Goal: Task Accomplishment & Management: Use online tool/utility

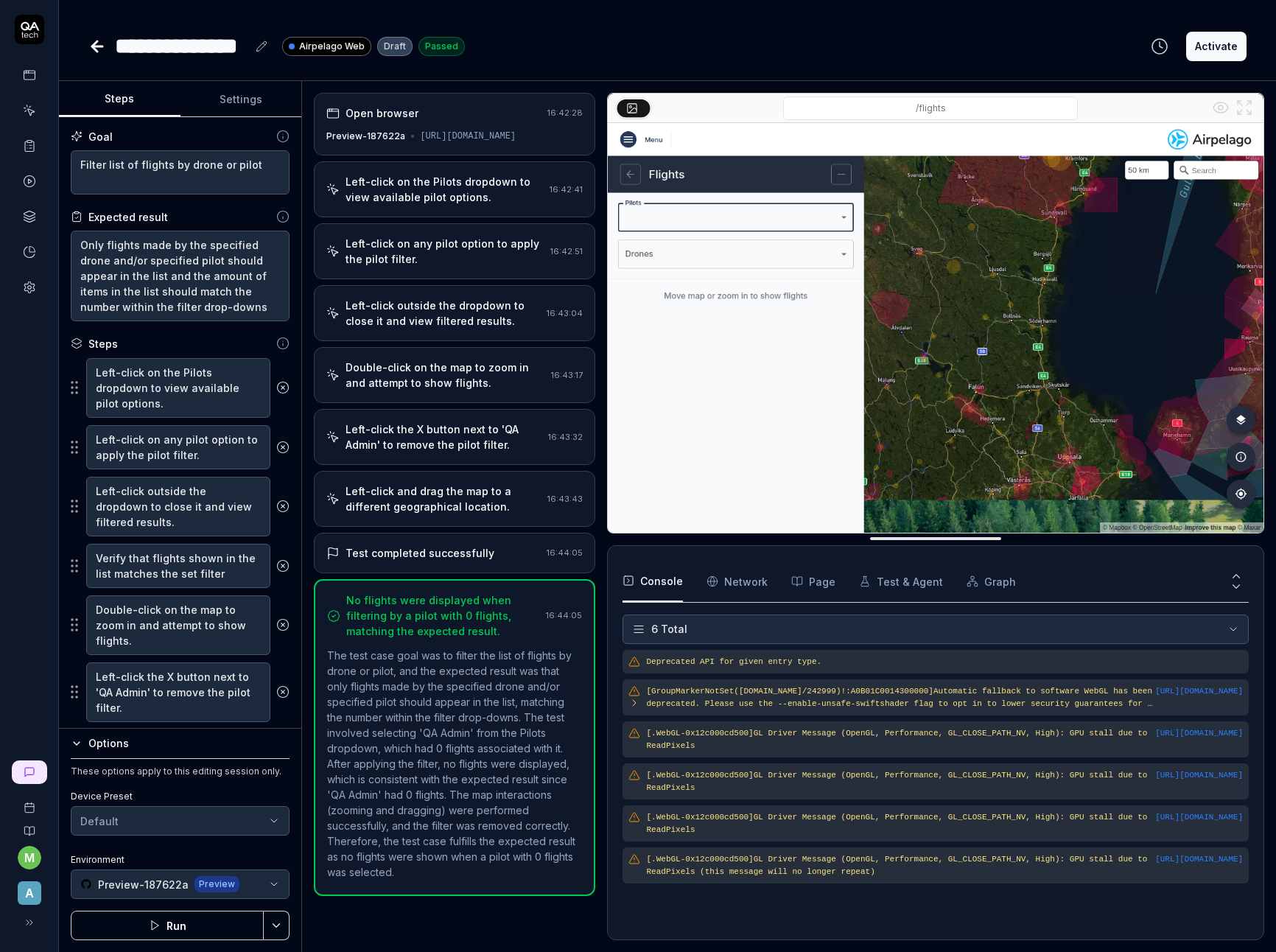
click at [100, 47] on icon at bounding box center [97, 46] width 17 height 17
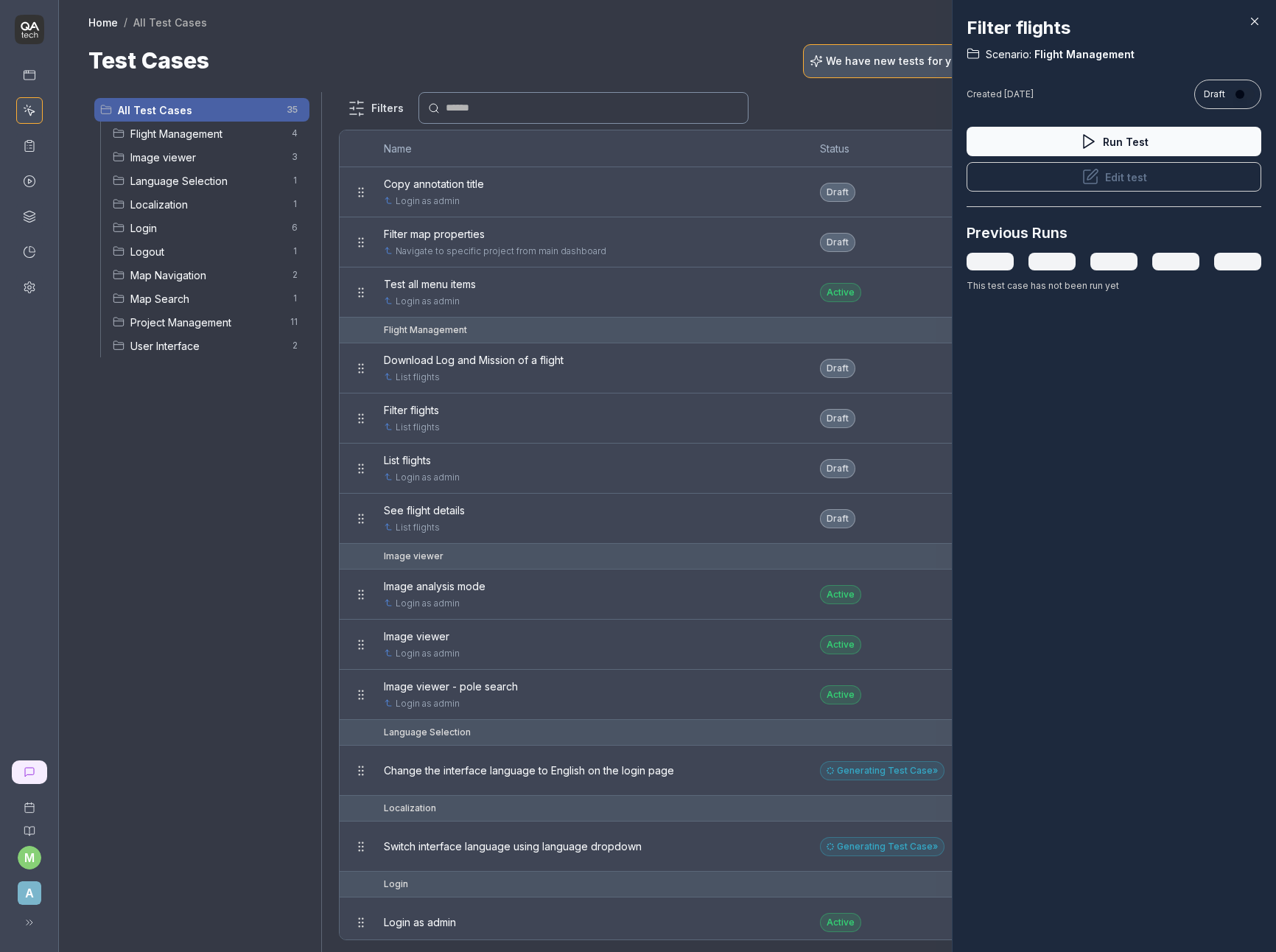
click at [994, 450] on div "Filter flights Scenario: Flight Management Created [DATE] Draft Run Test Edit t…" at bounding box center [1114, 476] width 324 height 952
click at [544, 442] on div at bounding box center [638, 476] width 1276 height 952
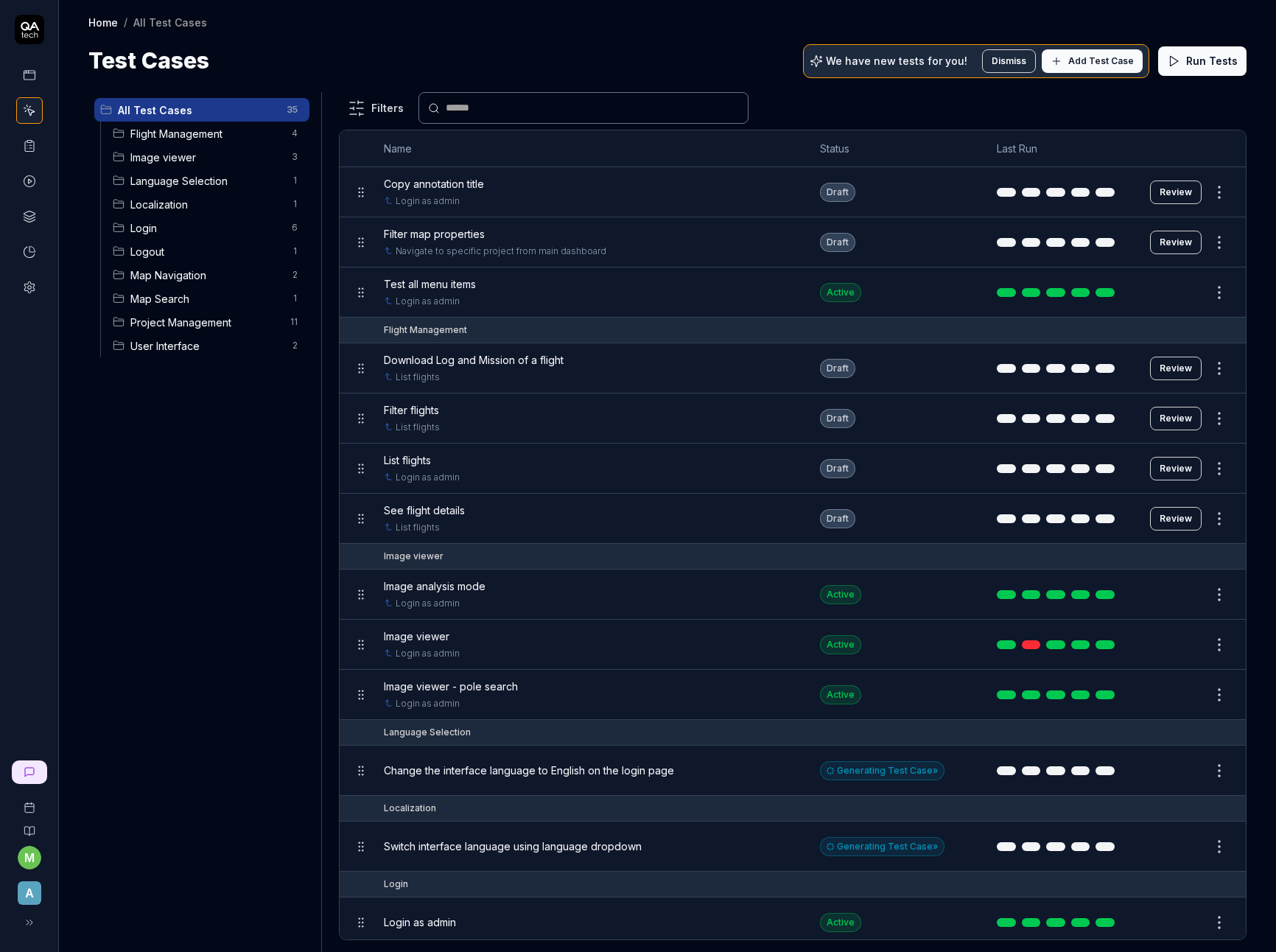
click at [210, 137] on span "Flight Management" at bounding box center [207, 134] width 153 height 16
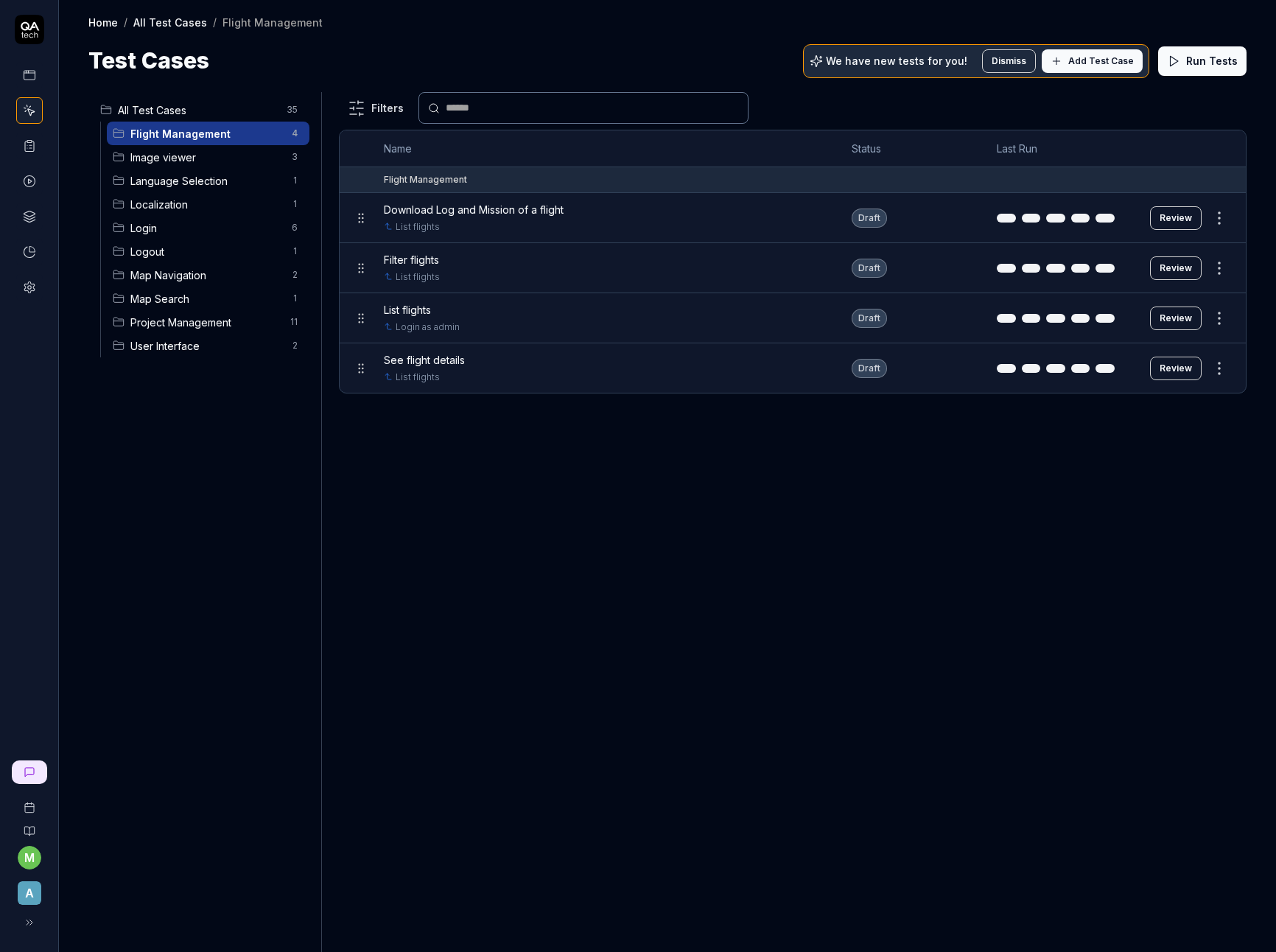
click at [422, 312] on span "List flights" at bounding box center [407, 310] width 47 height 16
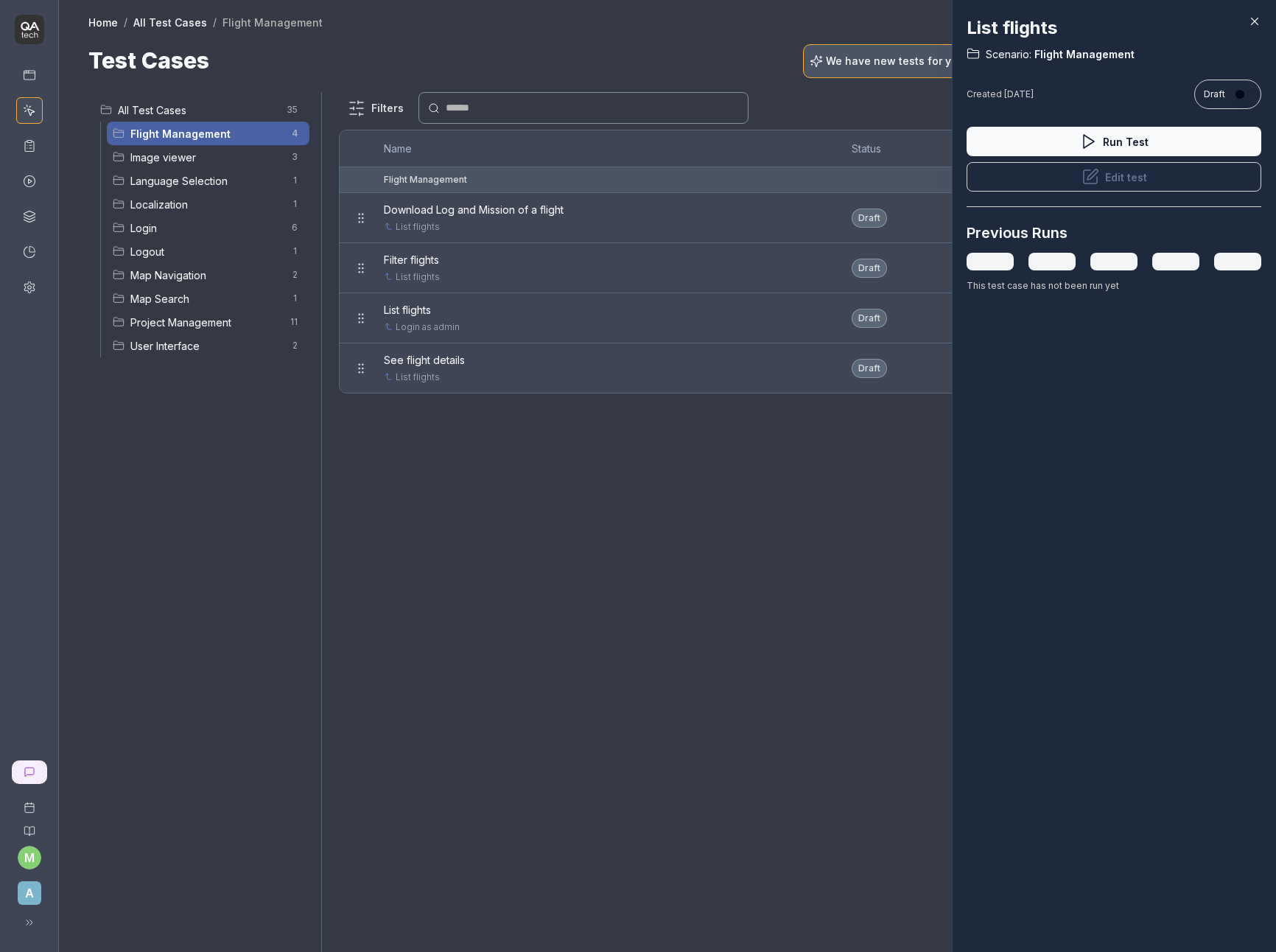
click at [1116, 175] on button "Edit test" at bounding box center [1113, 176] width 295 height 29
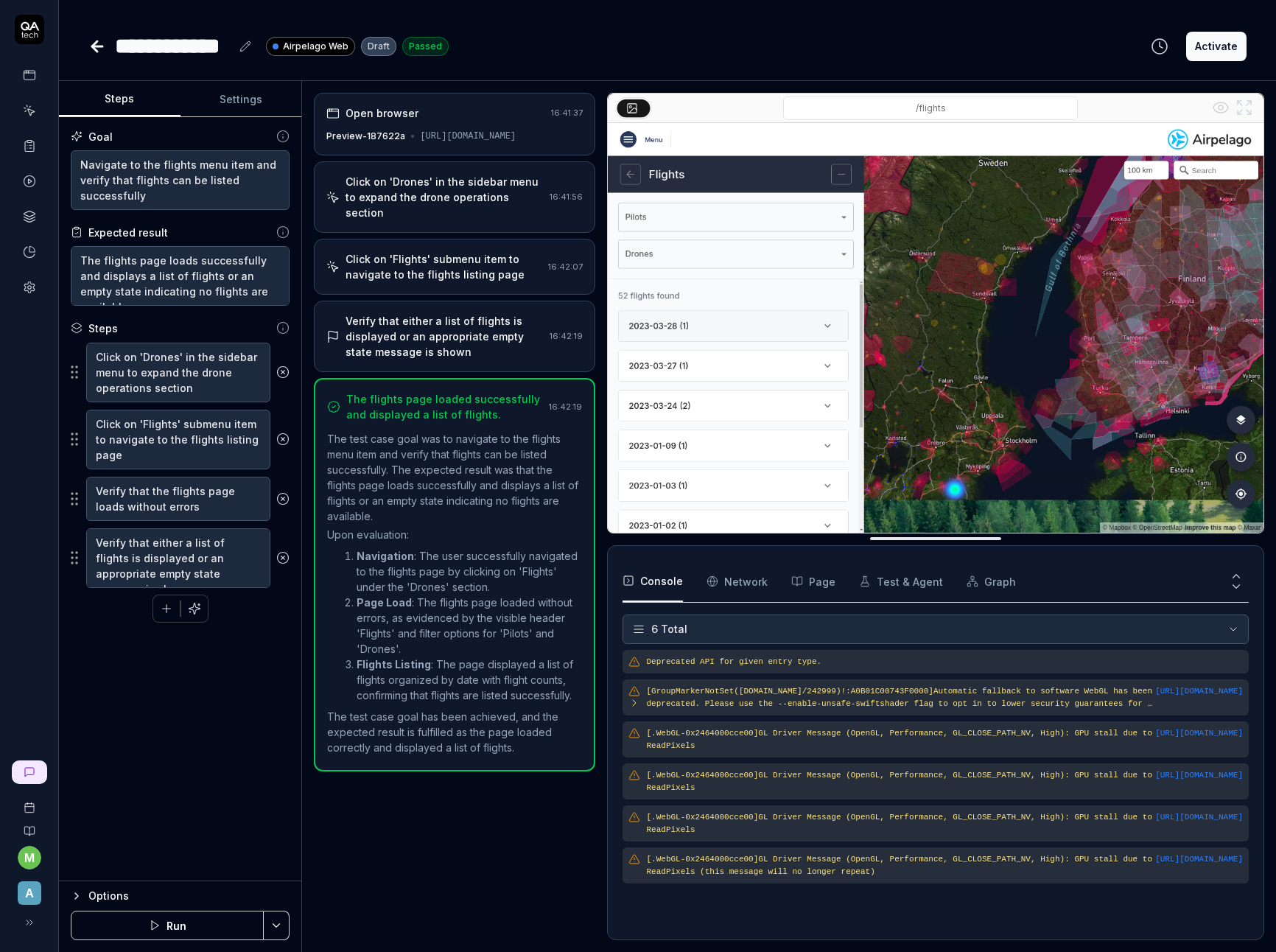
click at [106, 894] on div "Options" at bounding box center [189, 895] width 201 height 17
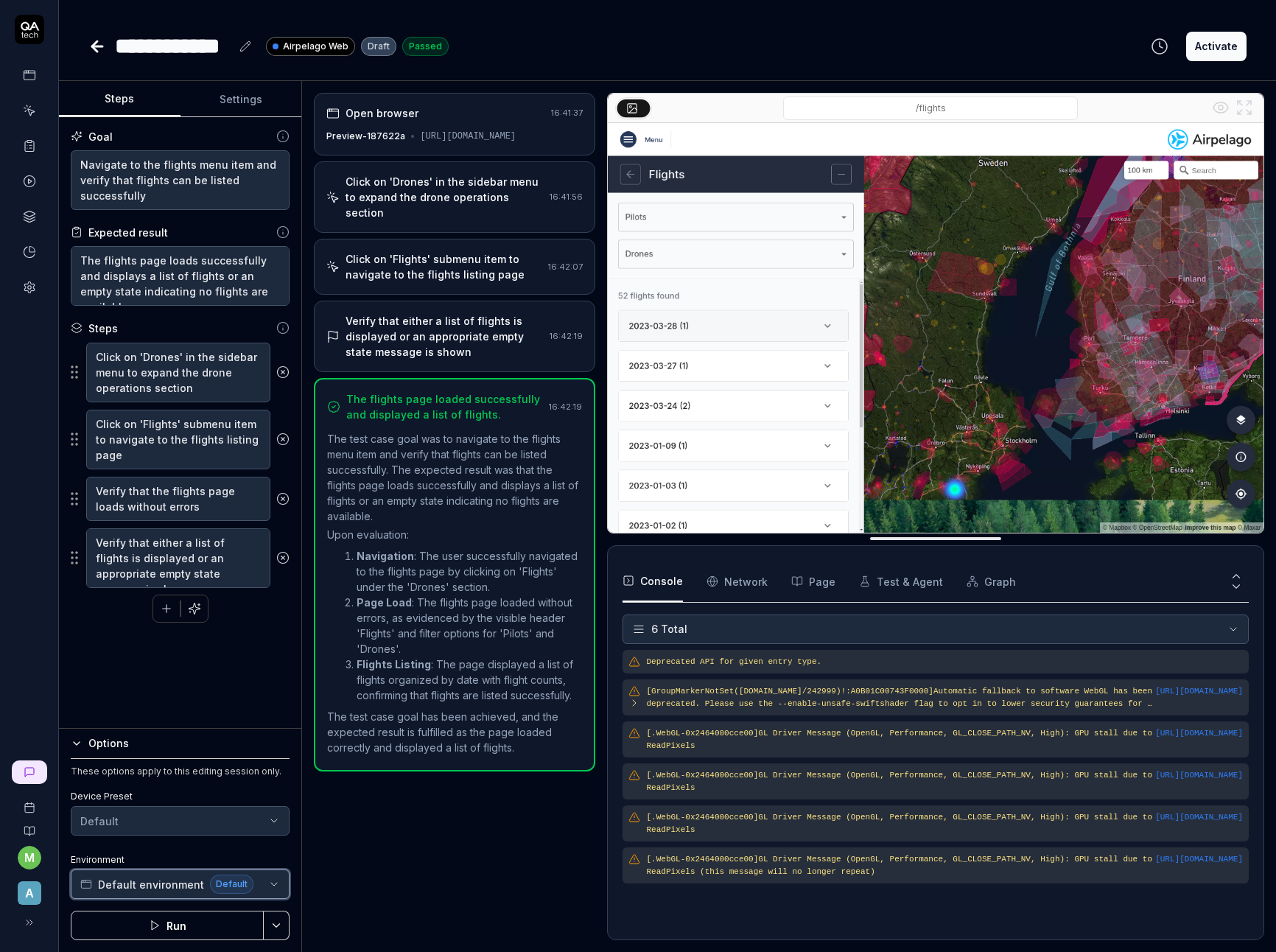
click at [133, 890] on span "Default environment" at bounding box center [151, 884] width 106 height 16
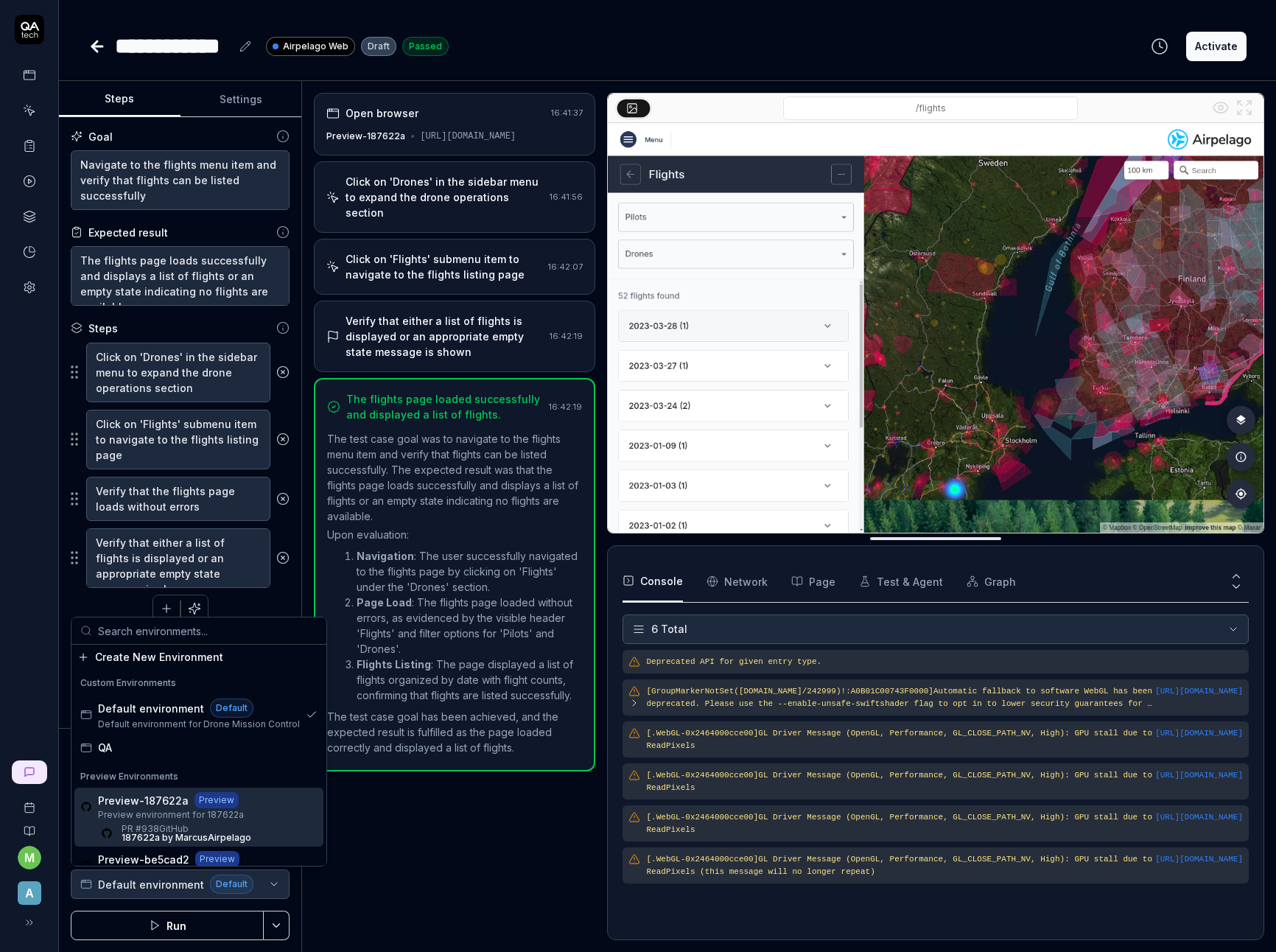
click at [173, 806] on span "Preview-187622a" at bounding box center [143, 800] width 90 height 16
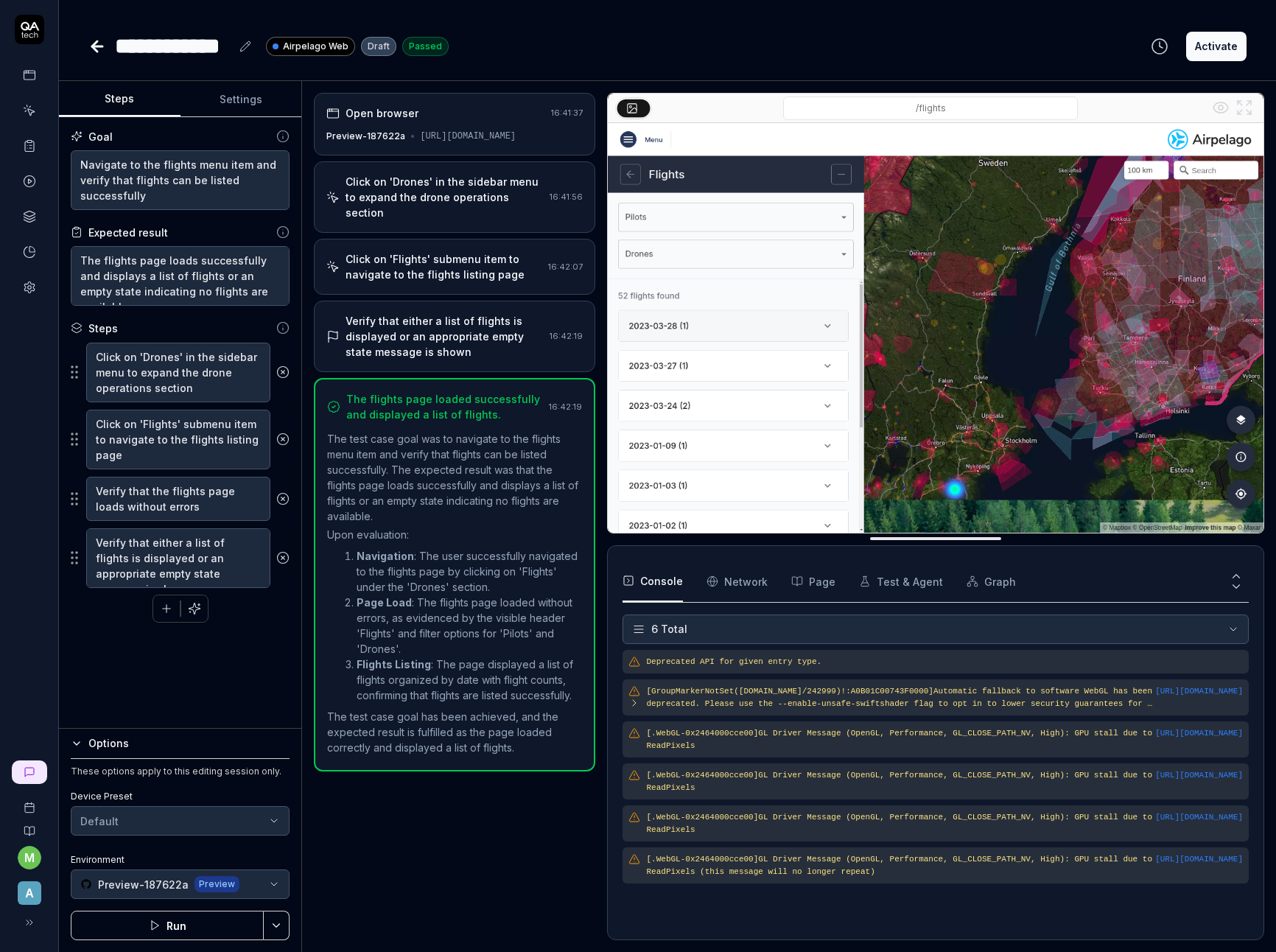
click at [187, 913] on button "Run" at bounding box center [167, 924] width 193 height 29
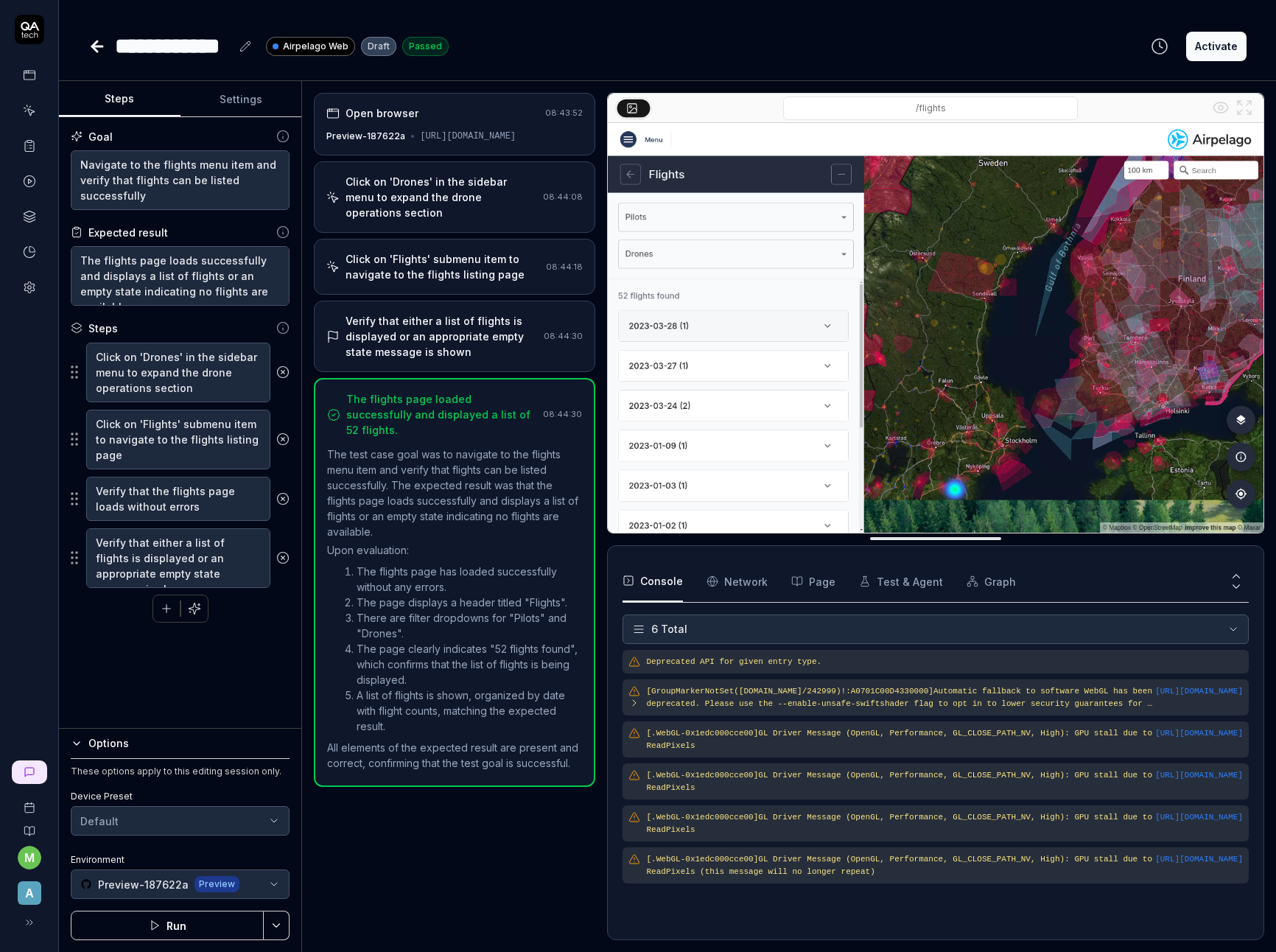
click at [103, 50] on icon at bounding box center [97, 46] width 17 height 17
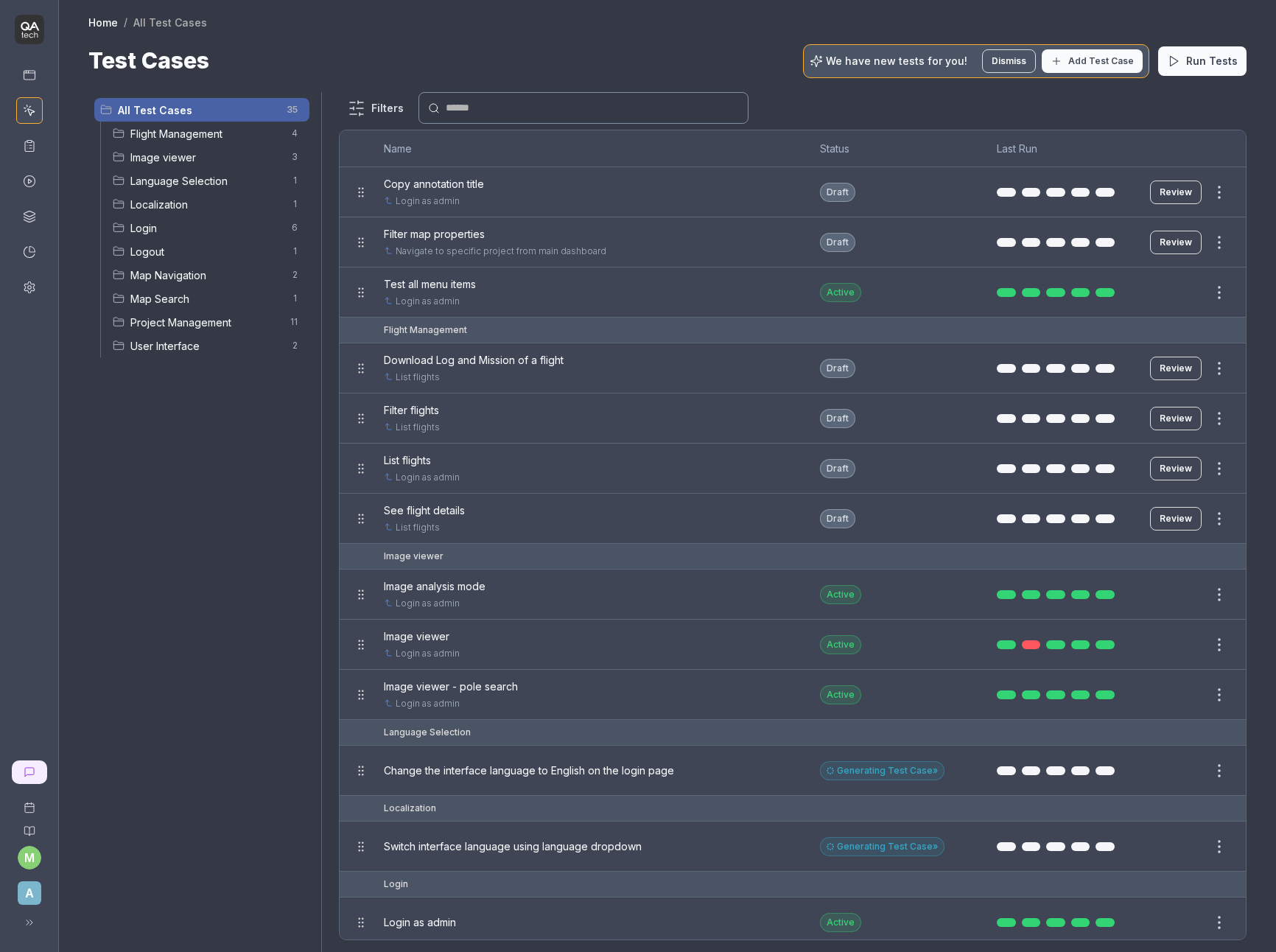
click at [85, 244] on div at bounding box center [638, 476] width 1276 height 952
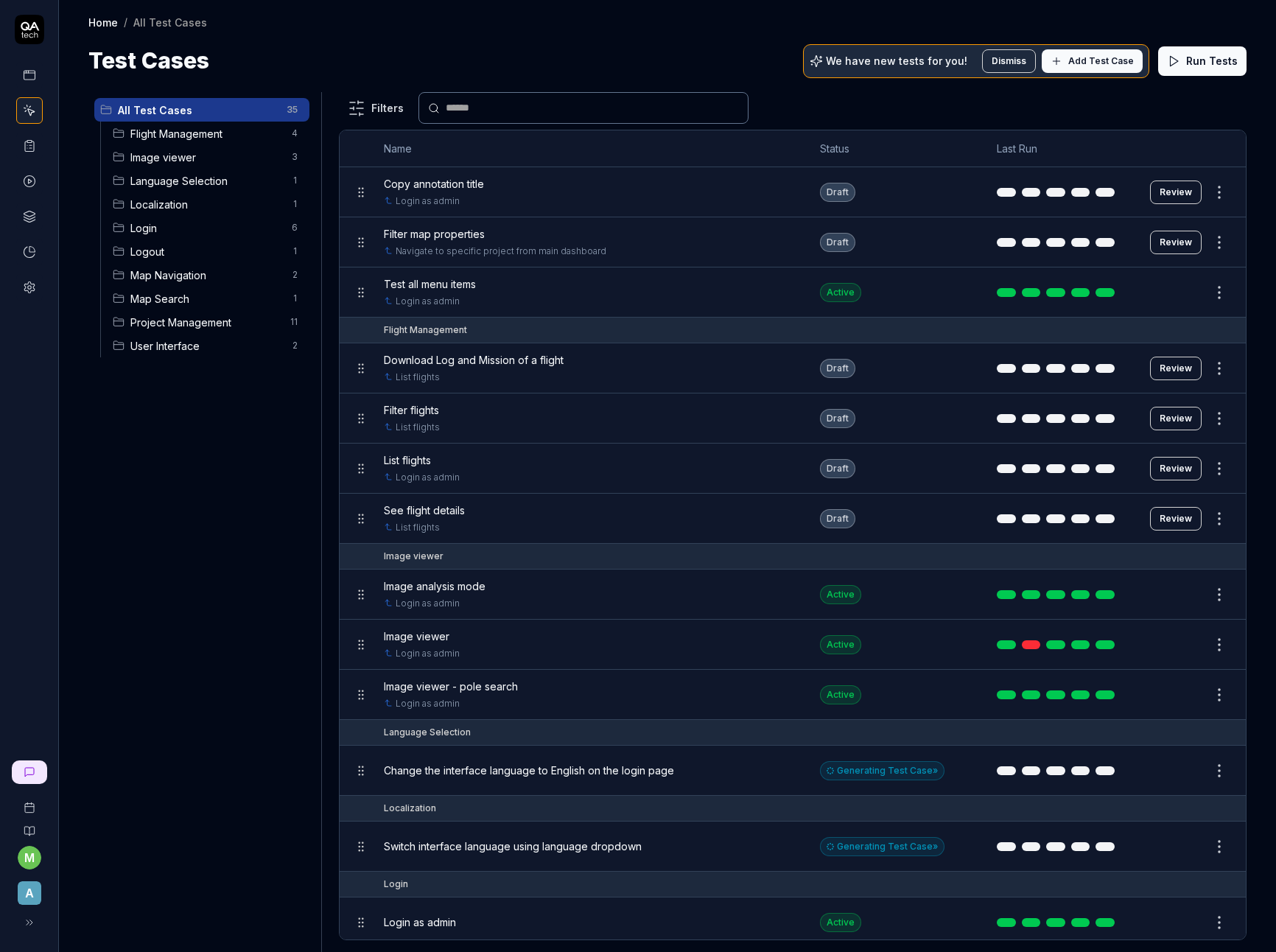
click at [29, 148] on icon at bounding box center [30, 148] width 2 height 0
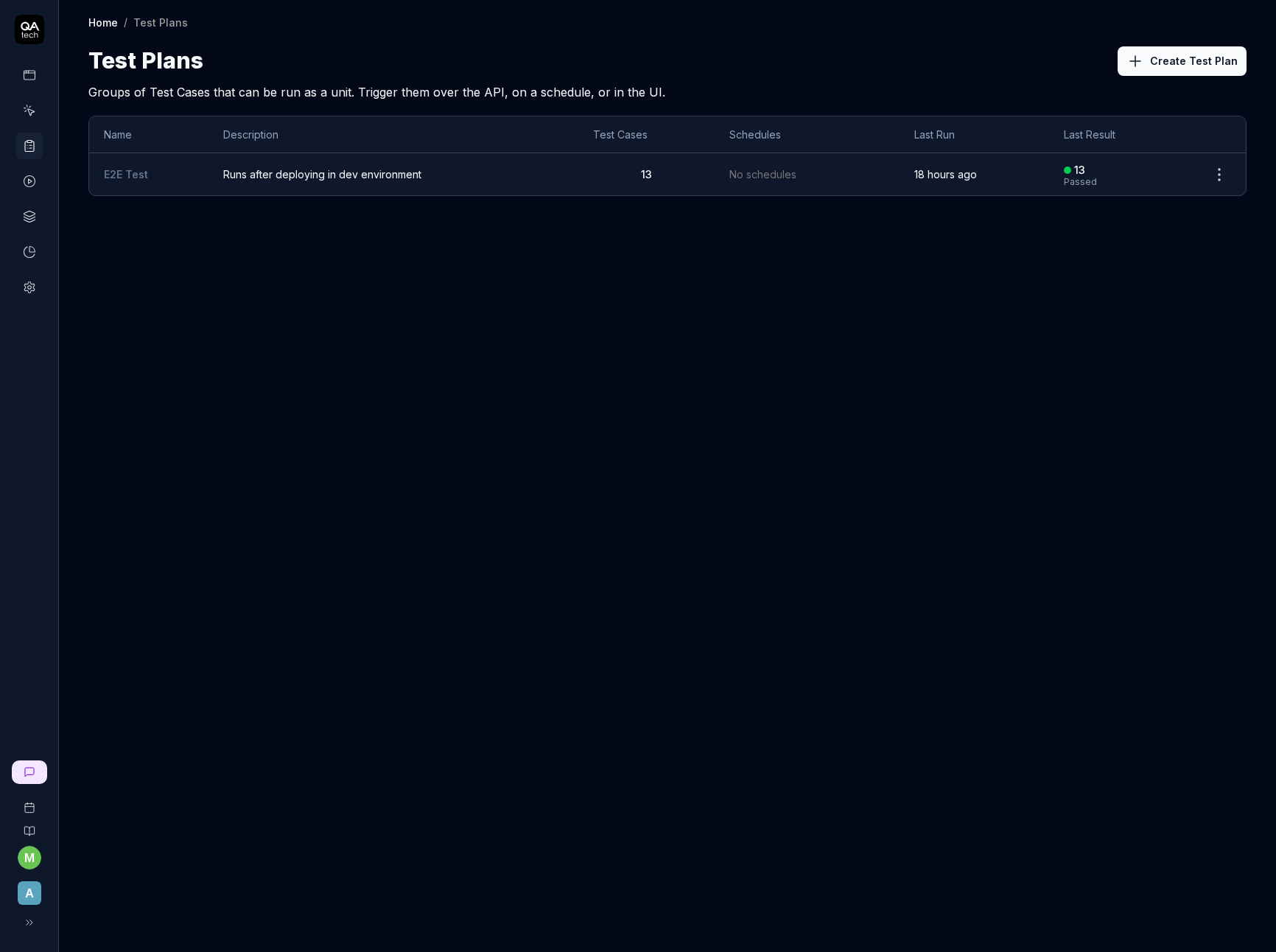
click at [285, 177] on span "Runs after deploying in dev environment" at bounding box center [393, 175] width 340 height 16
click at [425, 170] on span "Runs after deploying in dev environment" at bounding box center [393, 175] width 340 height 16
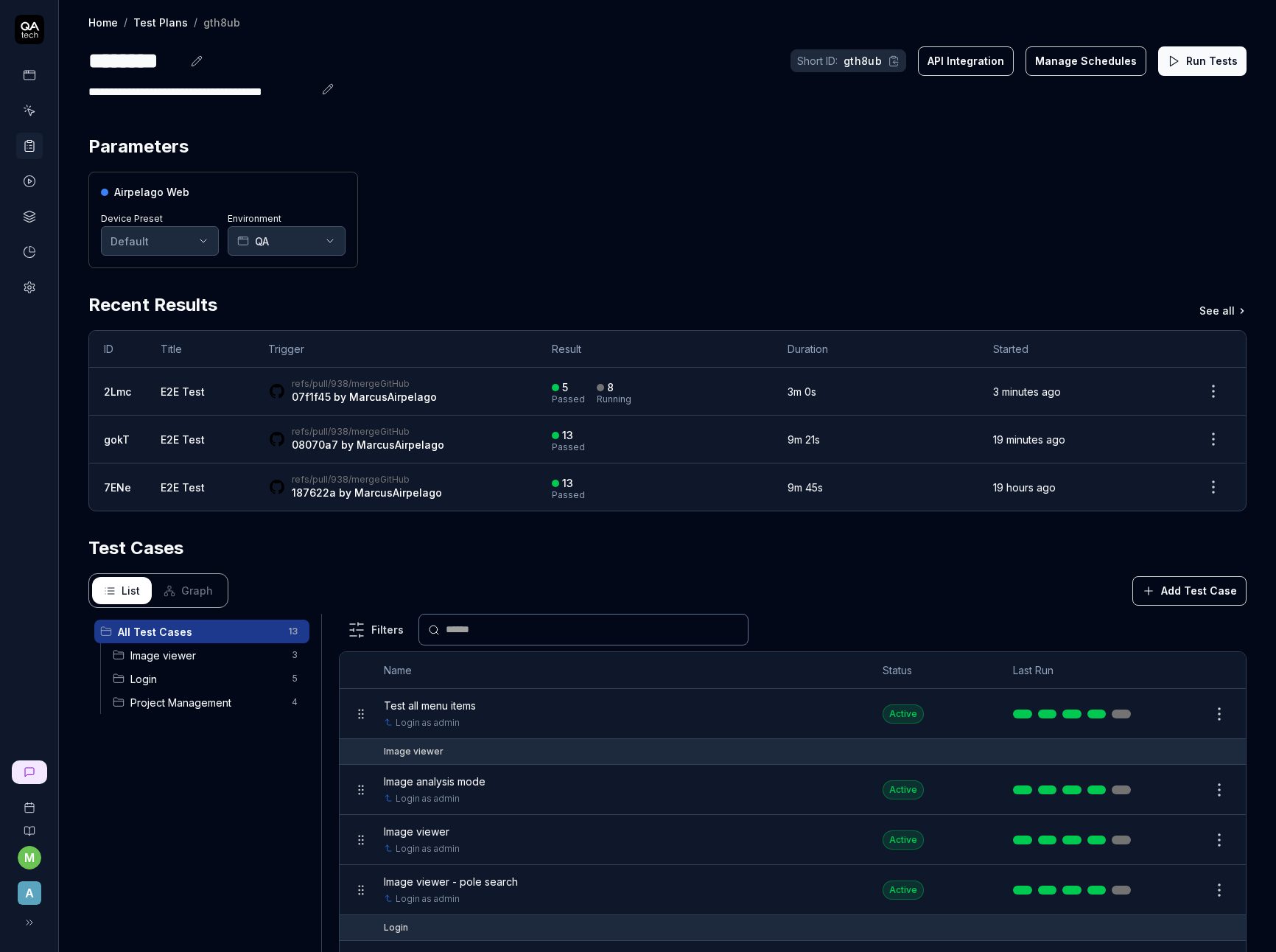
click at [458, 247] on div "Airpelago Web Device Preset Default Environment QA" at bounding box center [667, 219] width 1158 height 97
click at [340, 241] on button "QA" at bounding box center [287, 241] width 118 height 29
click at [524, 200] on div "Airpelago Web Device Preset Default Environment QA" at bounding box center [667, 219] width 1158 height 97
click at [164, 235] on html "**********" at bounding box center [638, 476] width 1276 height 952
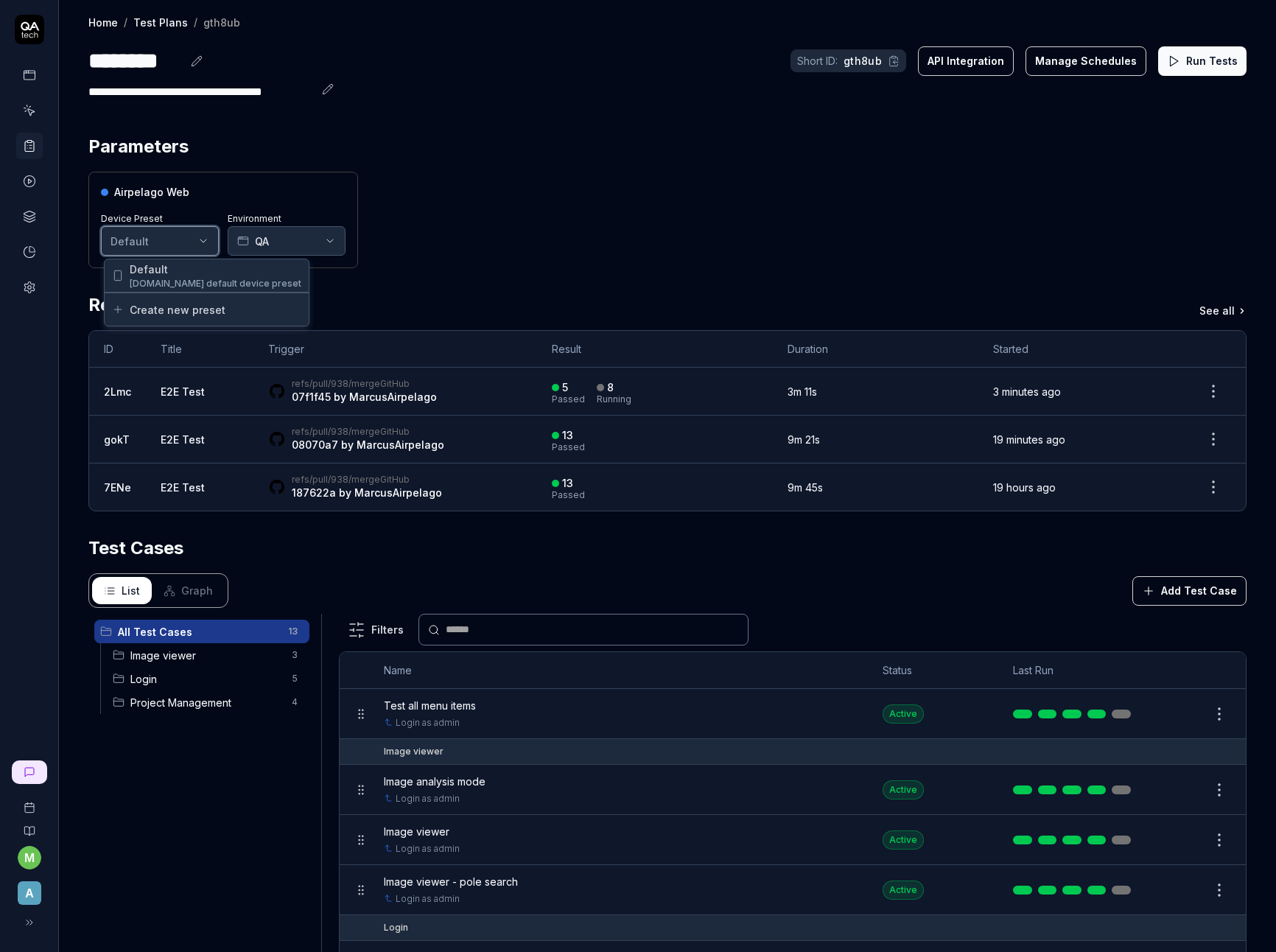
click at [397, 181] on html "**********" at bounding box center [638, 476] width 1276 height 952
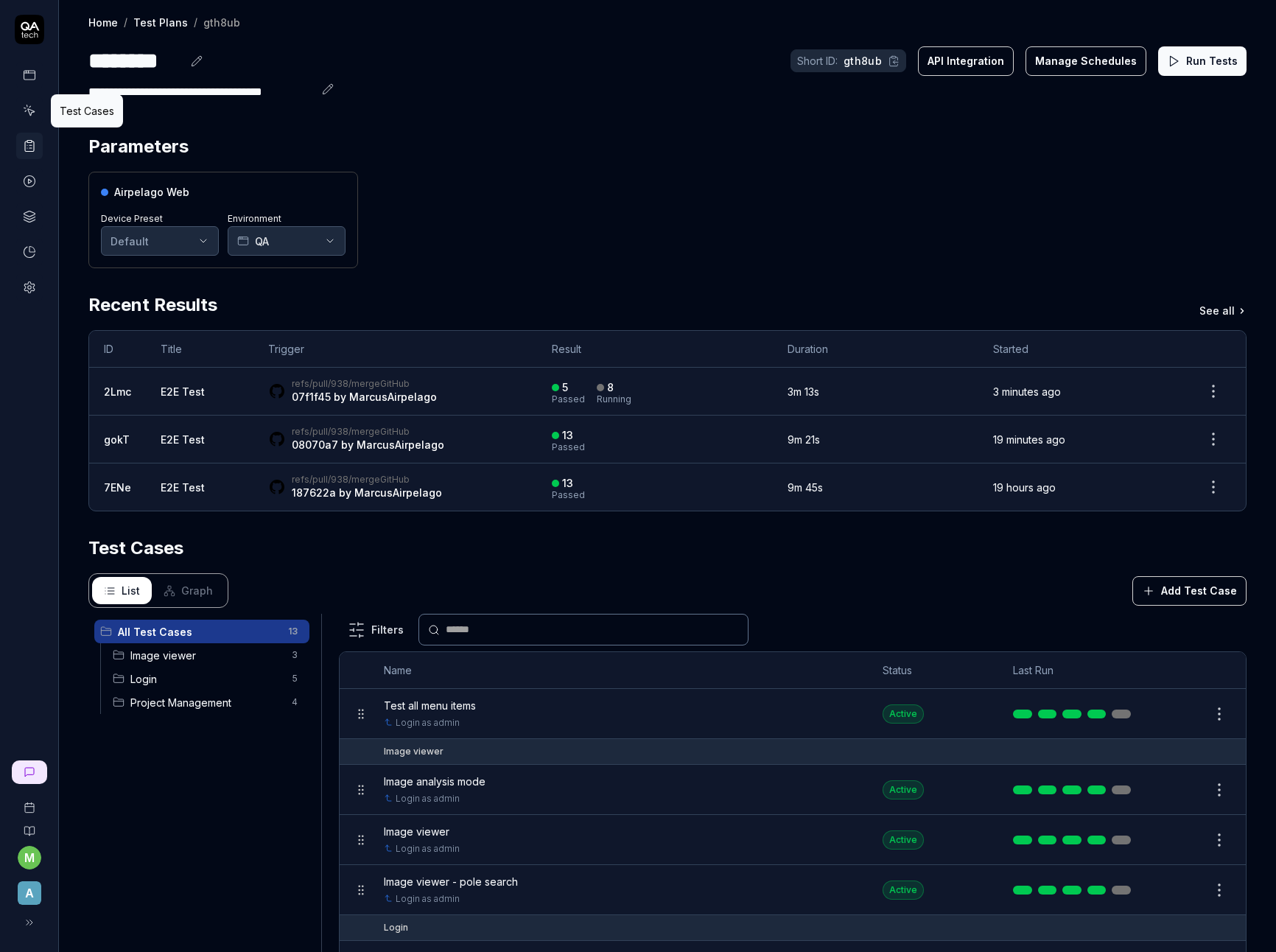
click at [35, 113] on icon at bounding box center [29, 110] width 13 height 13
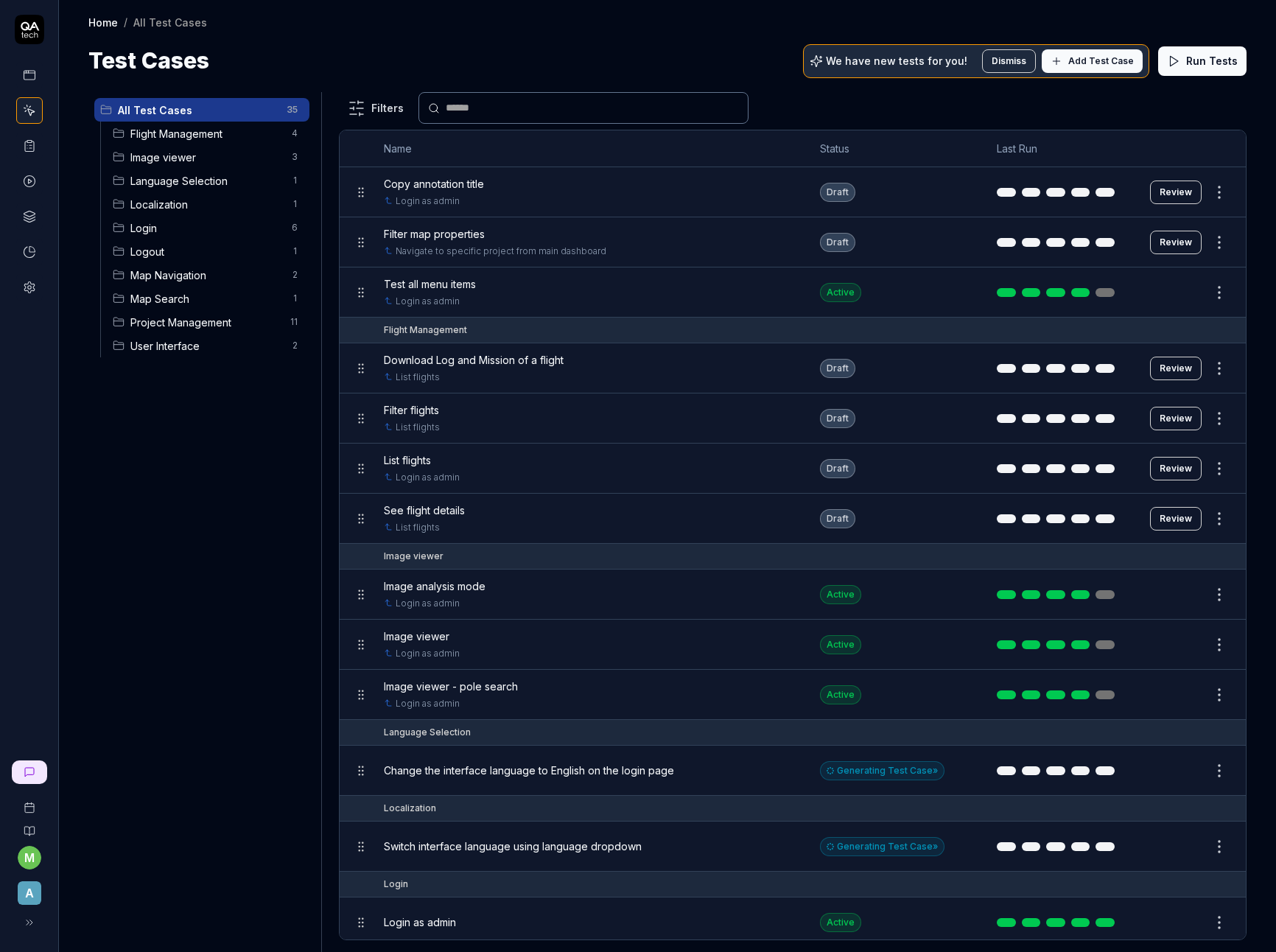
click at [163, 135] on span "Flight Management" at bounding box center [207, 134] width 153 height 16
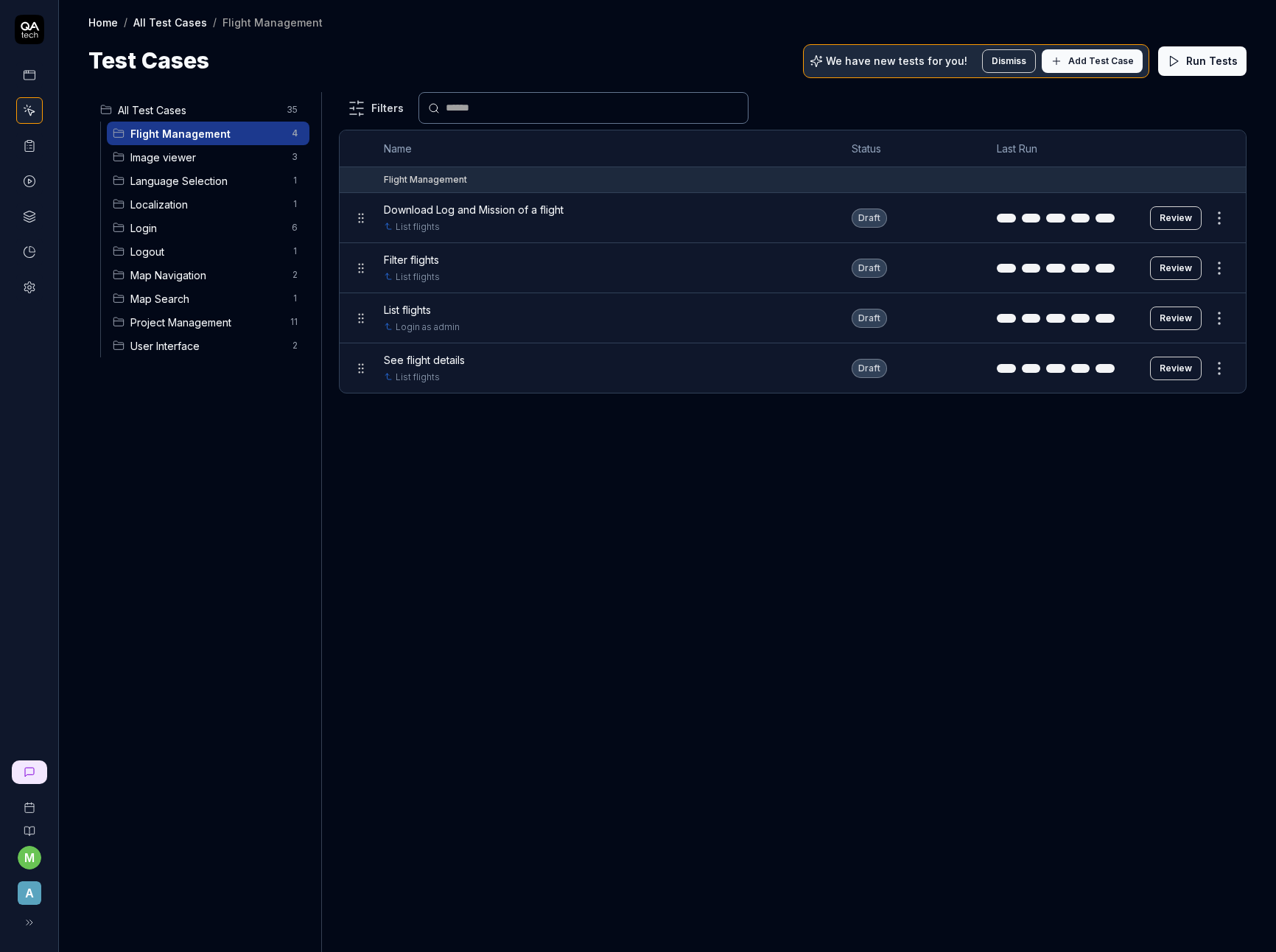
drag, startPoint x: 520, startPoint y: 614, endPoint x: 288, endPoint y: 561, distance: 238.0
click at [520, 614] on div "Filters Name Status Last Run Flight Management Download Log and Mission of a fl…" at bounding box center [792, 521] width 907 height 859
click at [483, 211] on span "Download Log and Mission of a flight" at bounding box center [473, 210] width 180 height 16
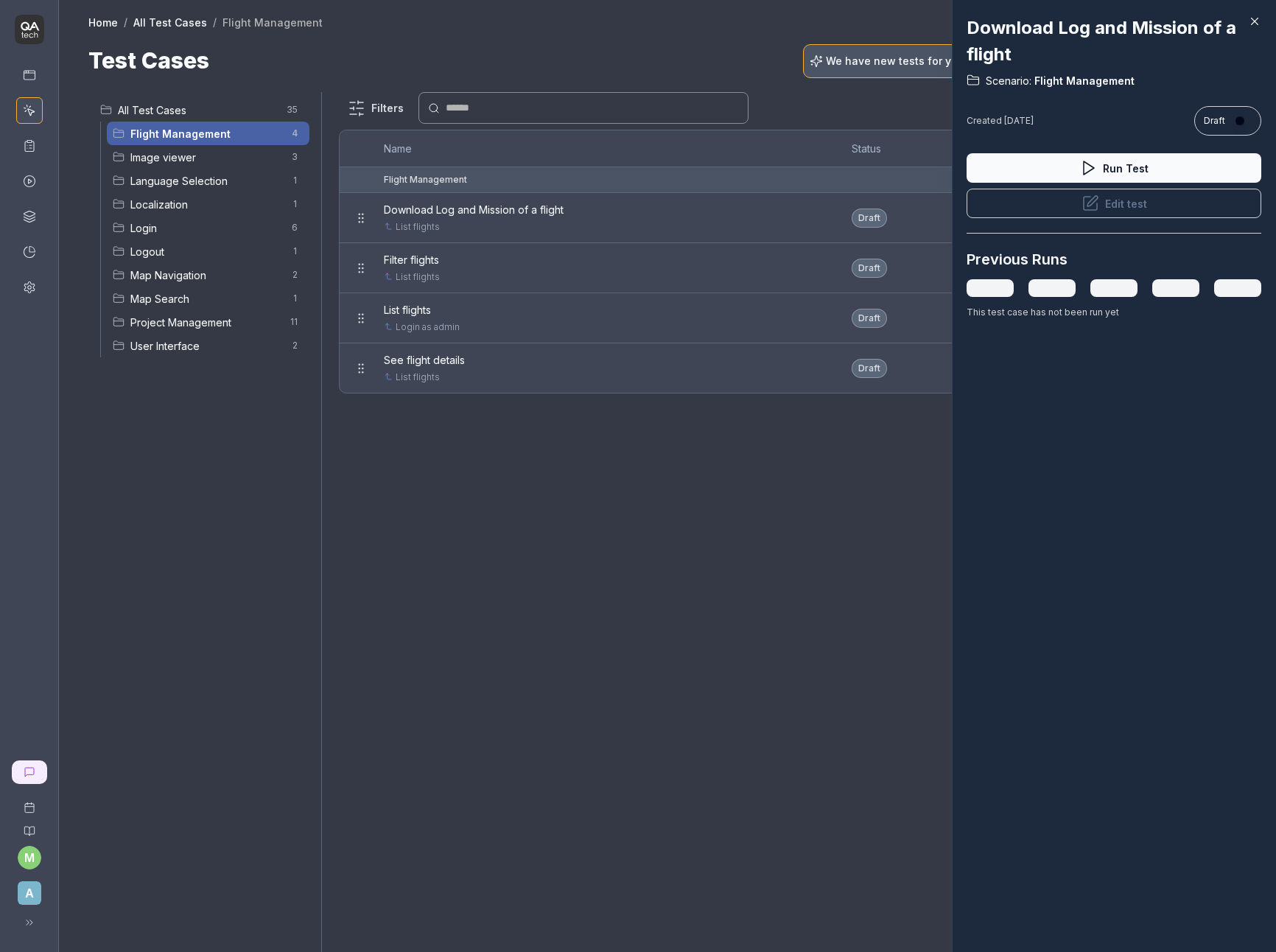
click at [1123, 204] on button "Edit test" at bounding box center [1113, 203] width 295 height 29
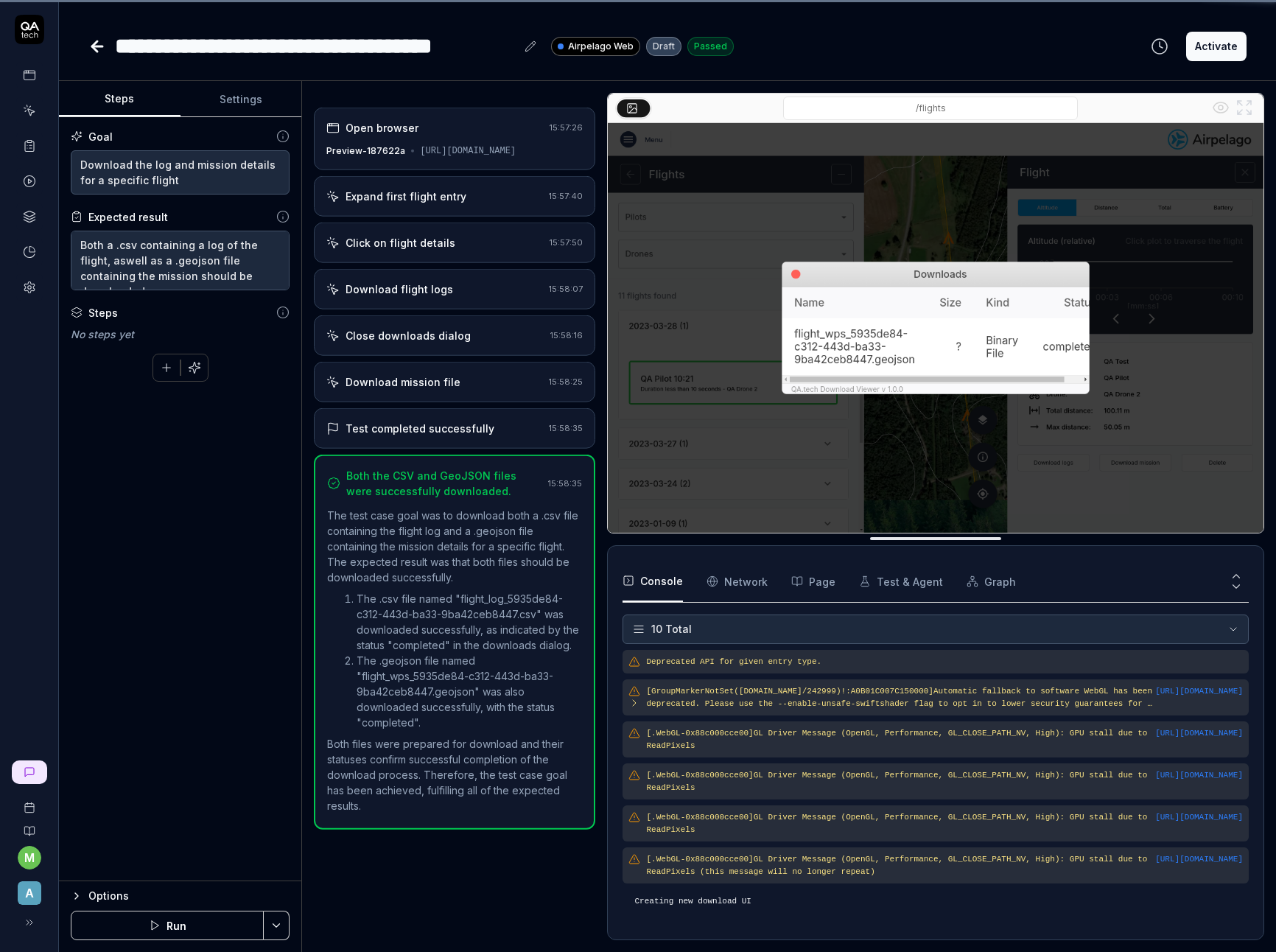
scroll to position [79, 0]
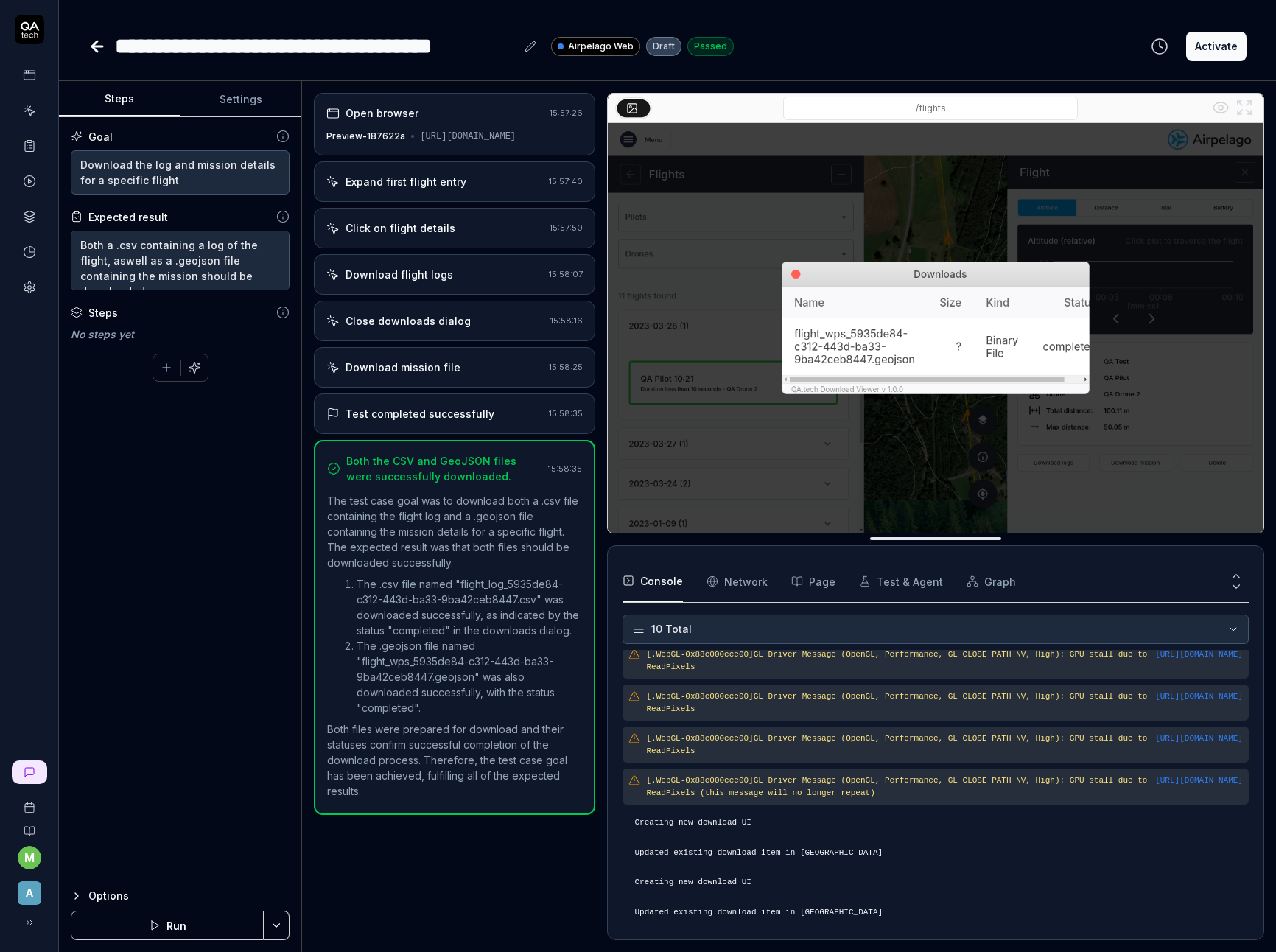
click at [122, 893] on div "Options" at bounding box center [189, 895] width 201 height 17
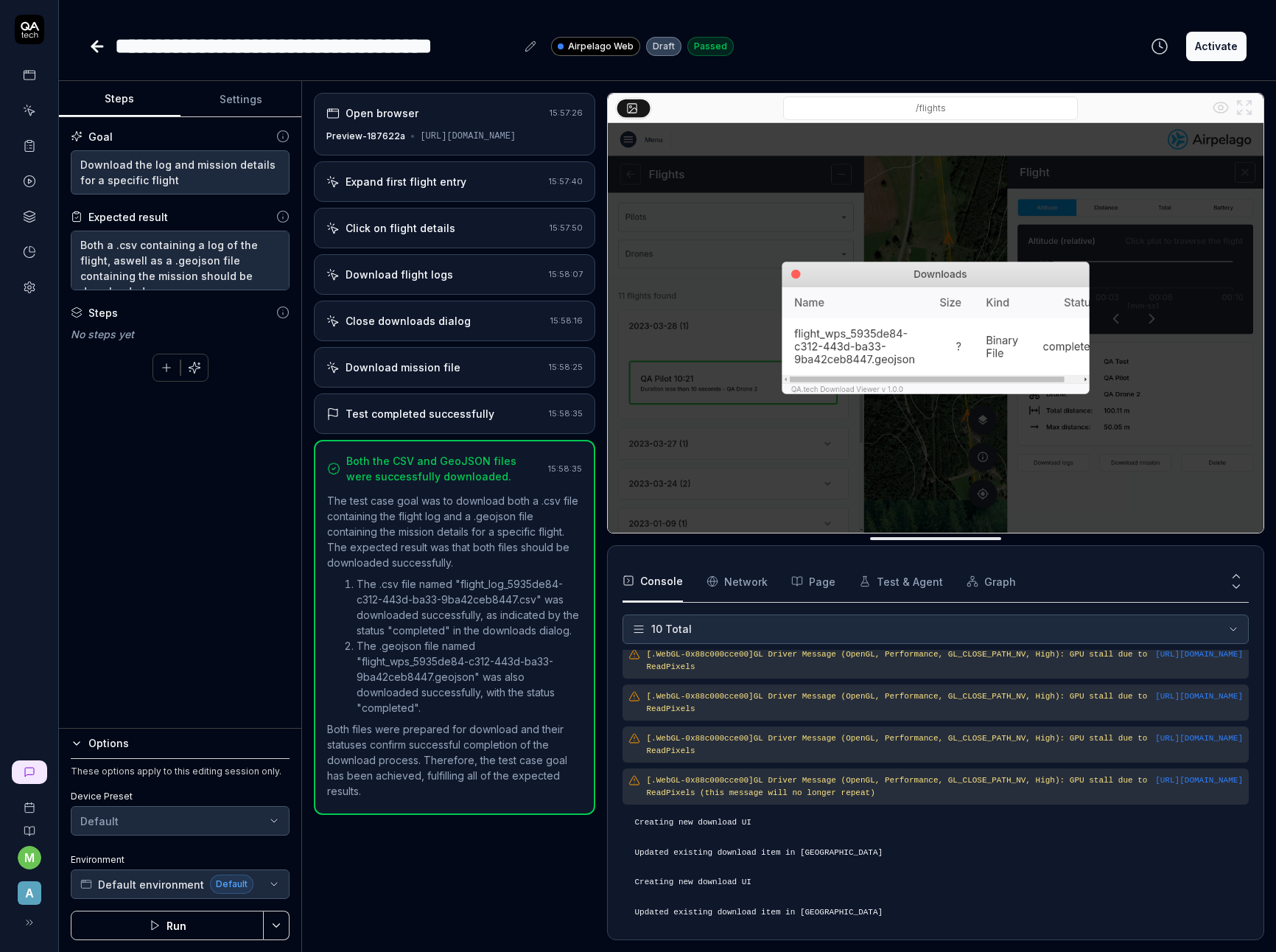
click at [108, 747] on div "Options" at bounding box center [189, 743] width 201 height 17
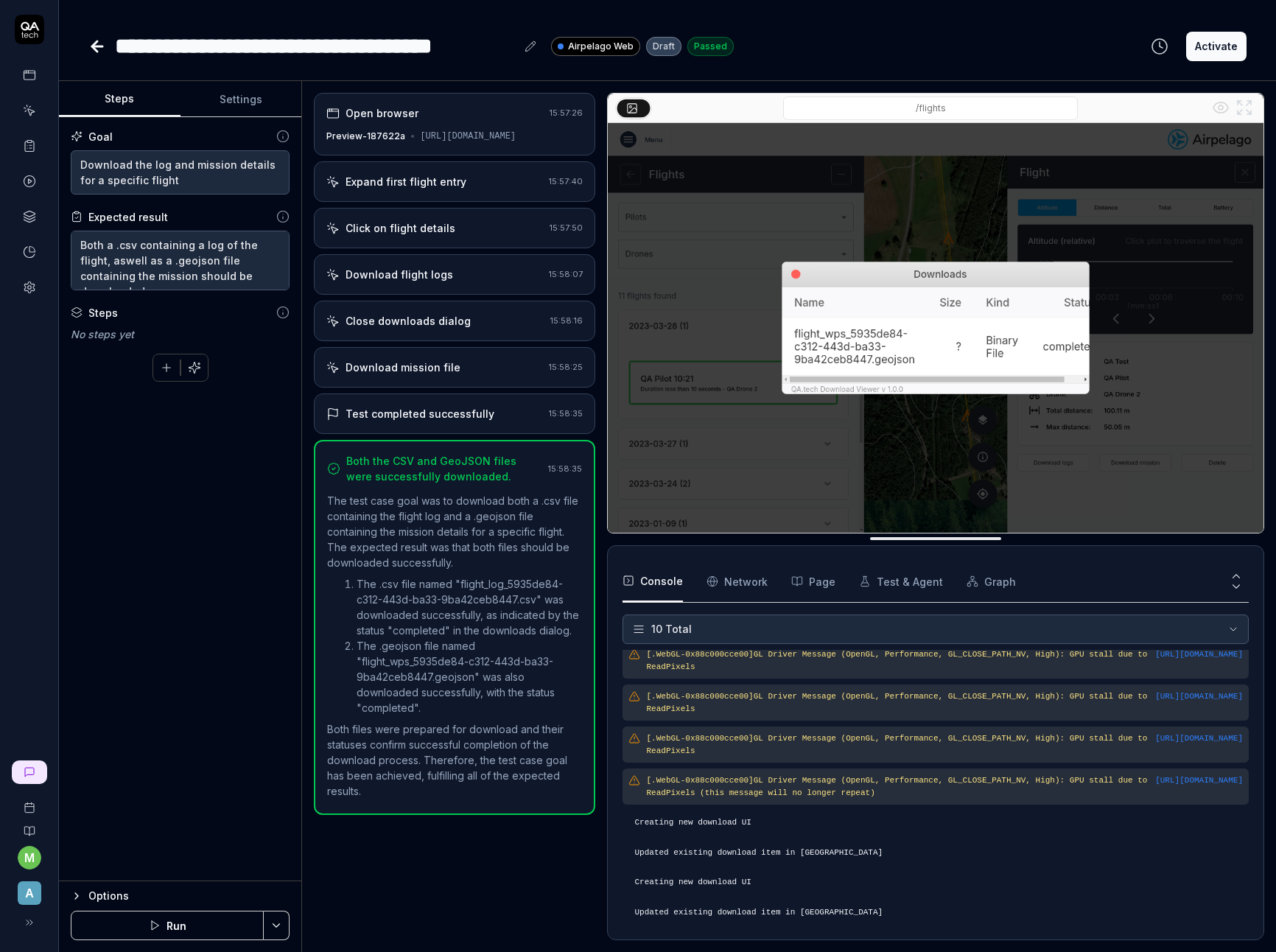
click at [246, 98] on button "Settings" at bounding box center [241, 99] width 122 height 35
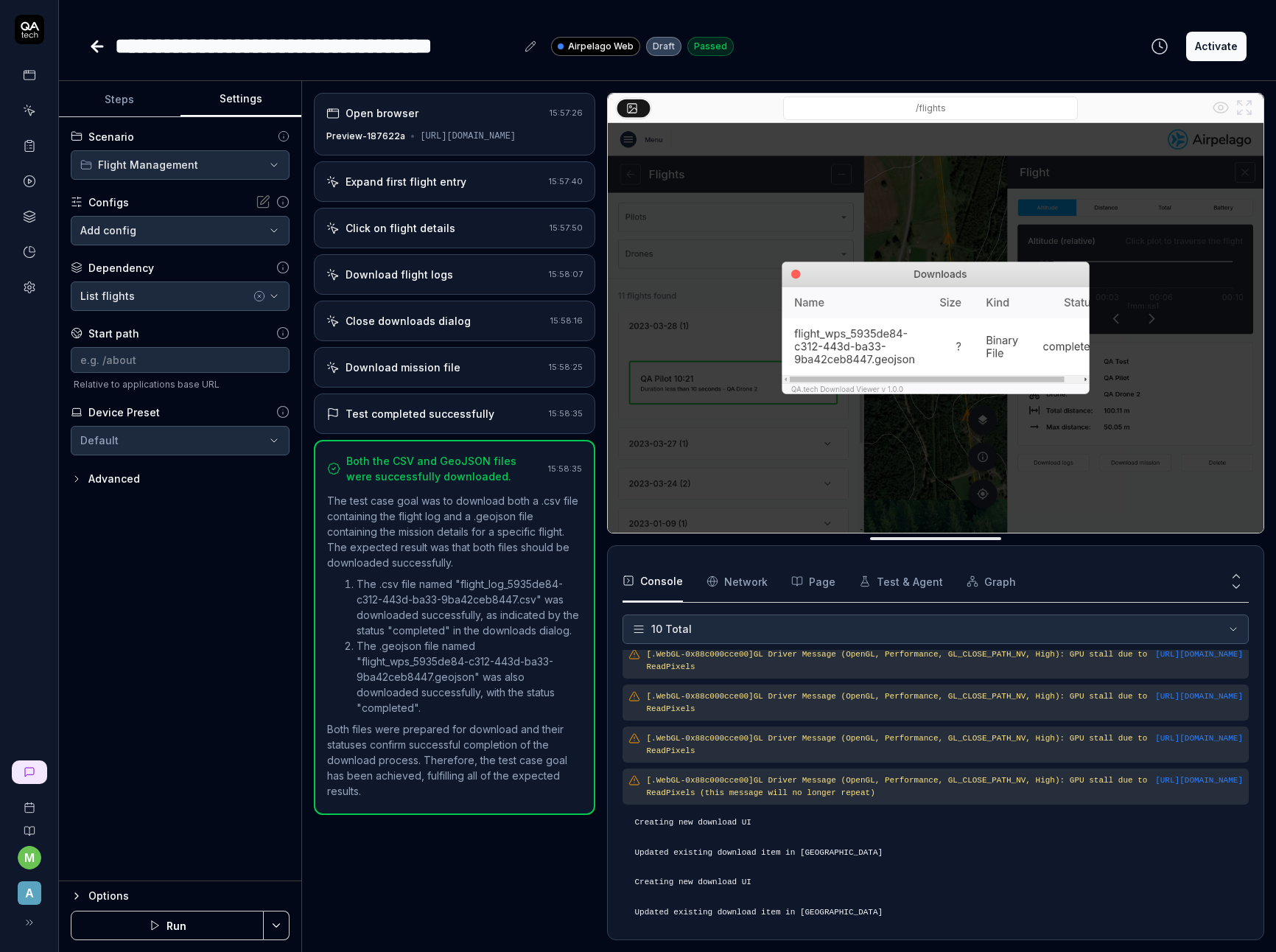
click at [119, 480] on div "Advanced" at bounding box center [114, 479] width 52 height 17
click at [282, 575] on icon at bounding box center [282, 575] width 13 height 13
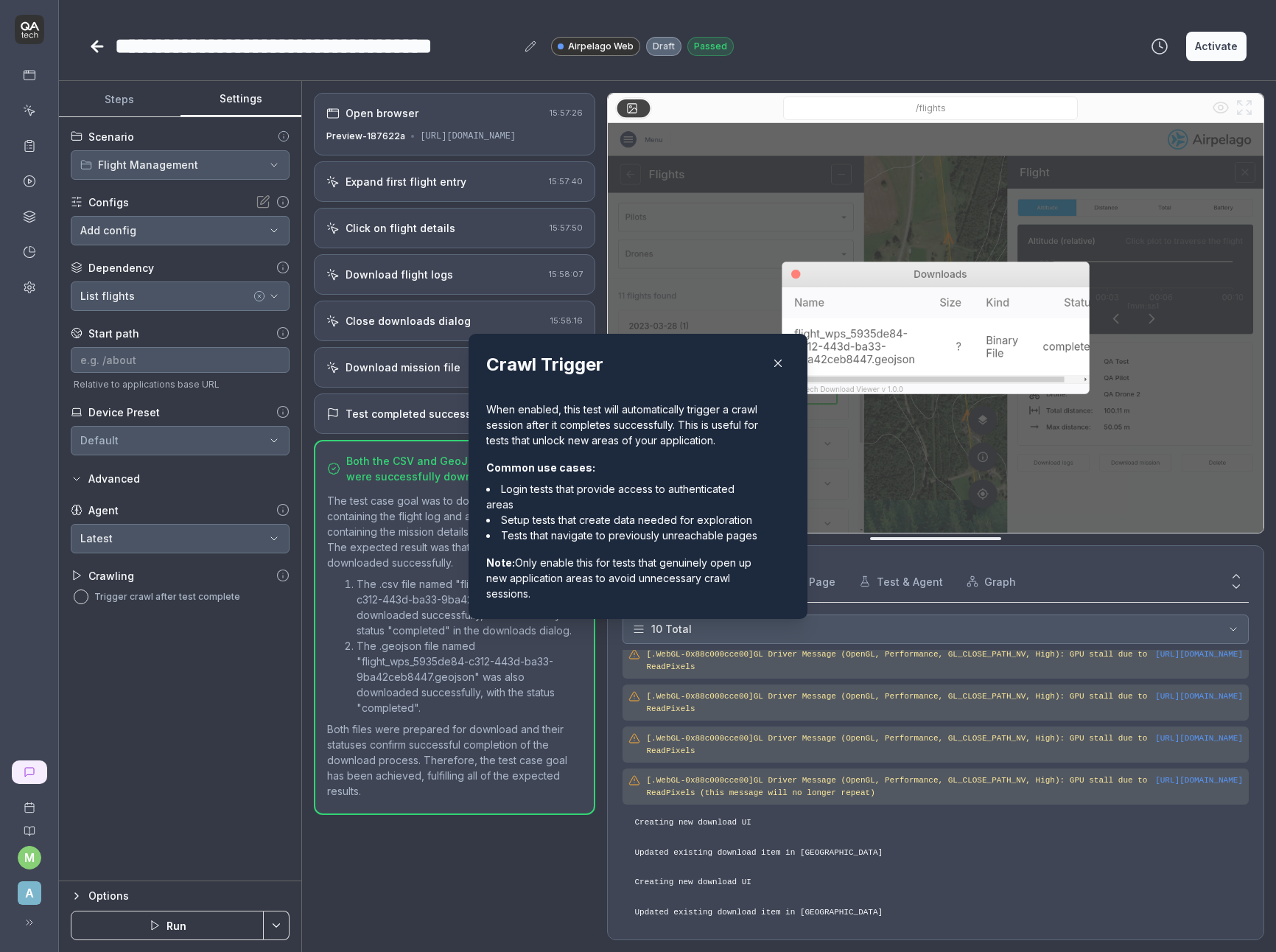
click at [776, 357] on icon "button" at bounding box center [778, 363] width 13 height 13
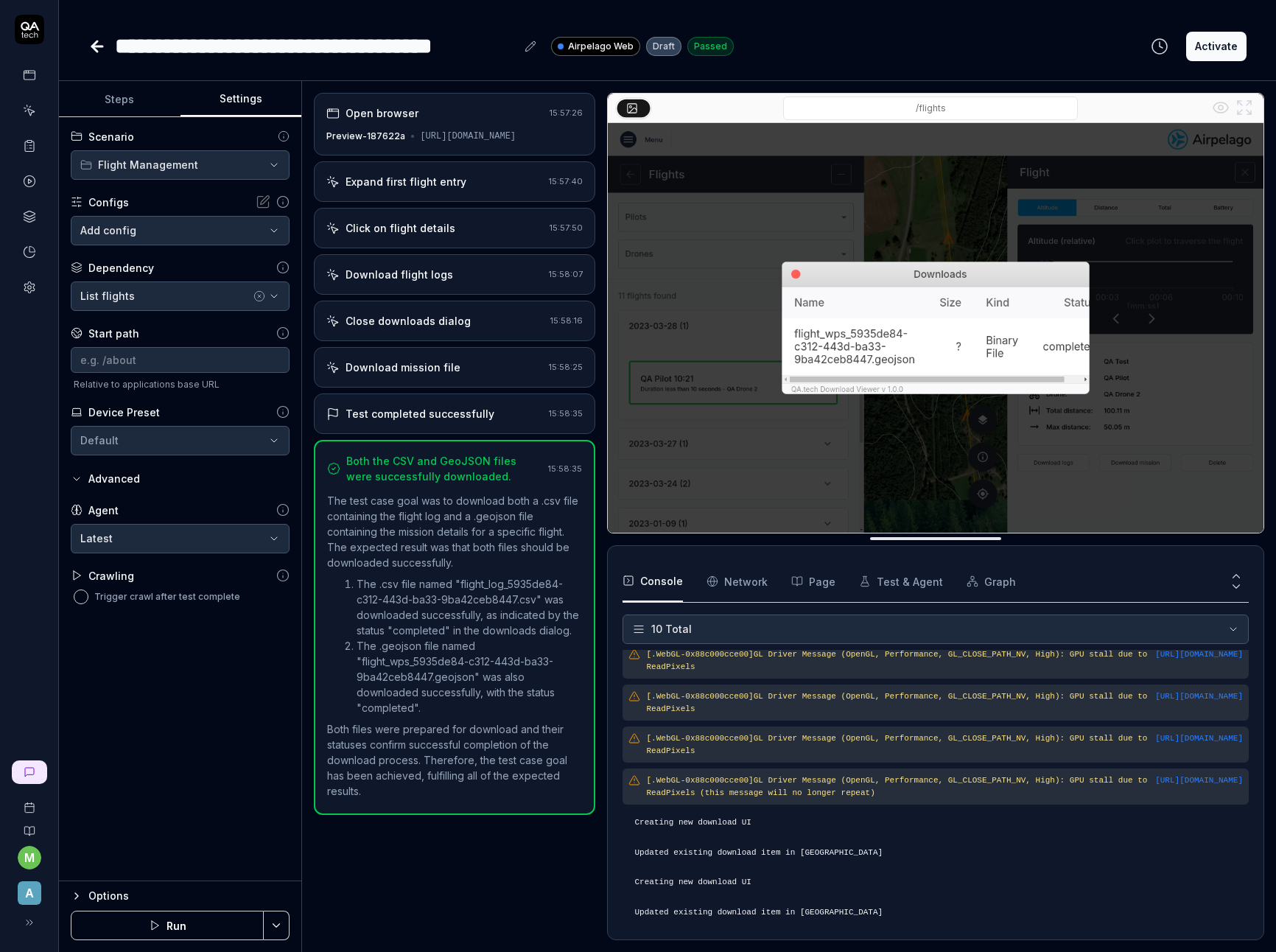
click at [113, 95] on button "Steps" at bounding box center [120, 99] width 122 height 35
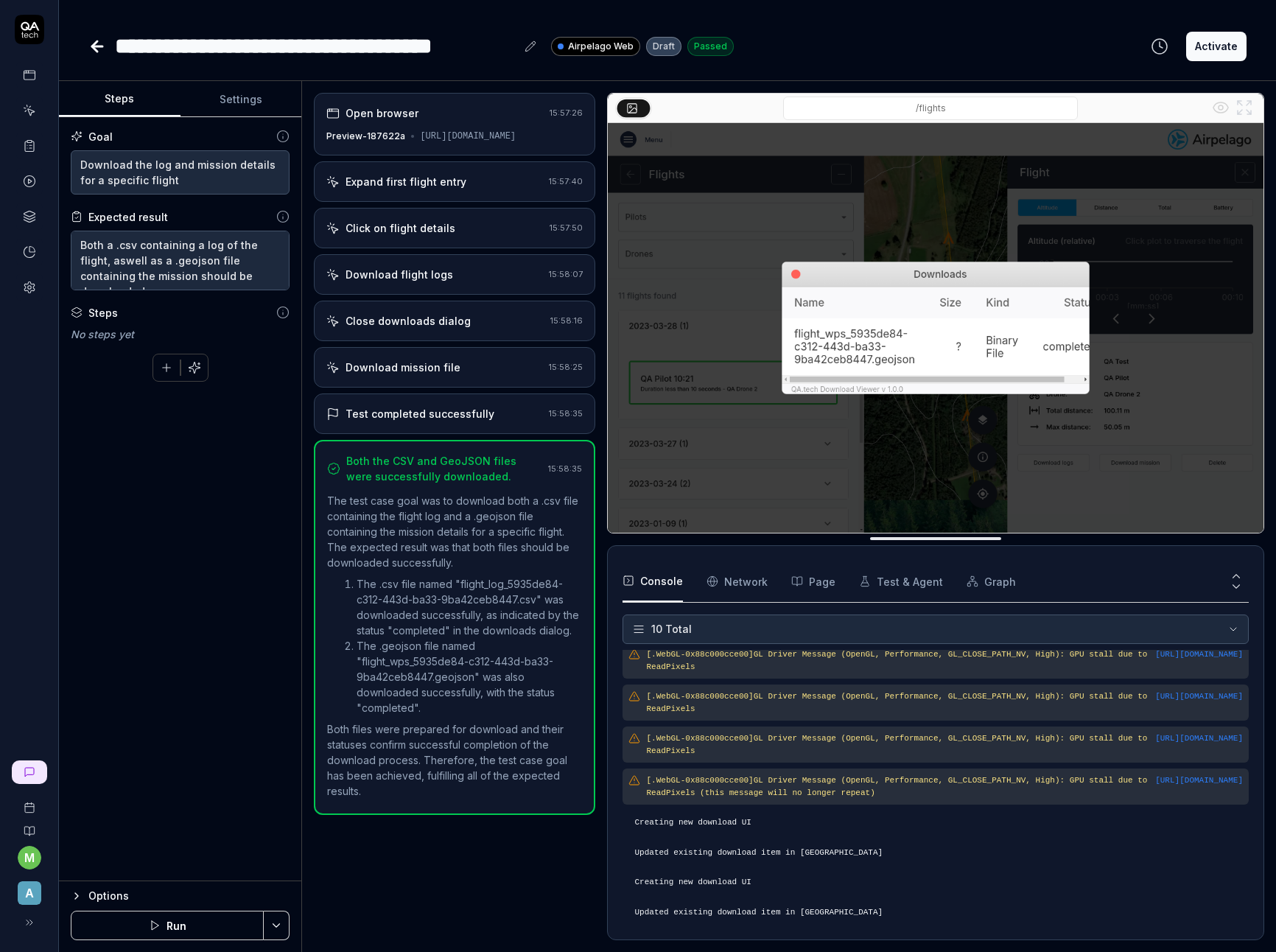
click at [97, 44] on icon at bounding box center [97, 46] width 17 height 17
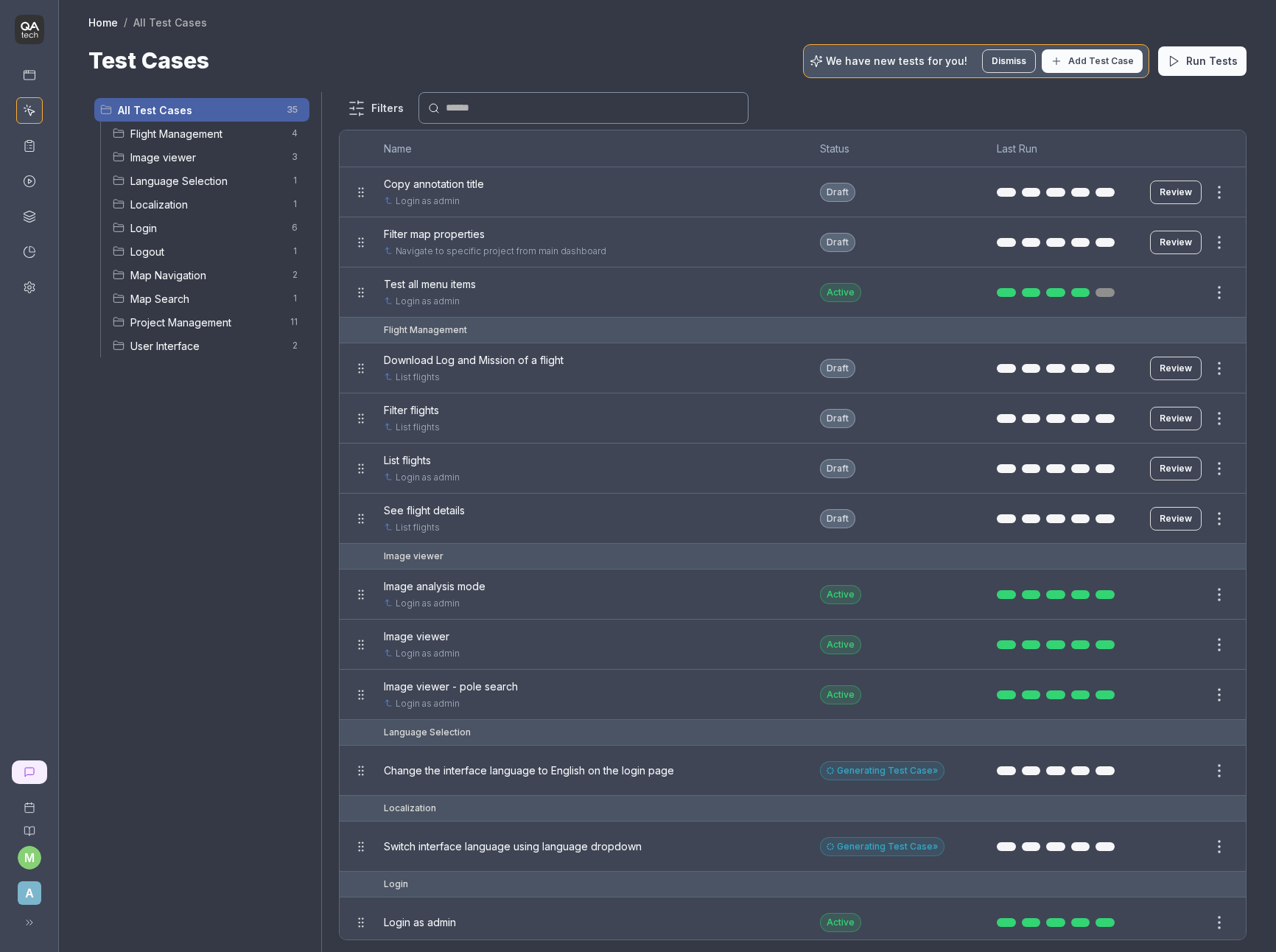
click at [487, 319] on div at bounding box center [638, 476] width 1276 height 952
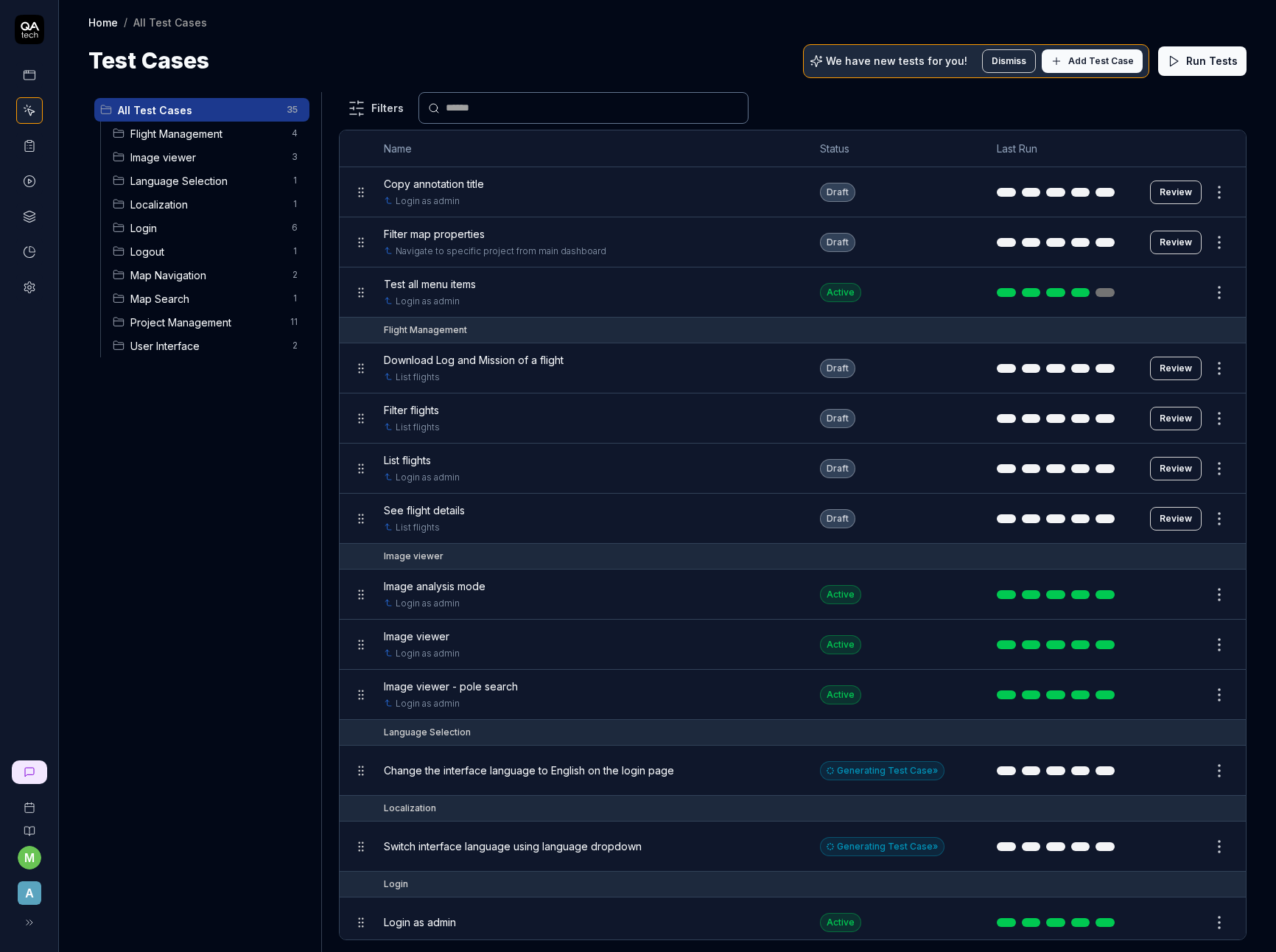
click at [197, 140] on span "Flight Management" at bounding box center [207, 134] width 153 height 16
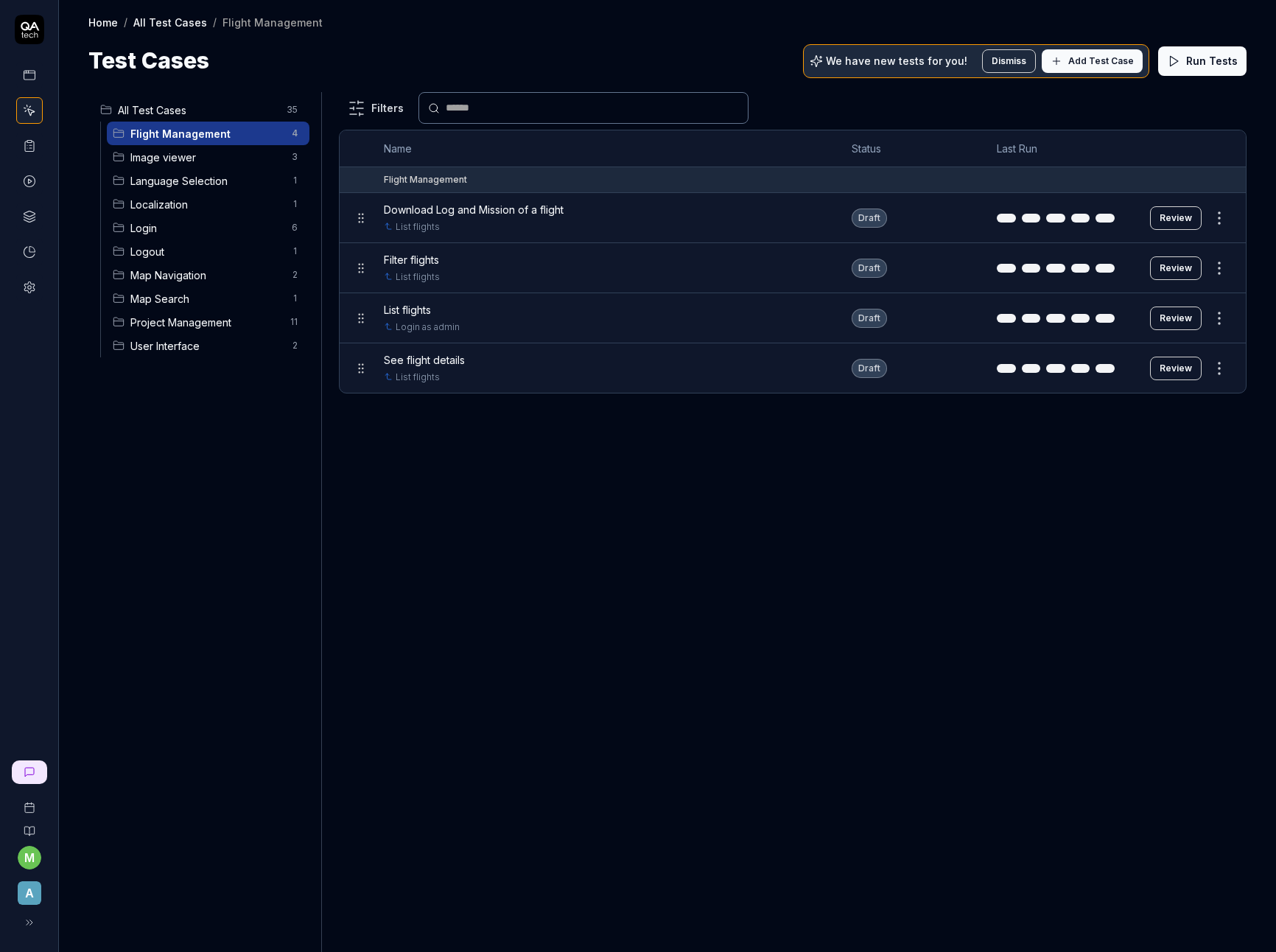
click at [421, 263] on span "Filter flights" at bounding box center [411, 259] width 55 height 16
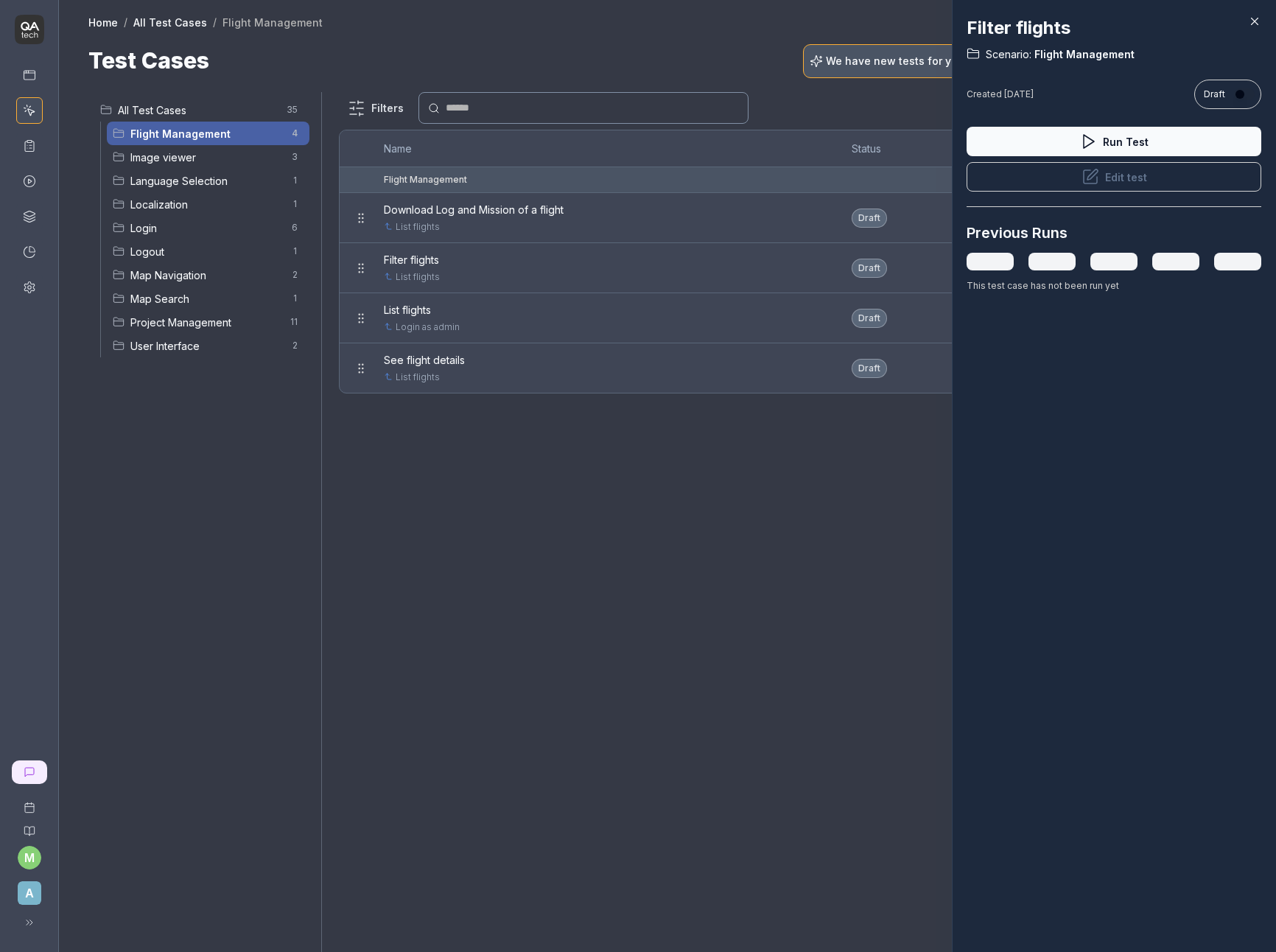
click at [1089, 178] on icon at bounding box center [1090, 177] width 17 height 17
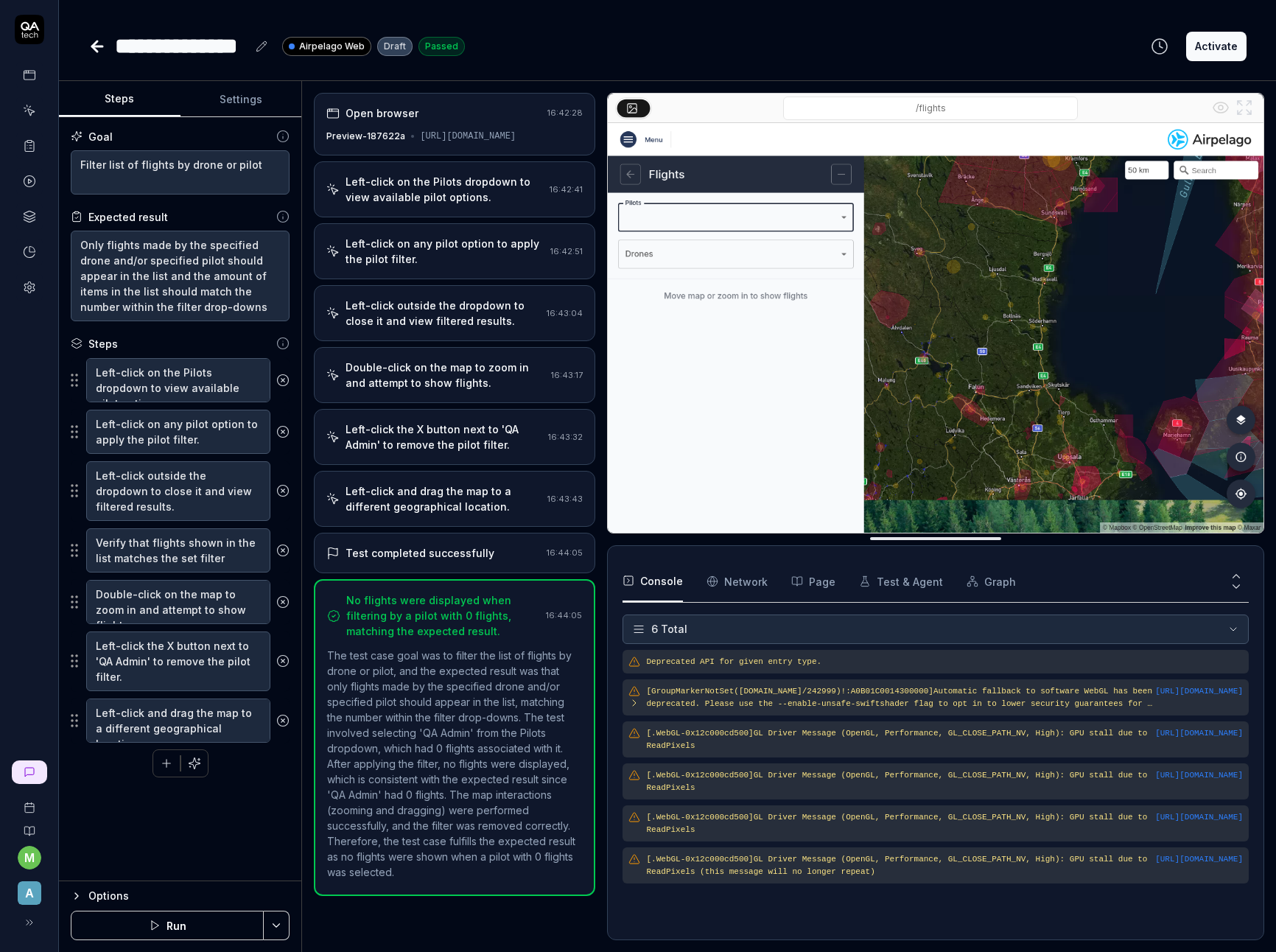
click at [103, 895] on div "Options" at bounding box center [189, 895] width 201 height 17
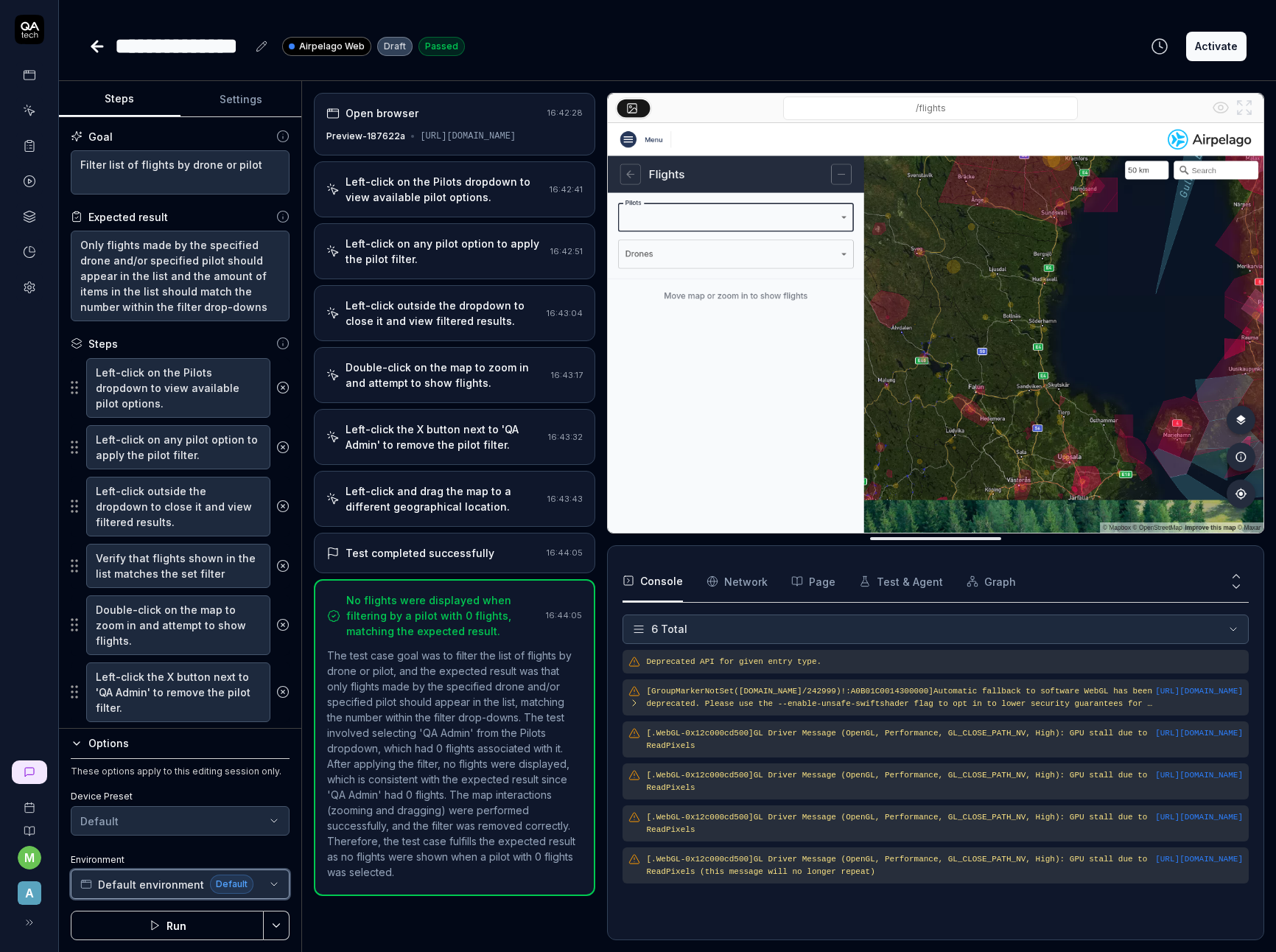
click at [163, 883] on span "Default environment" at bounding box center [151, 884] width 106 height 16
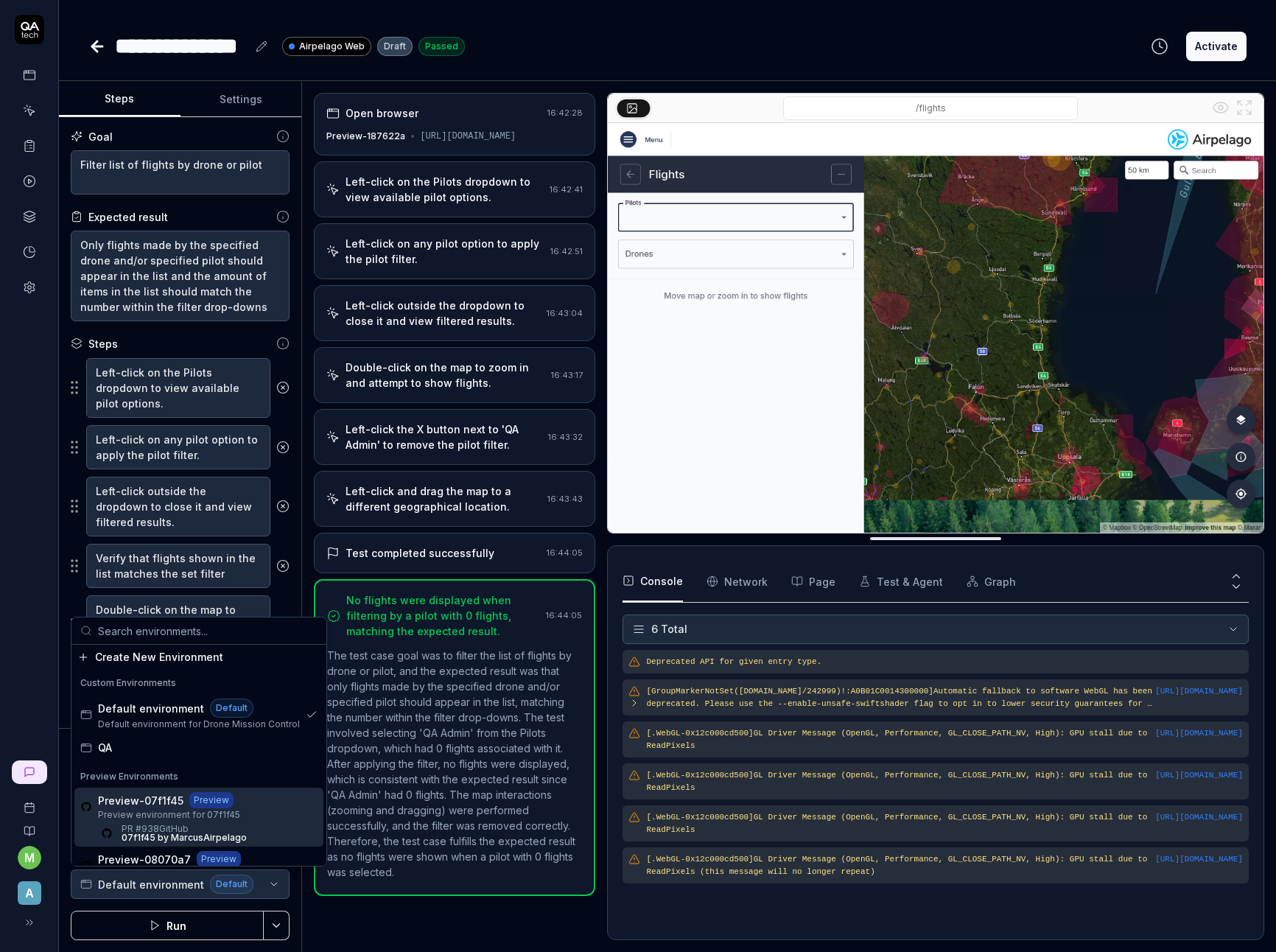
click at [247, 824] on div "Preview-07f1f45 Preview Preview environment for 07f1f45 PR #938 GitHub 07f1f45 …" at bounding box center [199, 817] width 249 height 59
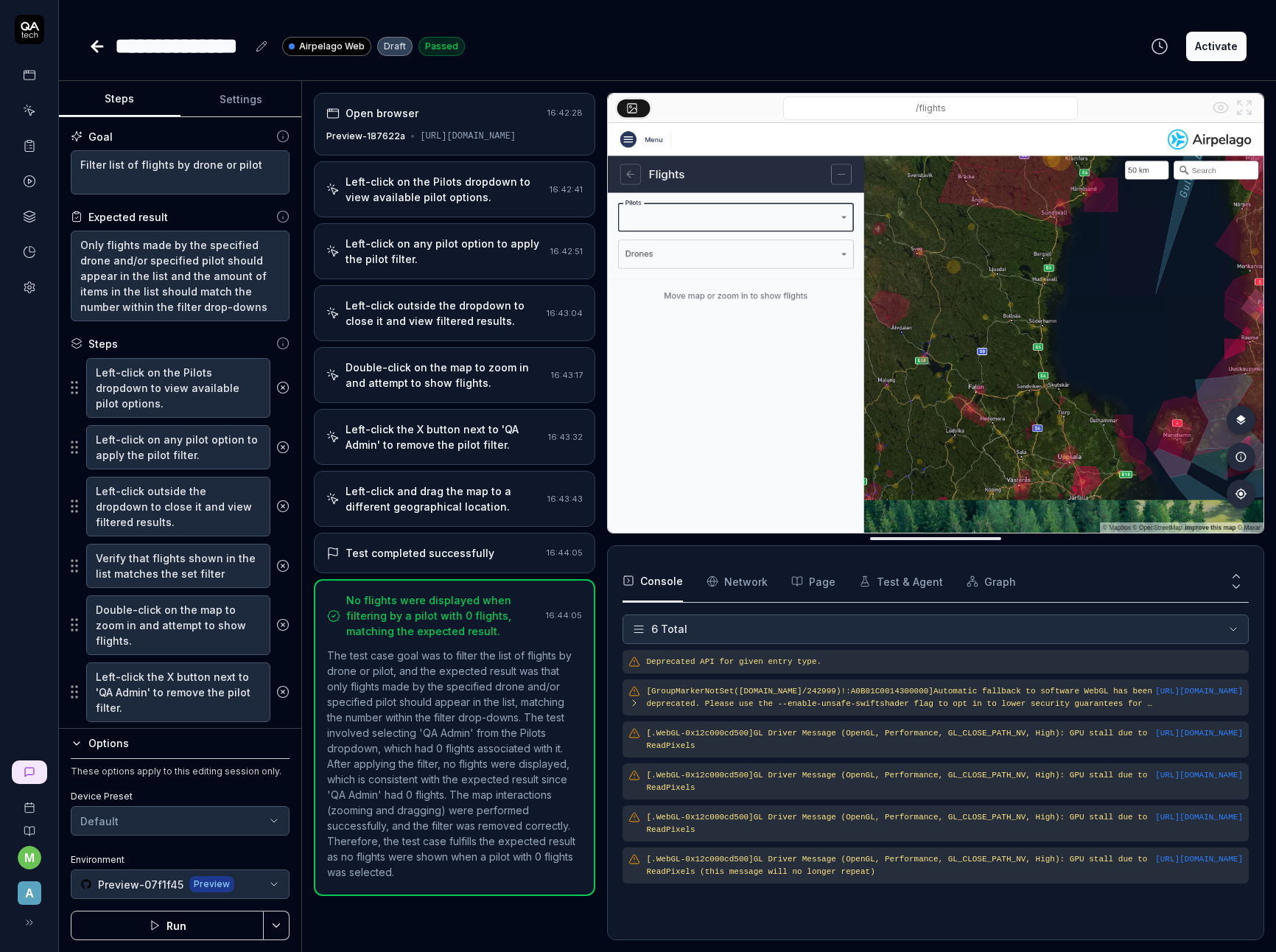
click at [200, 913] on button "Run" at bounding box center [167, 924] width 193 height 29
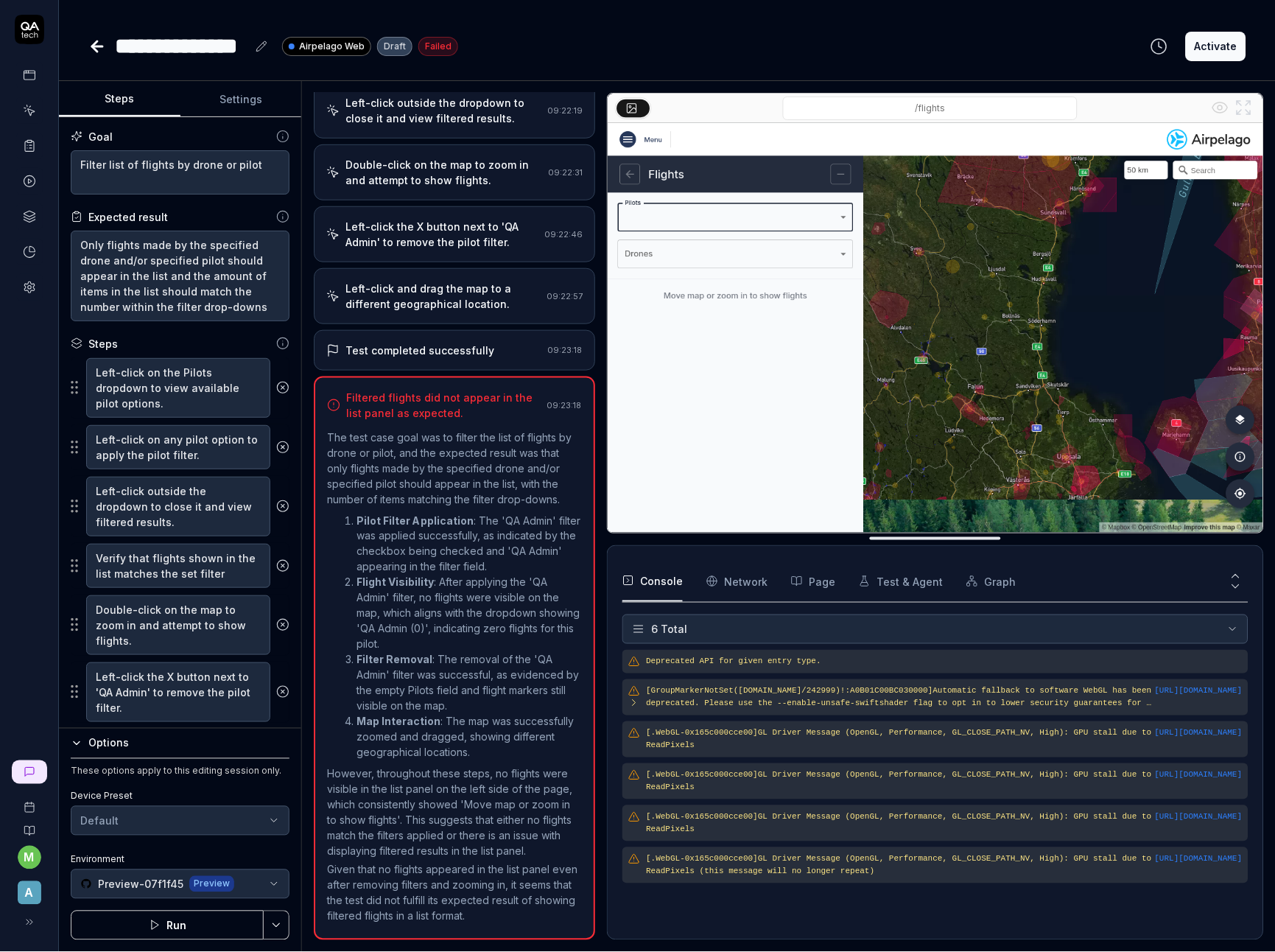
scroll to position [247, 0]
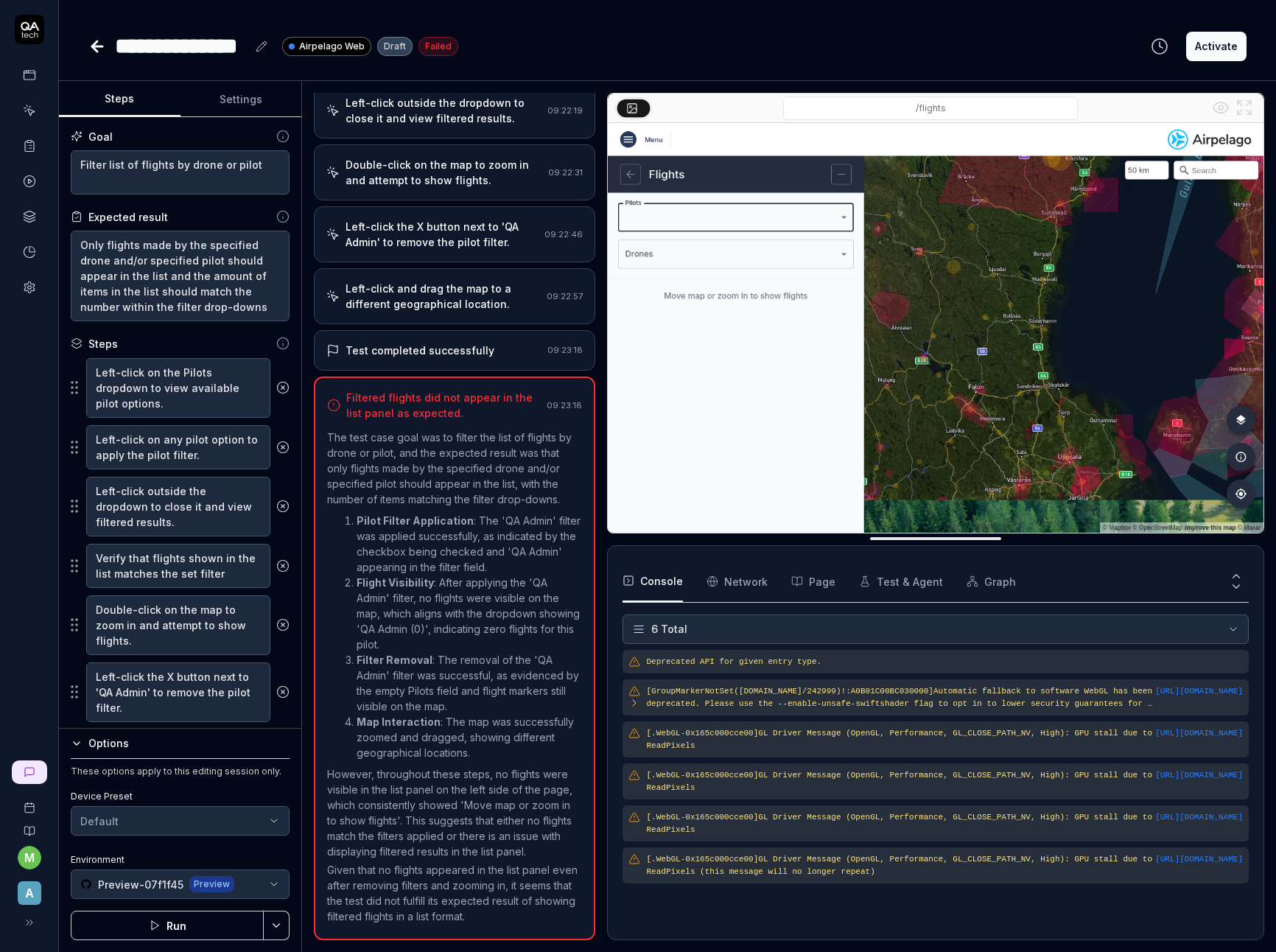
click at [189, 913] on button "Run" at bounding box center [167, 924] width 193 height 29
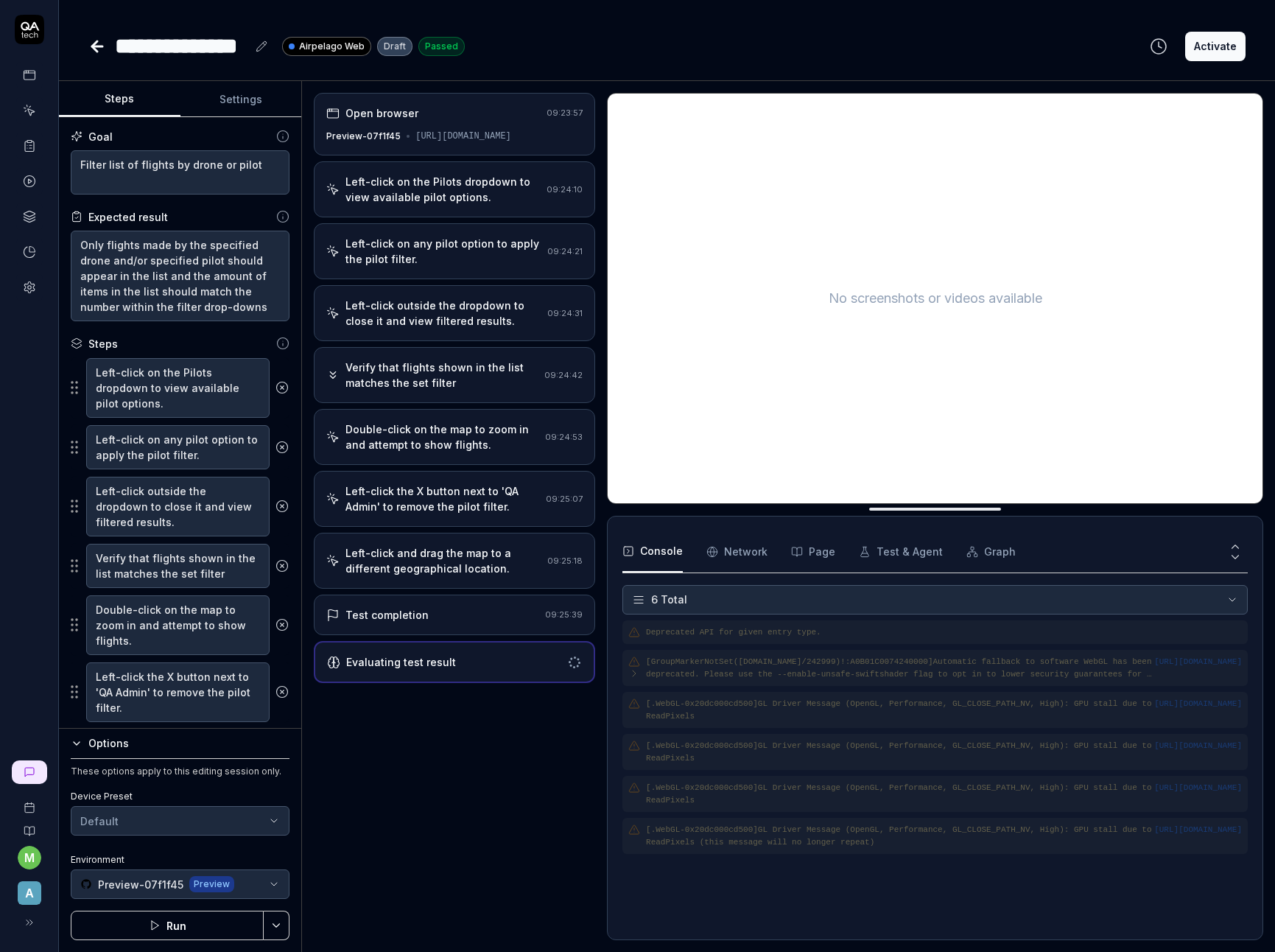
click at [477, 670] on div "Evaluating test result" at bounding box center [444, 662] width 234 height 16
click at [488, 623] on div "Test completion" at bounding box center [432, 615] width 213 height 16
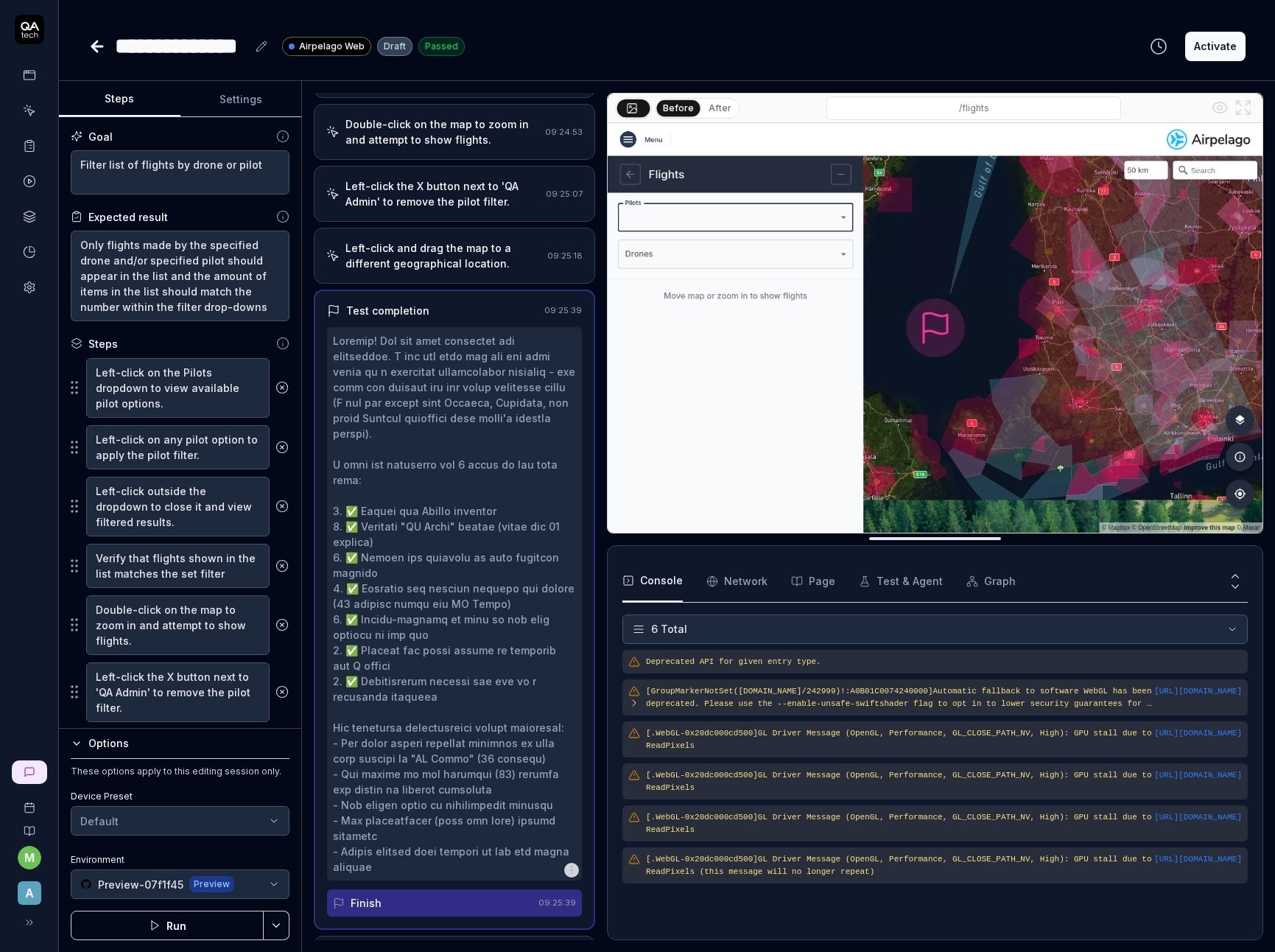
scroll to position [308, 0]
click at [443, 315] on div "Test completion" at bounding box center [432, 307] width 211 height 16
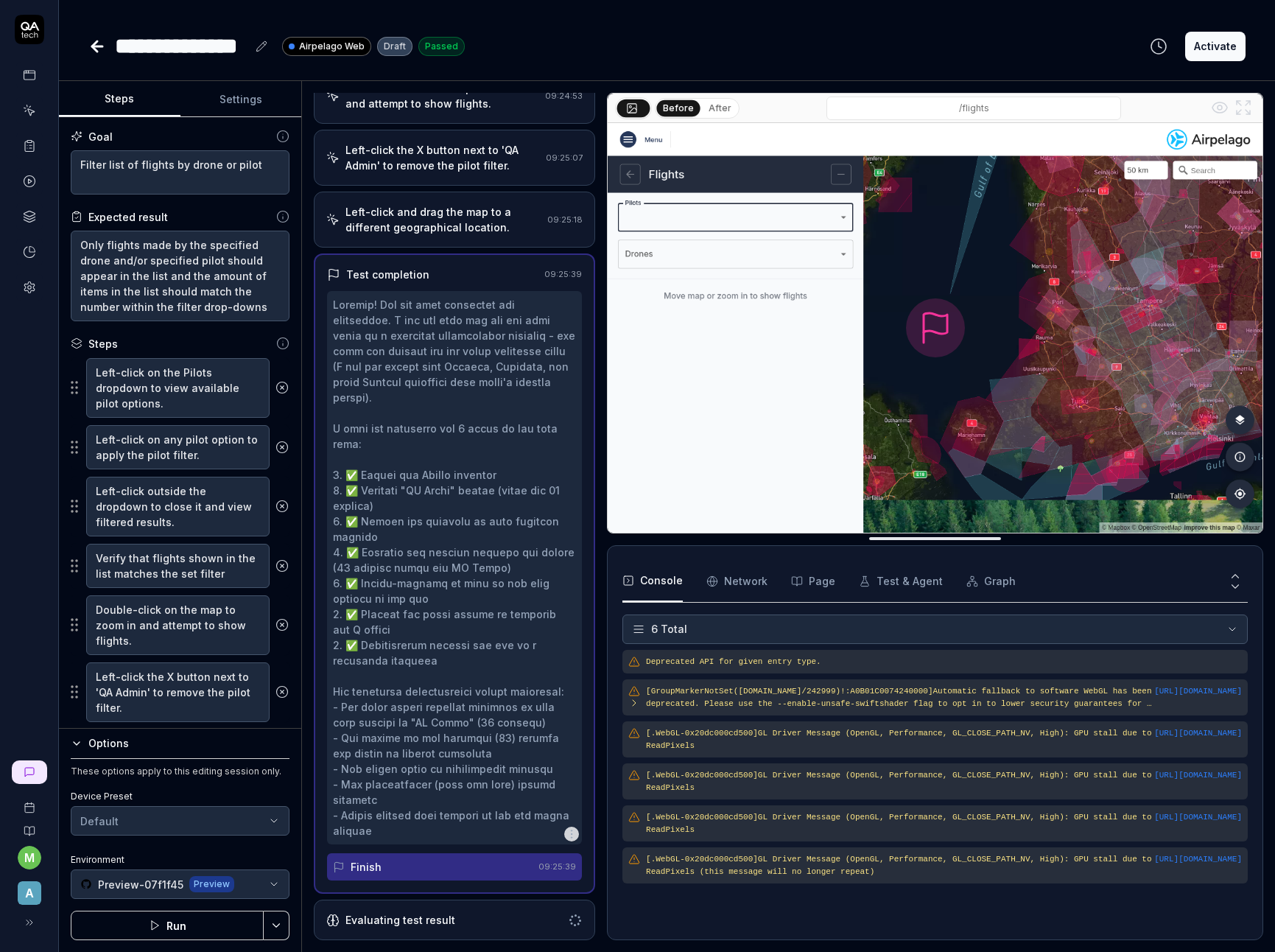
scroll to position [355, 0]
click at [477, 912] on div "Evaluating test result" at bounding box center [444, 920] width 236 height 16
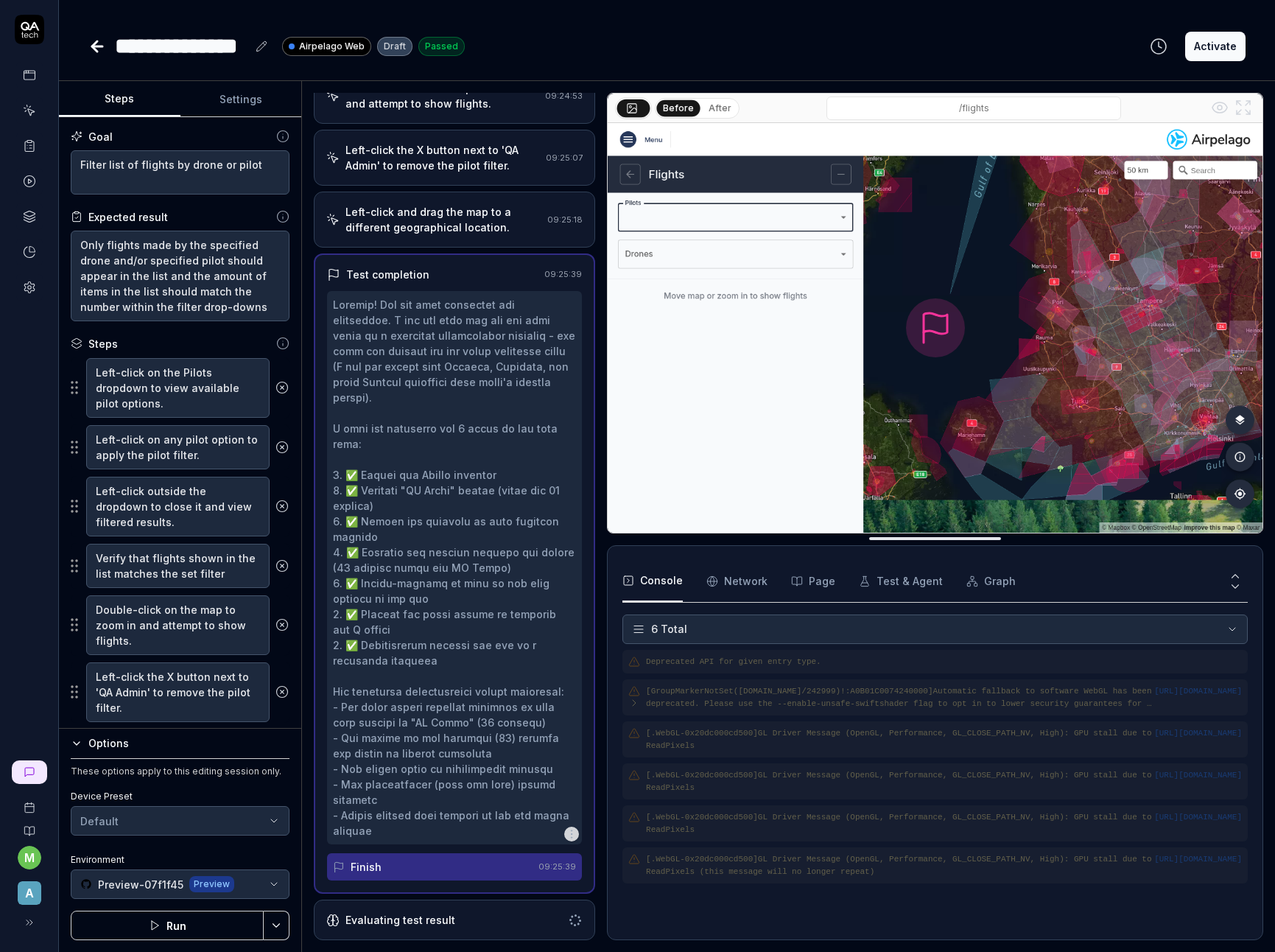
scroll to position [0, 0]
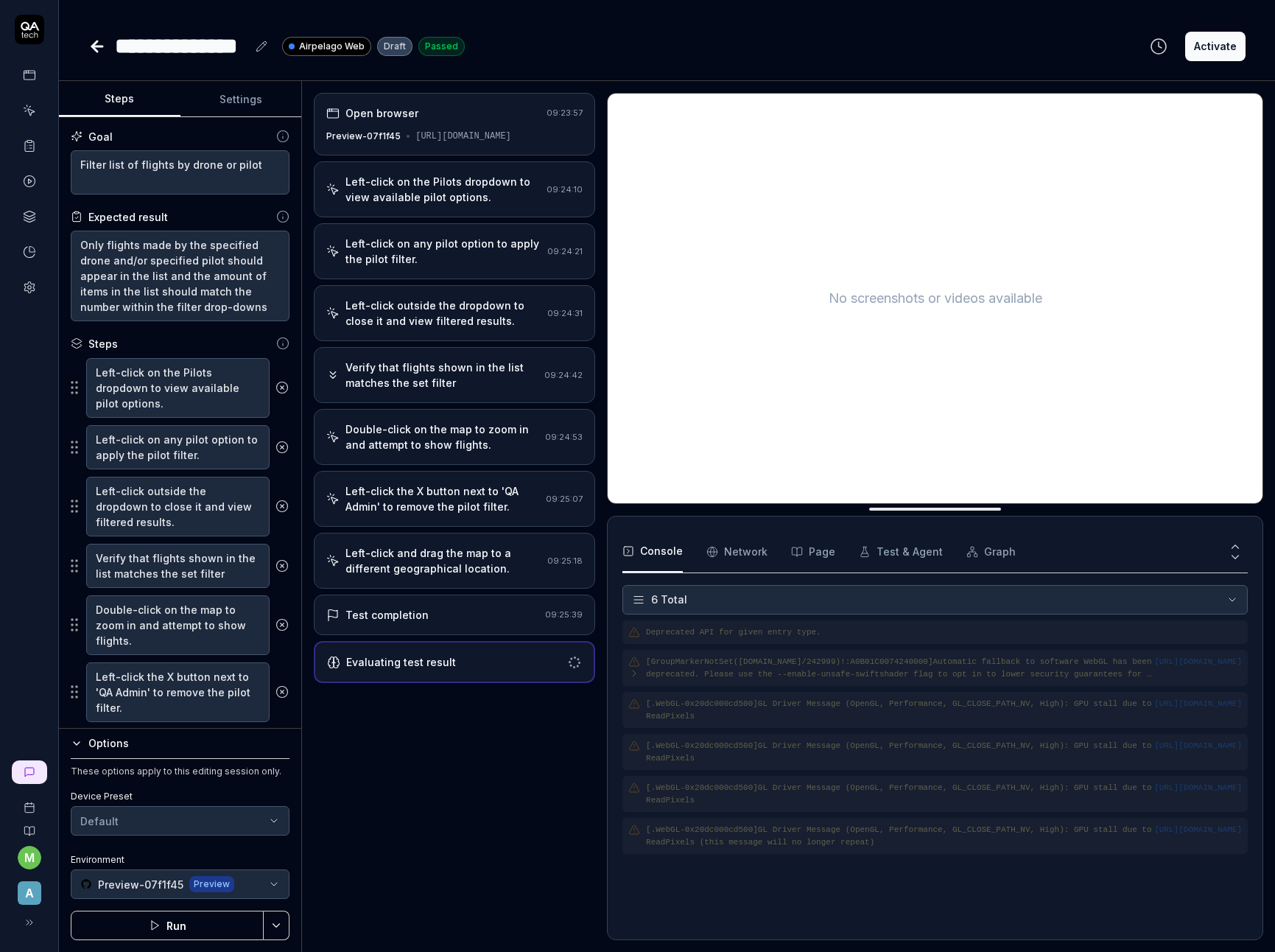
click at [491, 791] on div "Open browser 09:23:57 Preview-07f1f45 [URL][DOMAIN_NAME] Left-click on the Pilo…" at bounding box center [454, 516] width 281 height 847
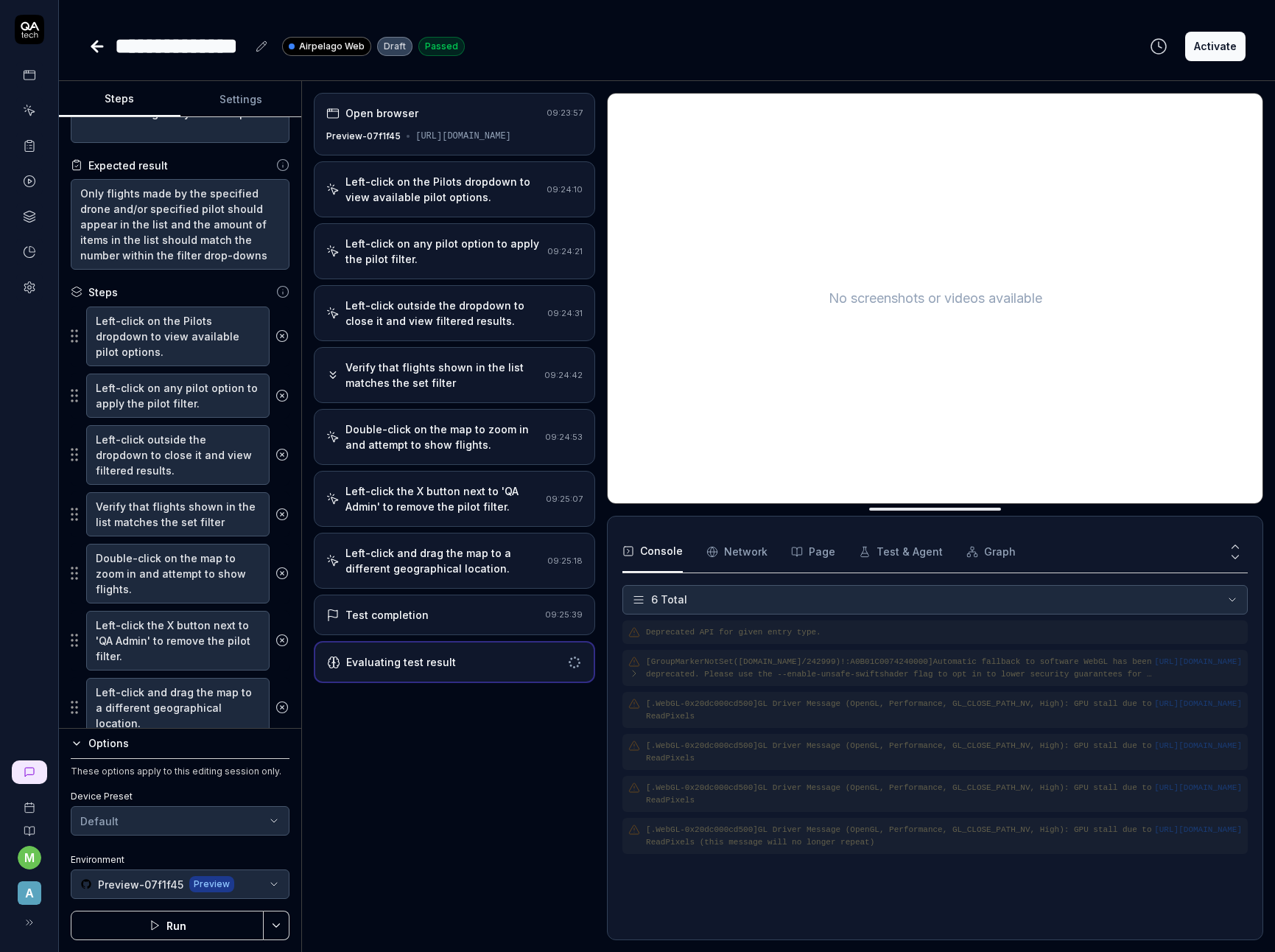
scroll to position [107, 0]
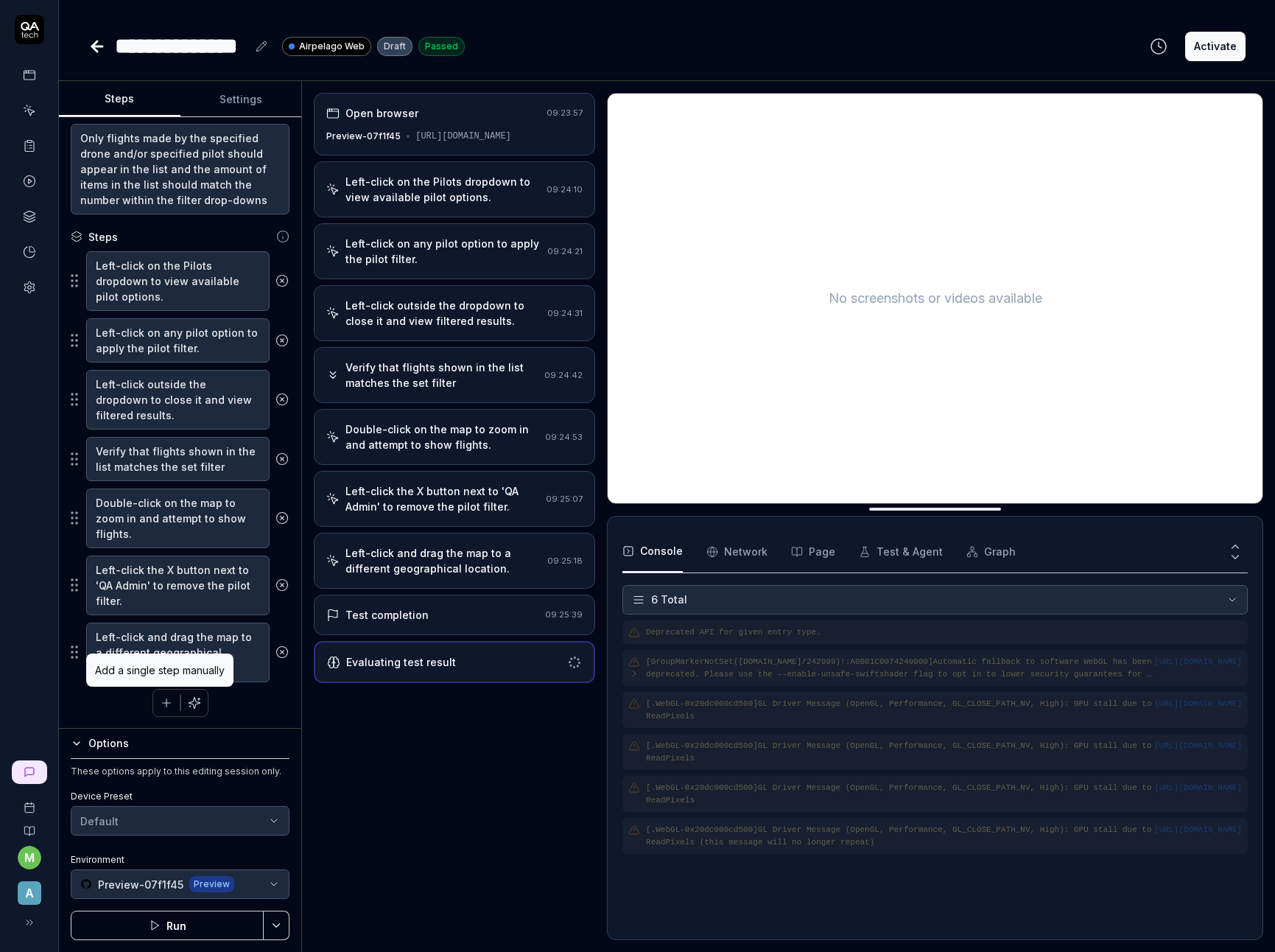
click at [164, 699] on icon "button" at bounding box center [166, 702] width 13 height 13
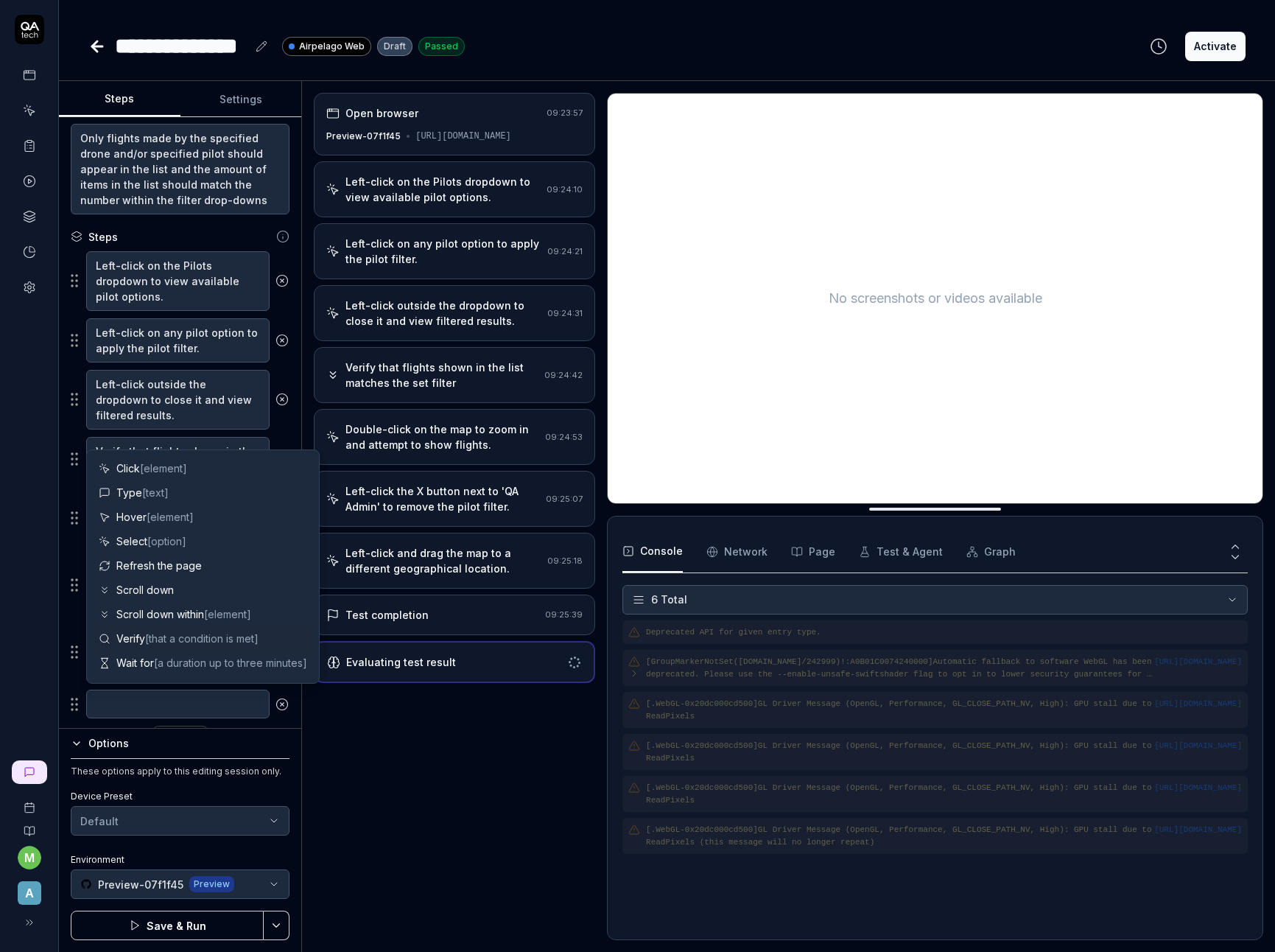
click at [170, 638] on span "[that a condition is met]" at bounding box center [202, 638] width 113 height 13
type textarea "*"
type textarea "Verify"
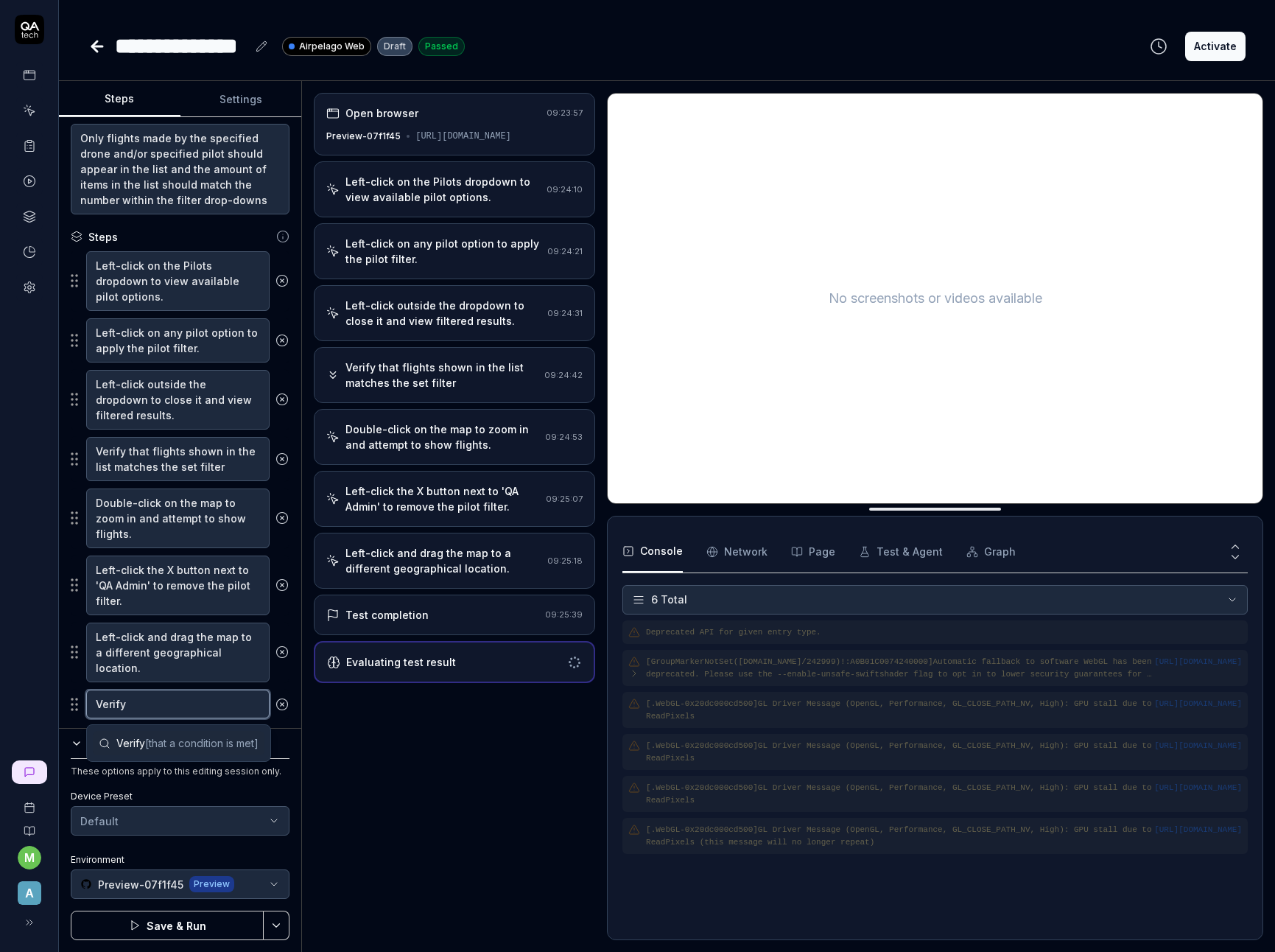
type textarea "*"
type textarea "Verify t"
type textarea "*"
type textarea "Verify tha"
type textarea "*"
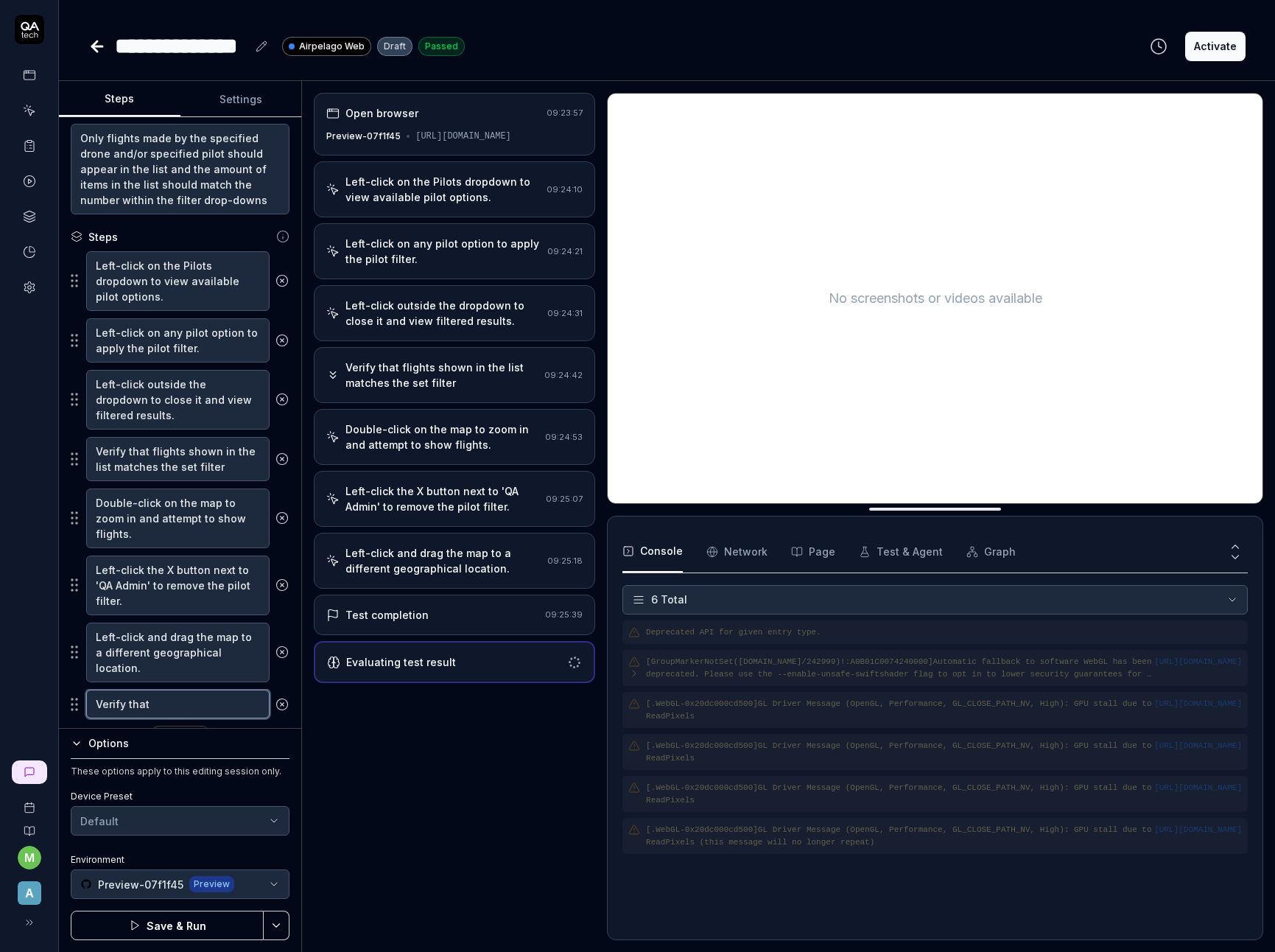
type textarea "Verify that"
type textarea "*"
type textarea "Verify that t"
type textarea "*"
type textarea "Verify that the"
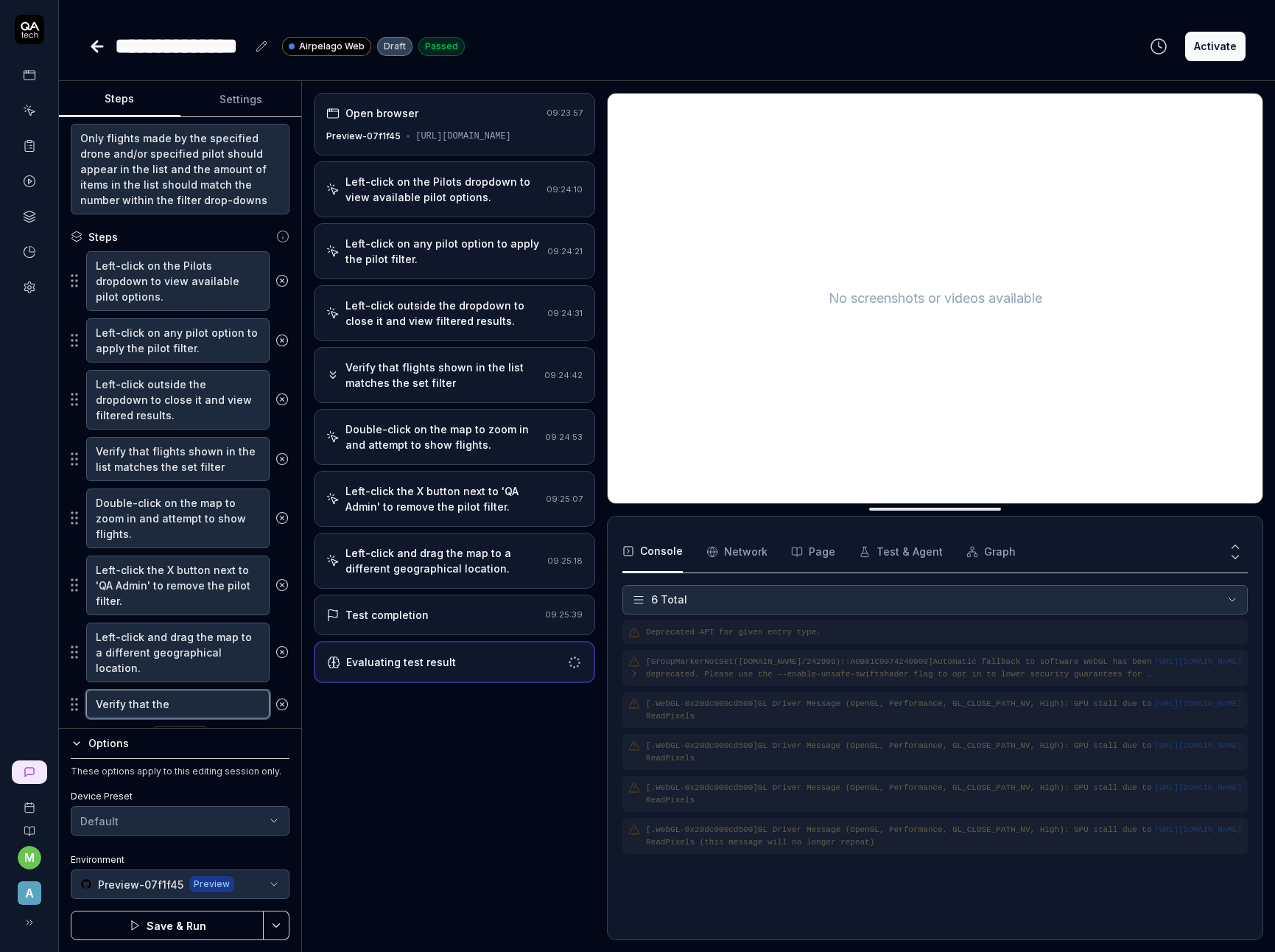
type textarea "*"
type textarea "Verify that the"
type textarea "*"
type textarea "Verify that the l"
type textarea "*"
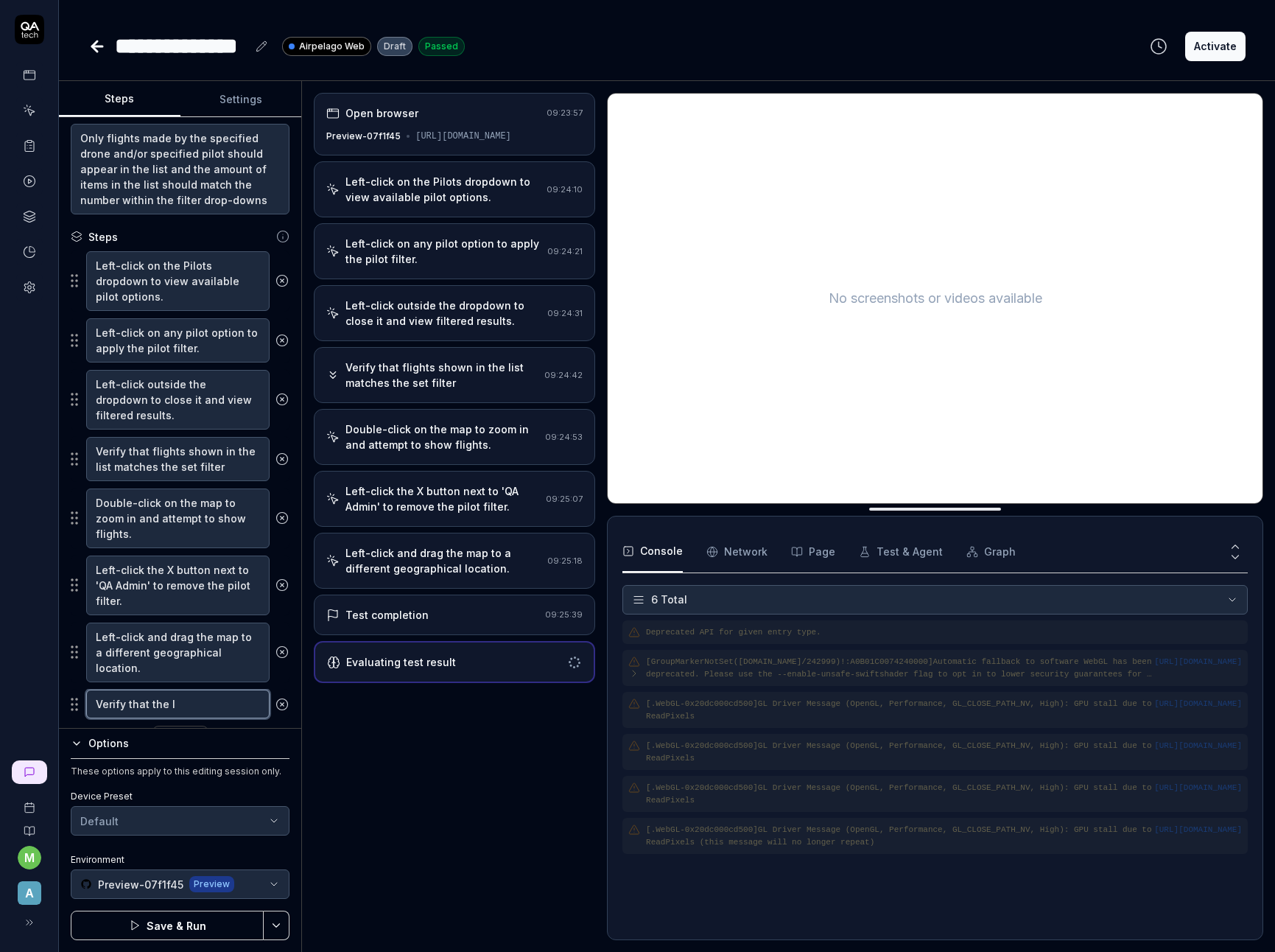
type textarea "Verify that the li"
type textarea "*"
type textarea "Verify that the lis"
type textarea "*"
type textarea "Verify that the list"
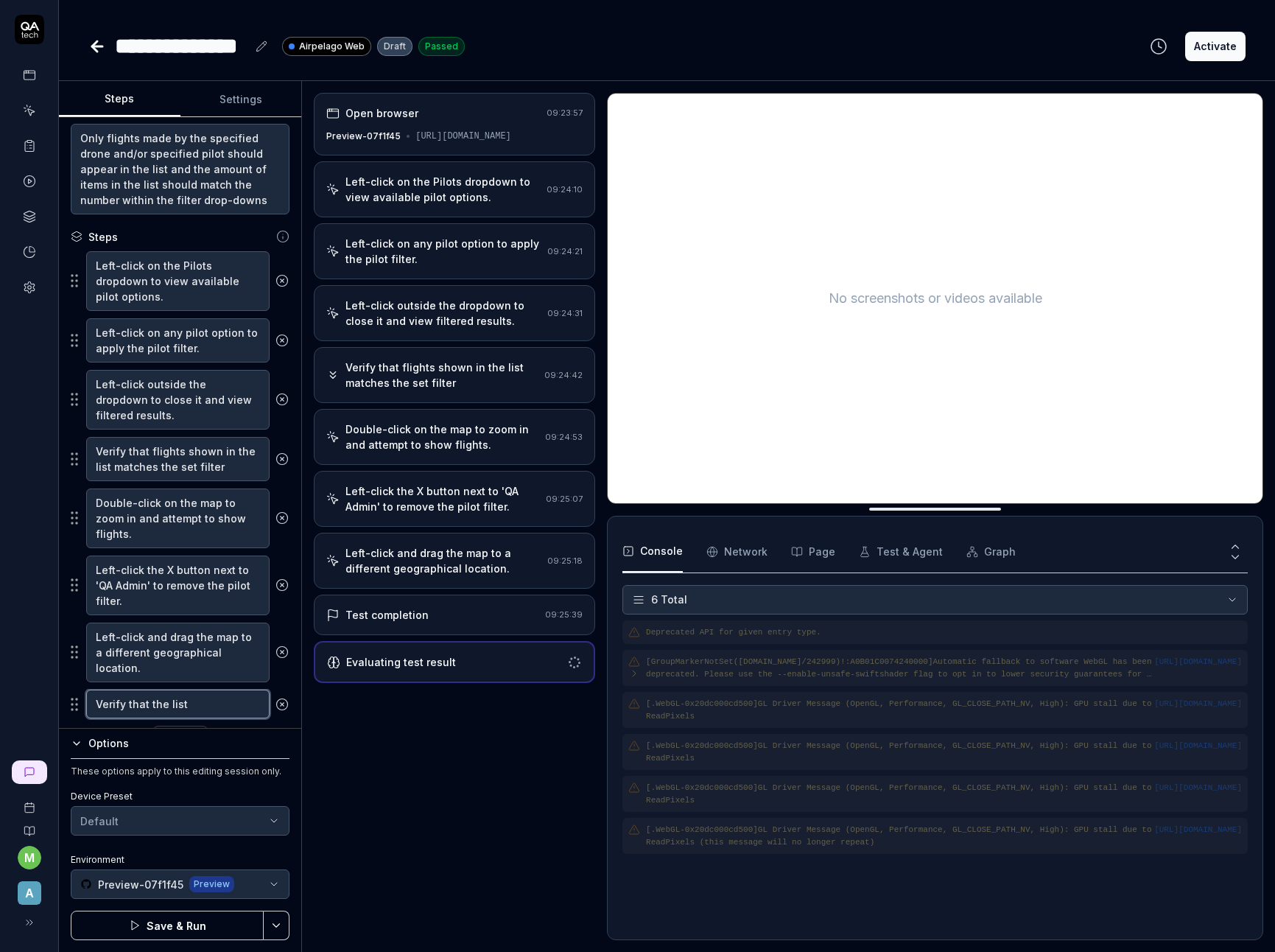
type textarea "*"
type textarea "Verify that the list"
type textarea "*"
type textarea "Verify that the list of"
type textarea "*"
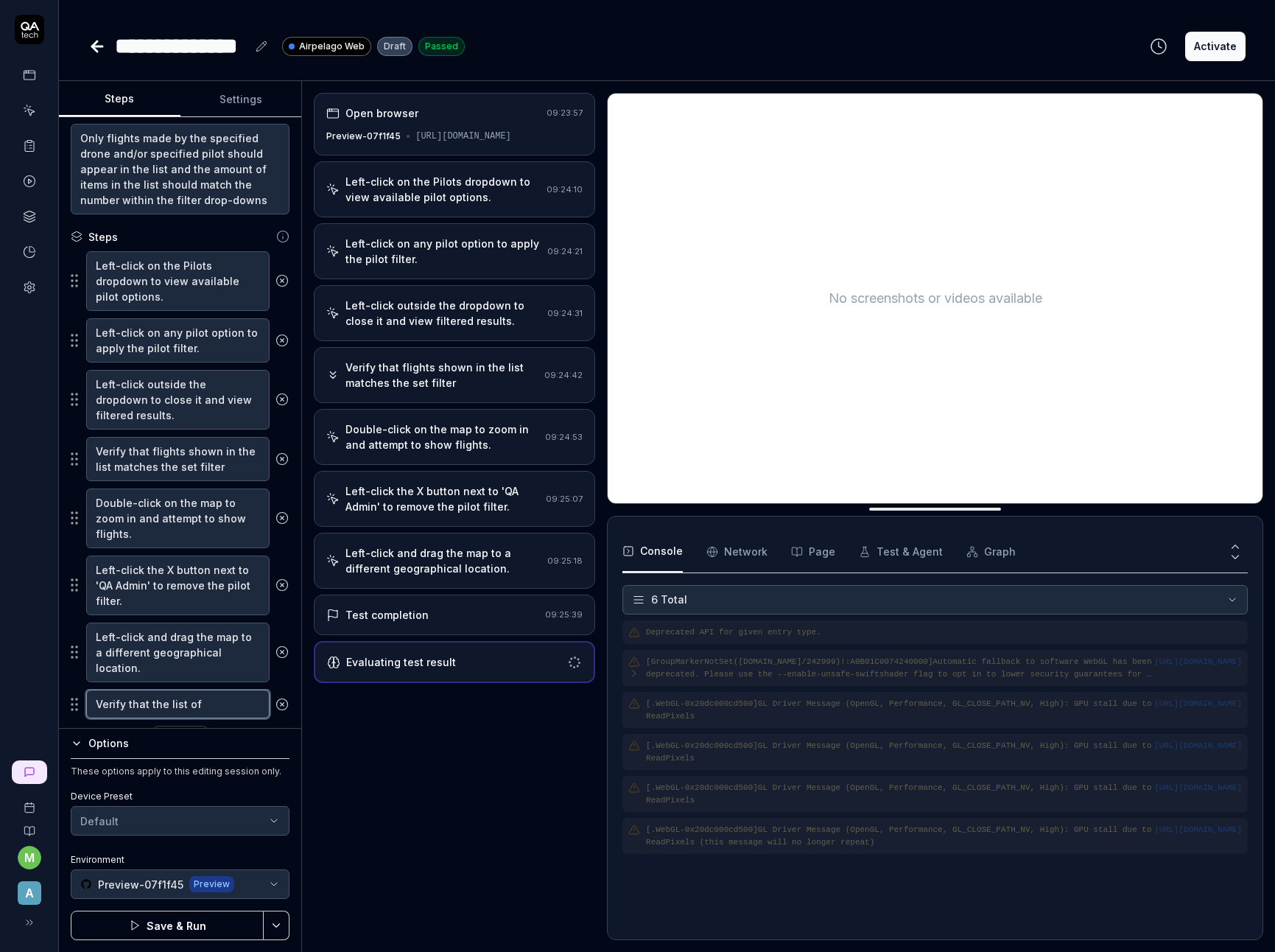
type textarea "Verify that the list of"
type textarea "*"
type textarea "Verify that the list of fl"
type textarea "*"
type textarea "Verify that the list of fli"
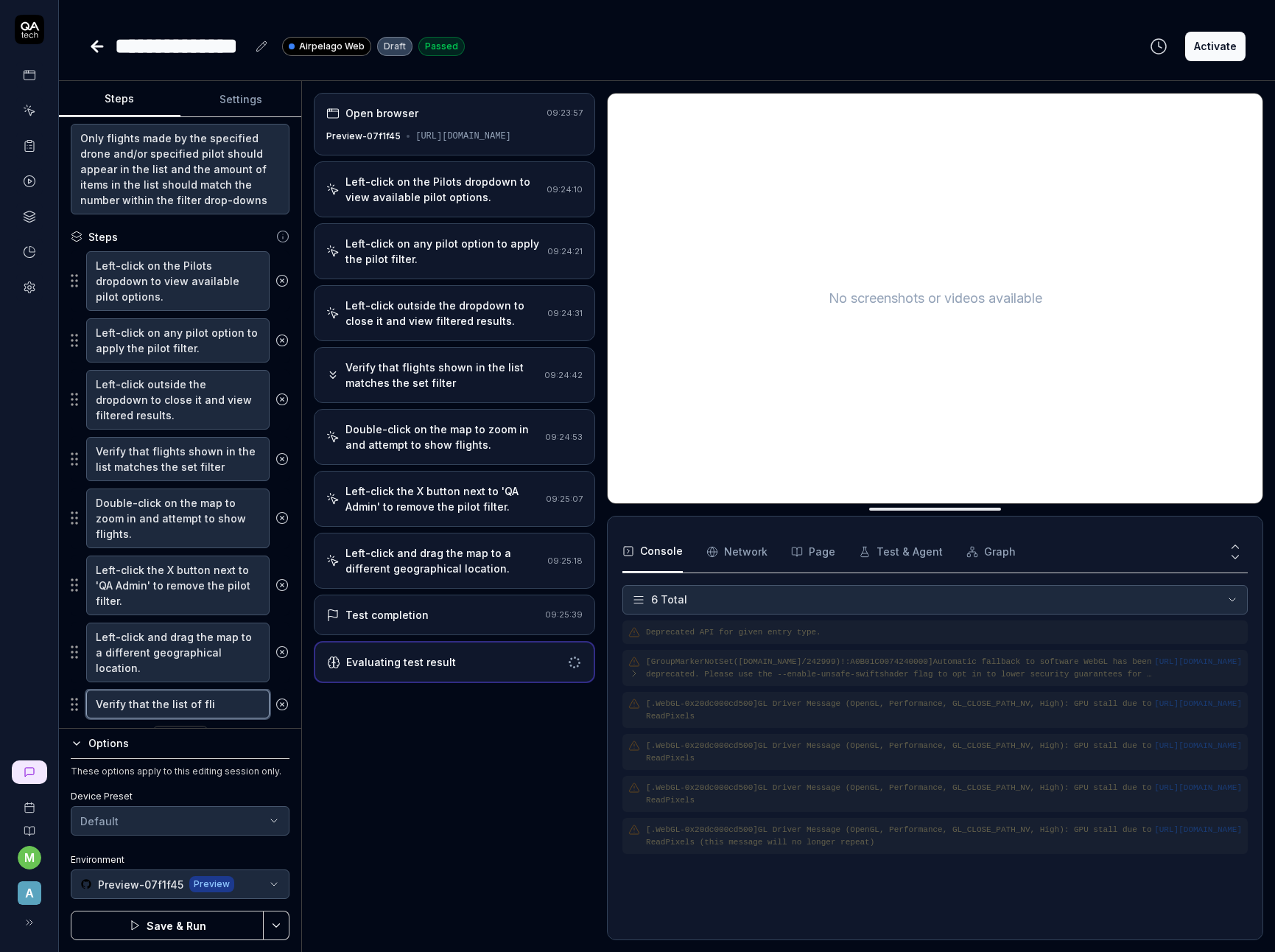
type textarea "*"
type textarea "Verify that the list of flig"
type textarea "*"
type textarea "Verify that the list of fligh"
type textarea "*"
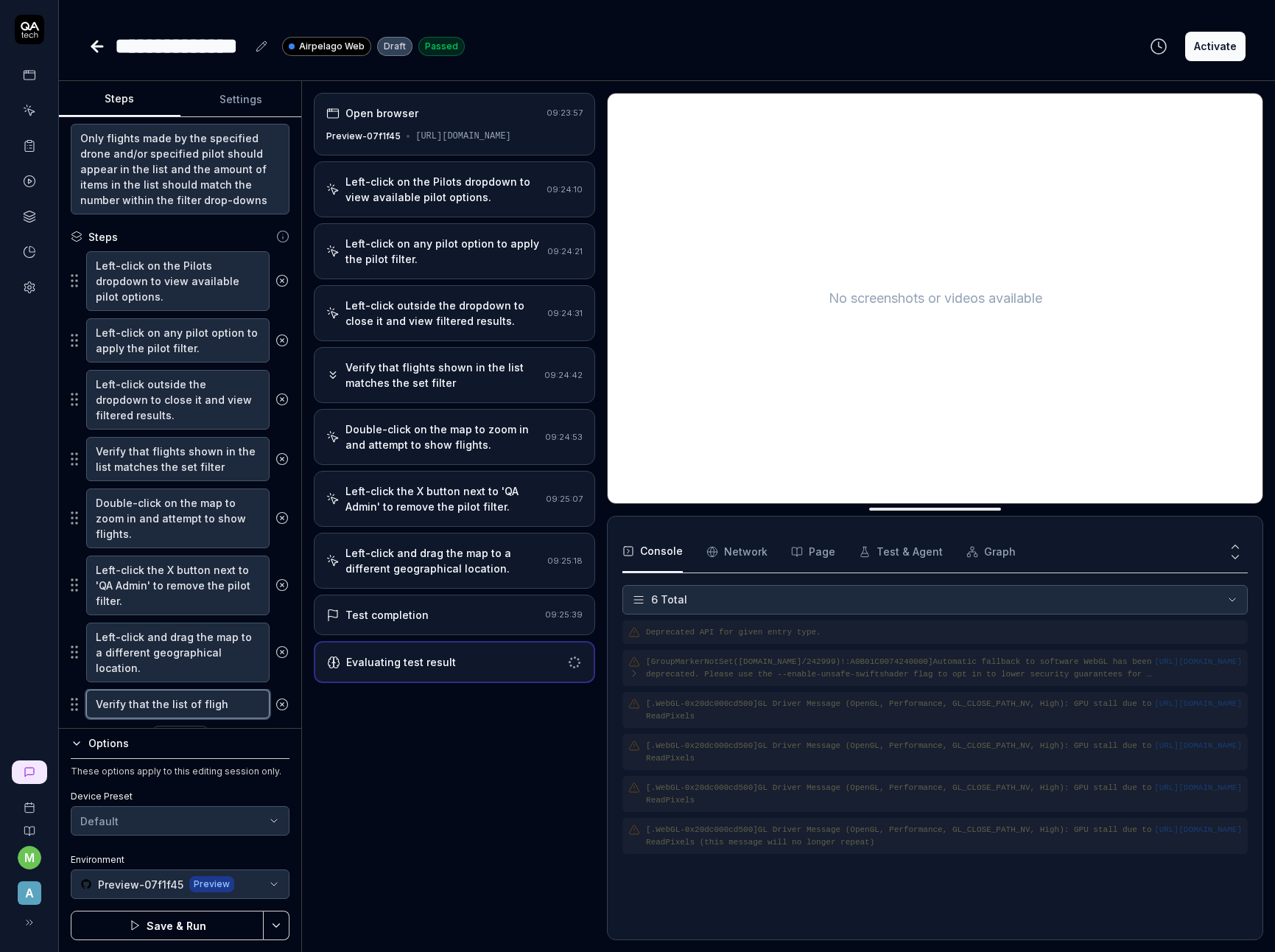
type textarea "Verify that the list of flight"
type textarea "*"
type textarea "Verify that the list of flights"
type textarea "*"
type textarea "Verify that the list of flight"
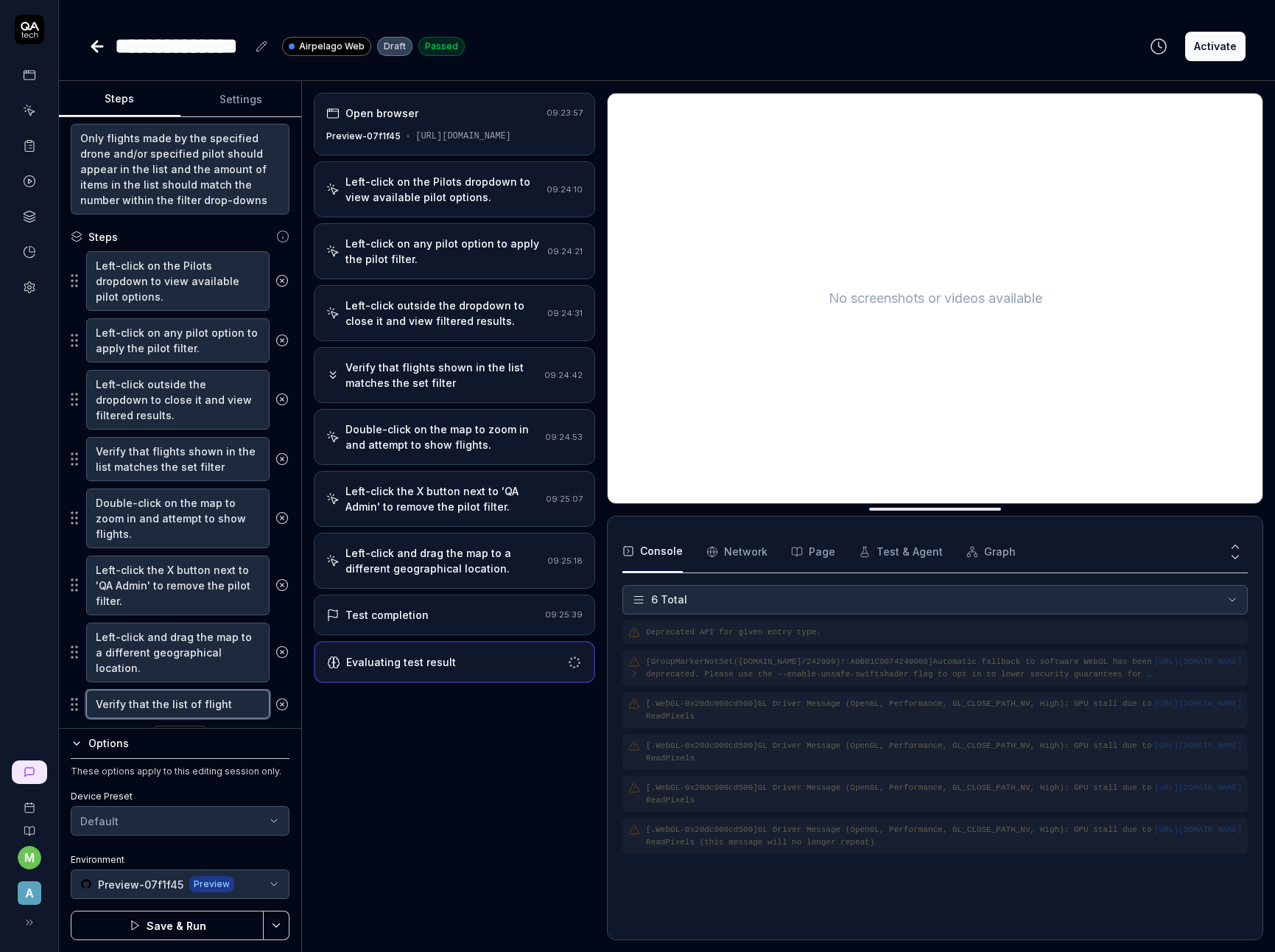
type textarea "*"
type textarea "Verify that the list of flights"
type textarea "*"
type textarea "Verify that the list of flights"
type textarea "*"
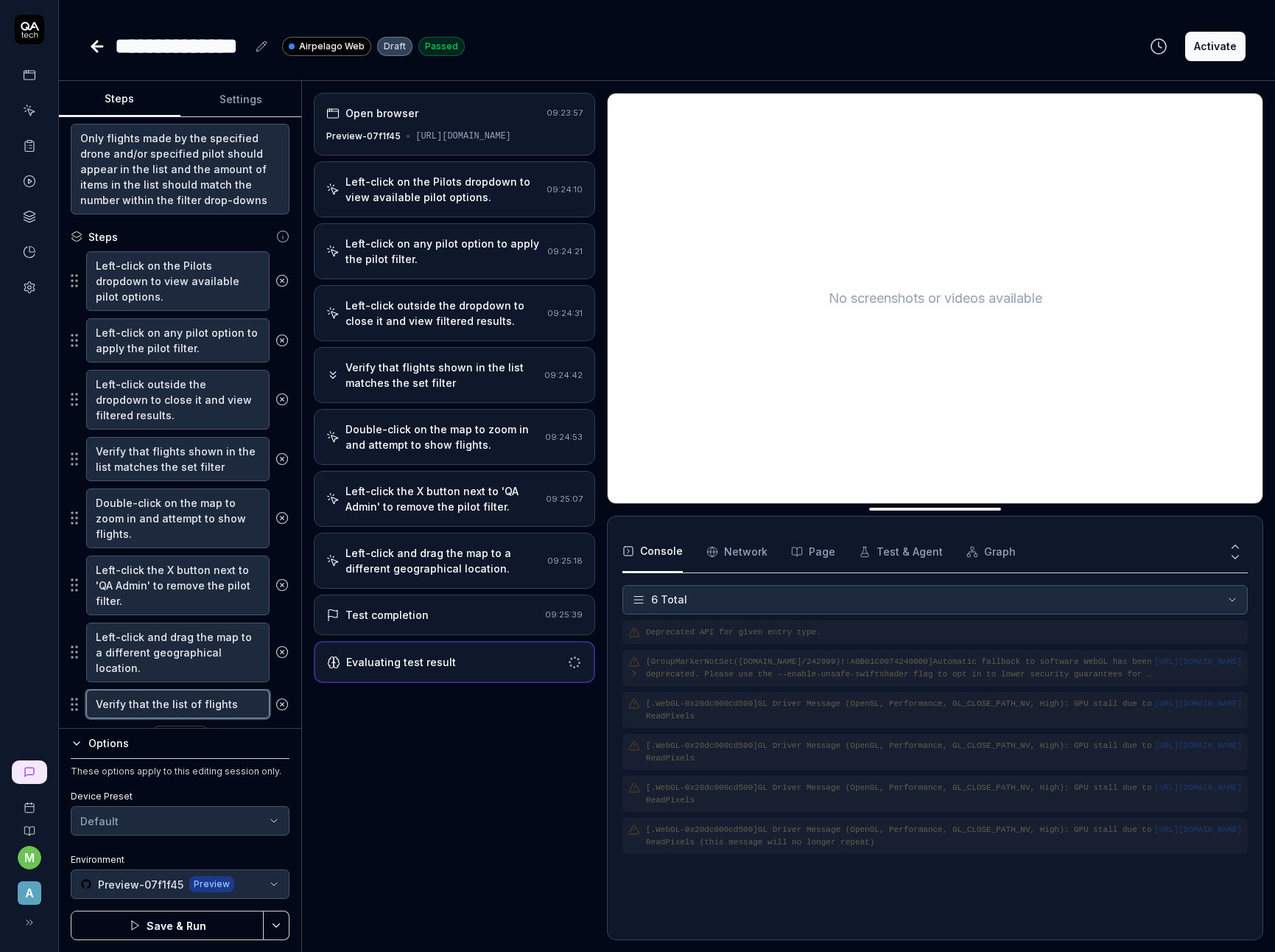
type textarea "Verify that the list of flights u"
type textarea "*"
type textarea "Verify that the list of flights up"
type textarea "*"
type textarea "Verify that the list of flights upa"
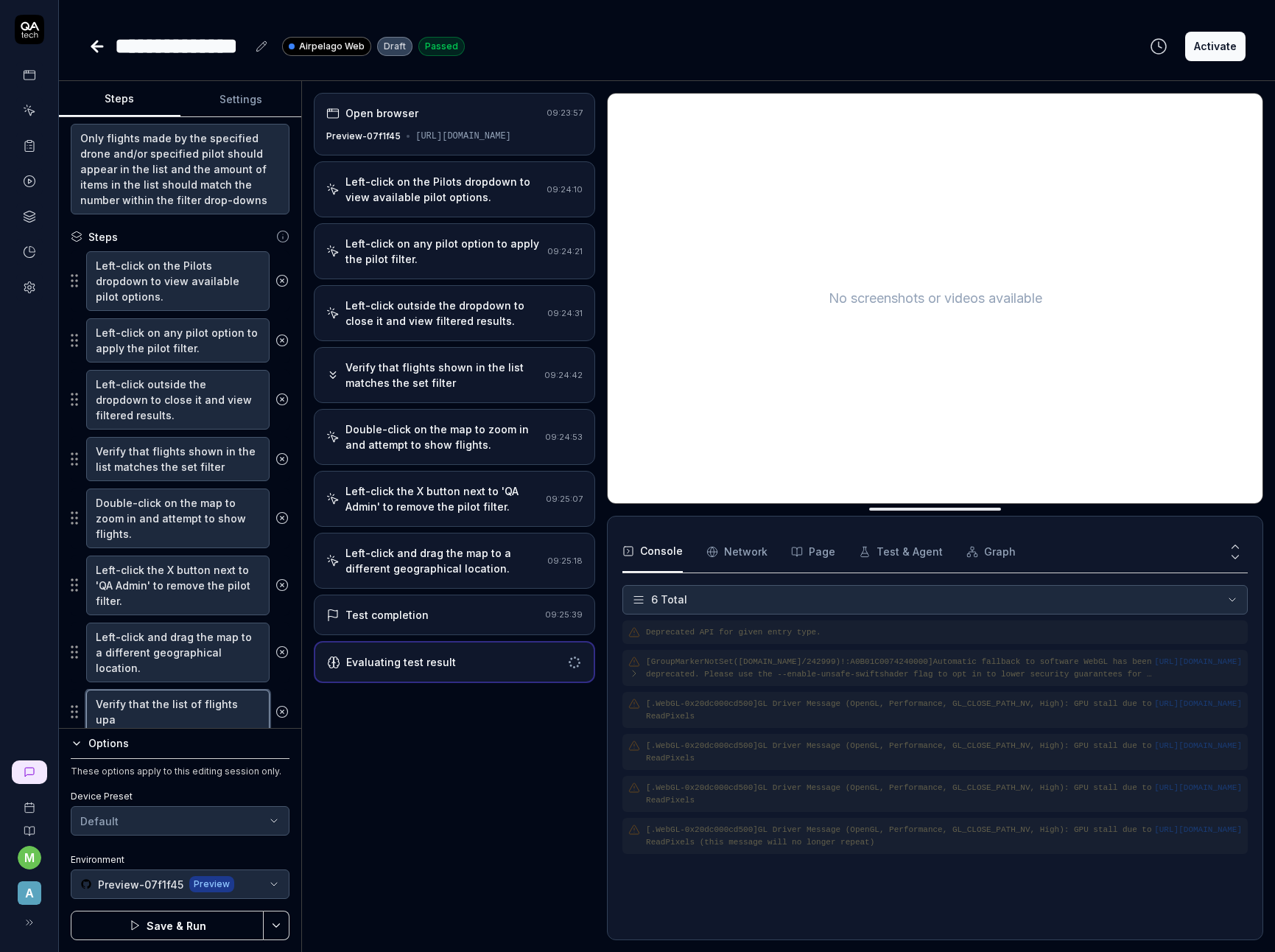
type textarea "*"
type textarea "Verify that the list of flights up"
type textarea "*"
type textarea "Verify that the list of flights upda"
type textarea "*"
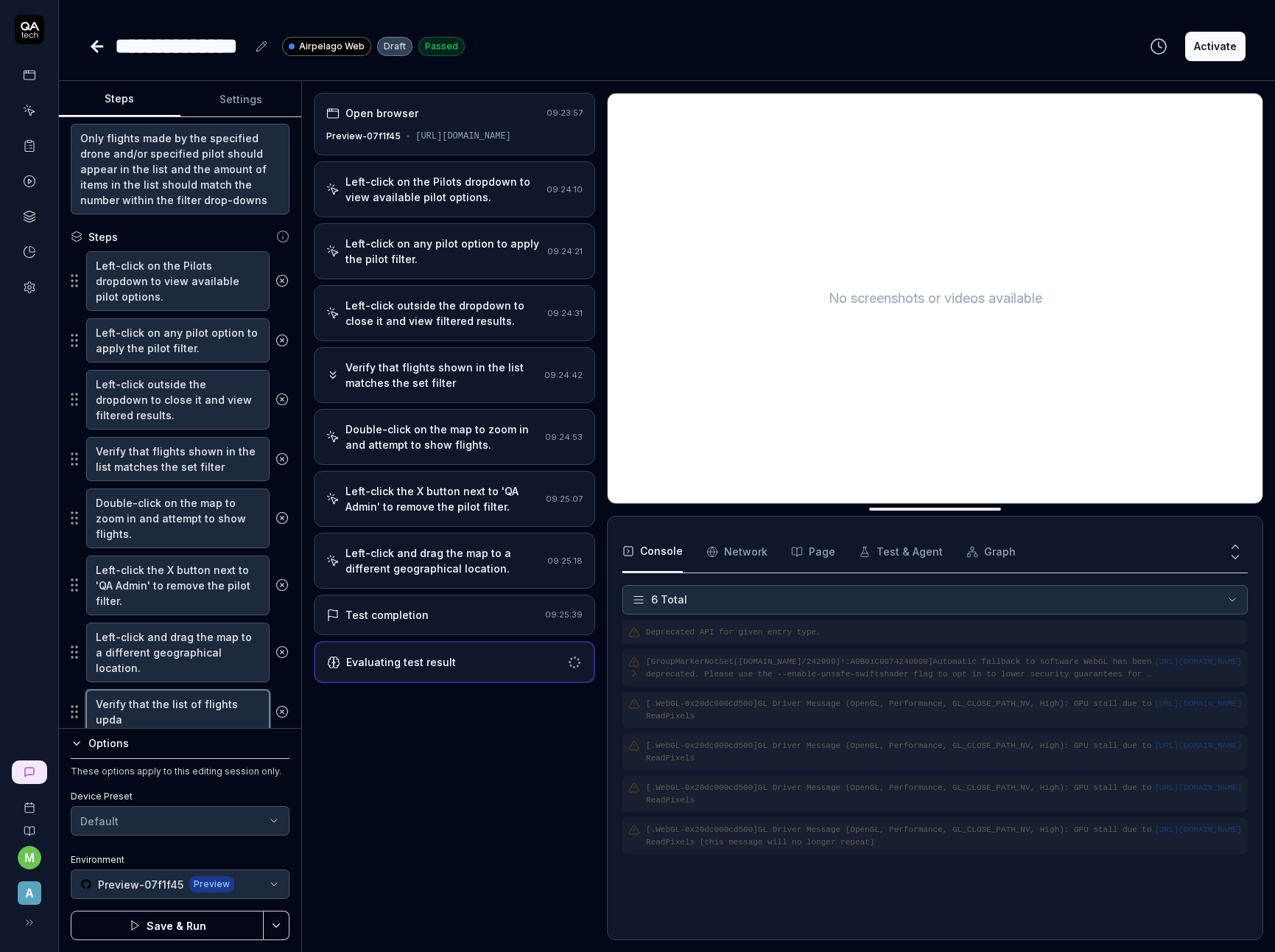
type textarea "Verify that the list of flights updat"
type textarea "*"
type textarea "Verify that the list of flights update"
type textarea "*"
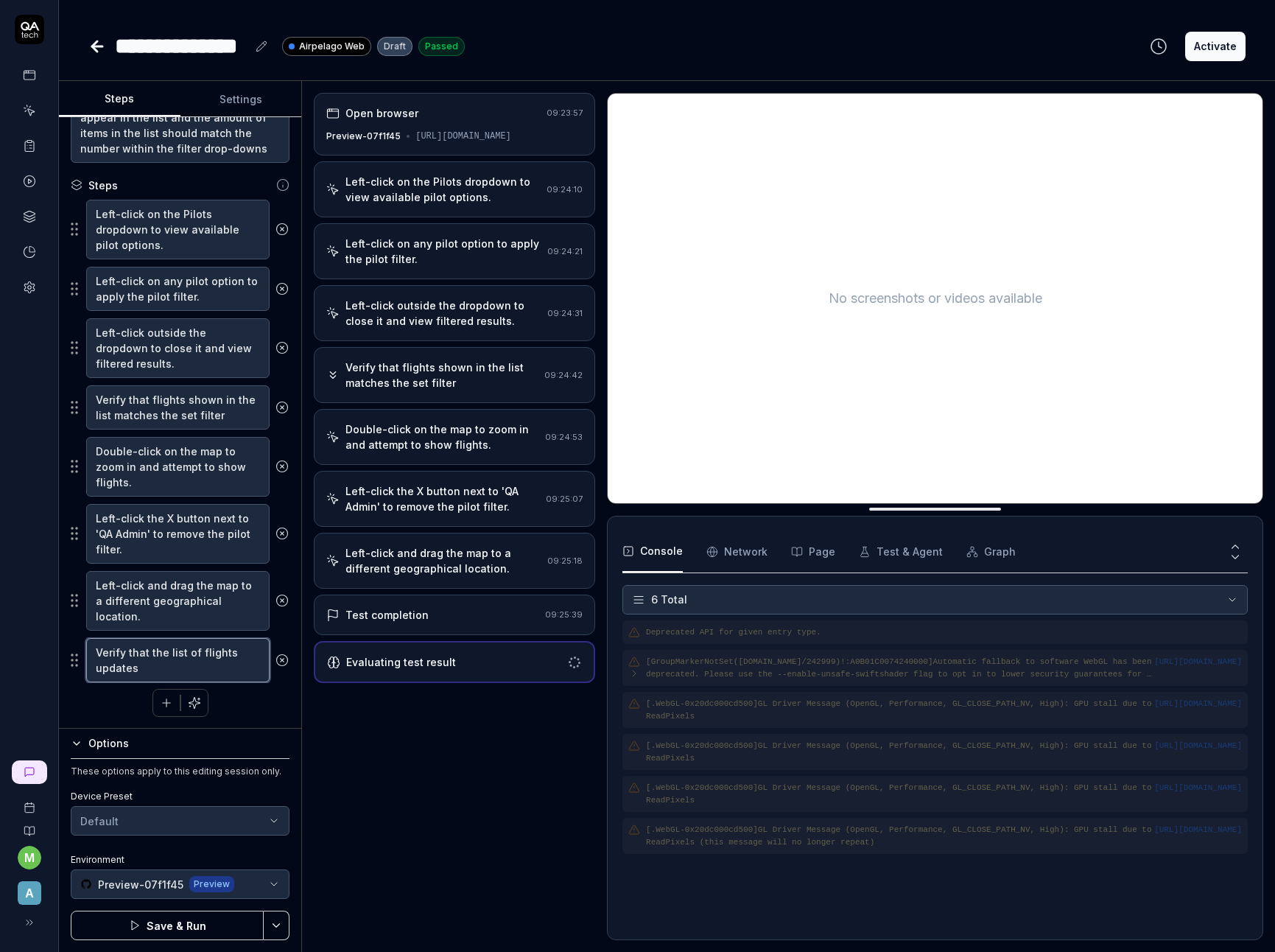
type textarea "Verify that the list of flights updates"
click at [263, 705] on div "Left-click on the Pilots dropdown to view available pilot options. Left-click o…" at bounding box center [180, 458] width 219 height 518
click at [193, 670] on textarea "Verify that the list of flights updates" at bounding box center [178, 660] width 183 height 44
type textarea "*"
type textarea "Verify that the list of flights updates a"
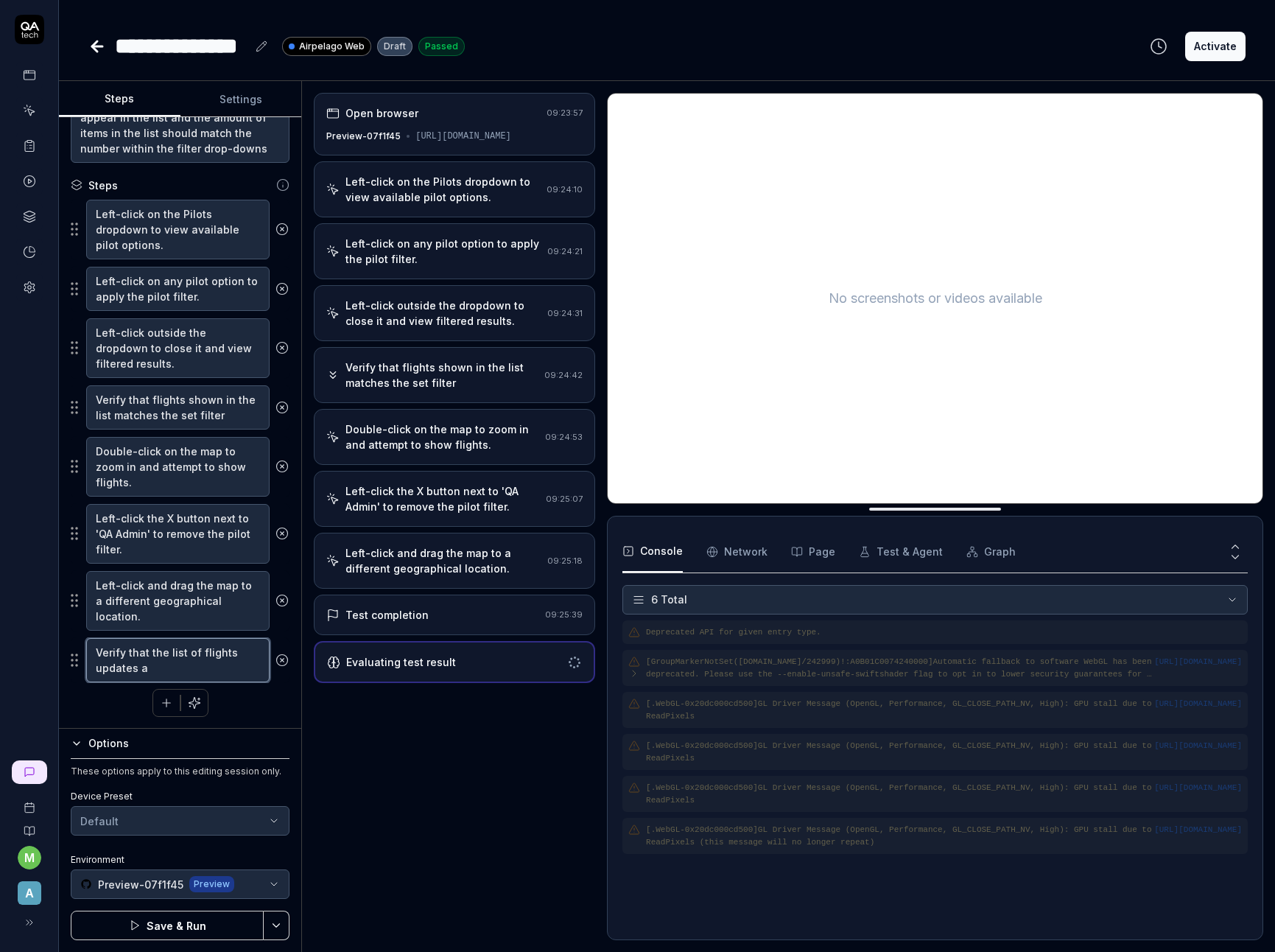
type textarea "*"
type textarea "Verify that the list of flights updates af"
type textarea "*"
type textarea "Verify that the list of flights updates aft"
type textarea "*"
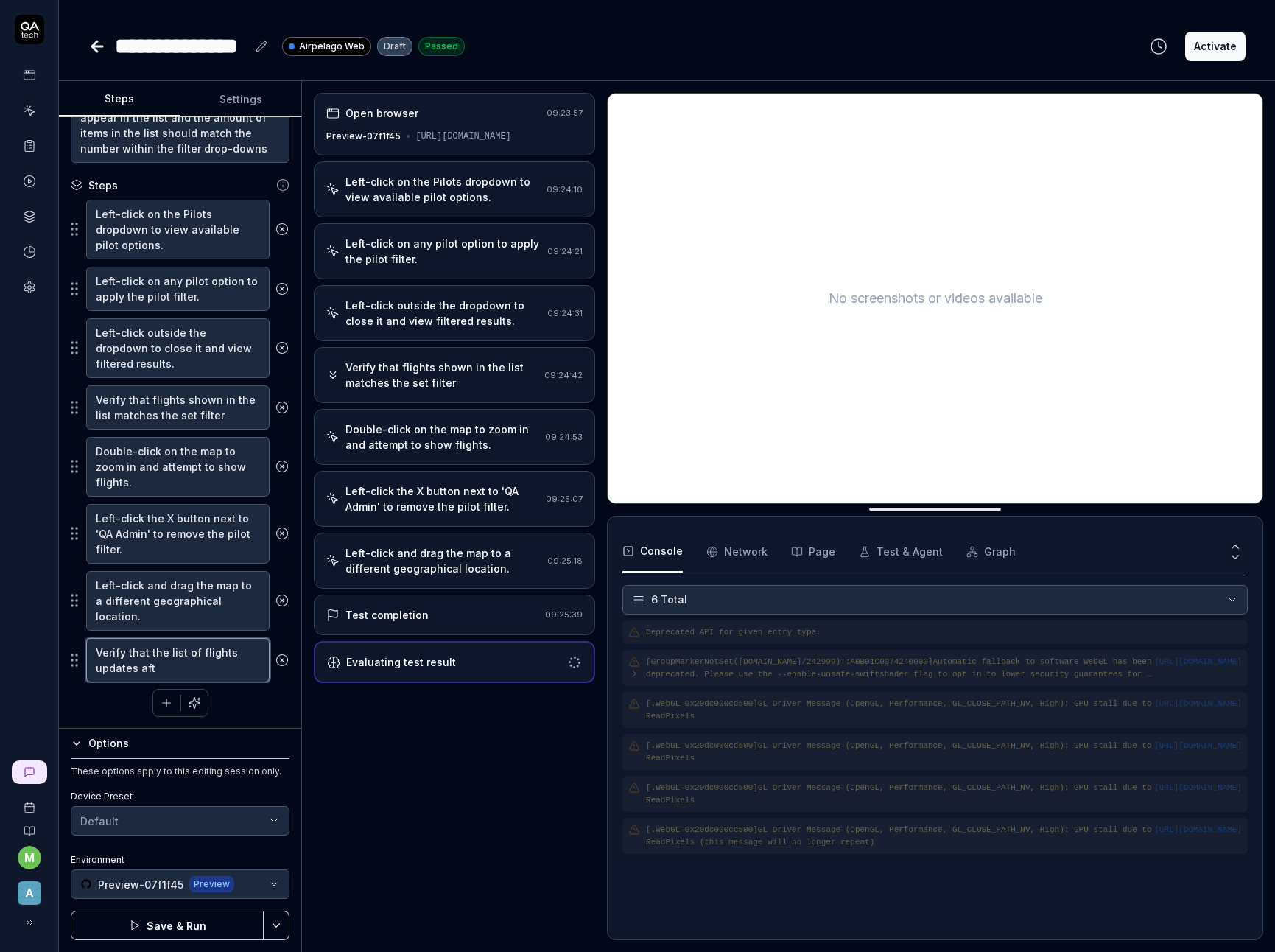
type textarea "Verify that the list of flights updates afte"
type textarea "*"
type textarea "Verify that the list of flights updates after"
type textarea "*"
type textarea "Verify that the list of flights updates after"
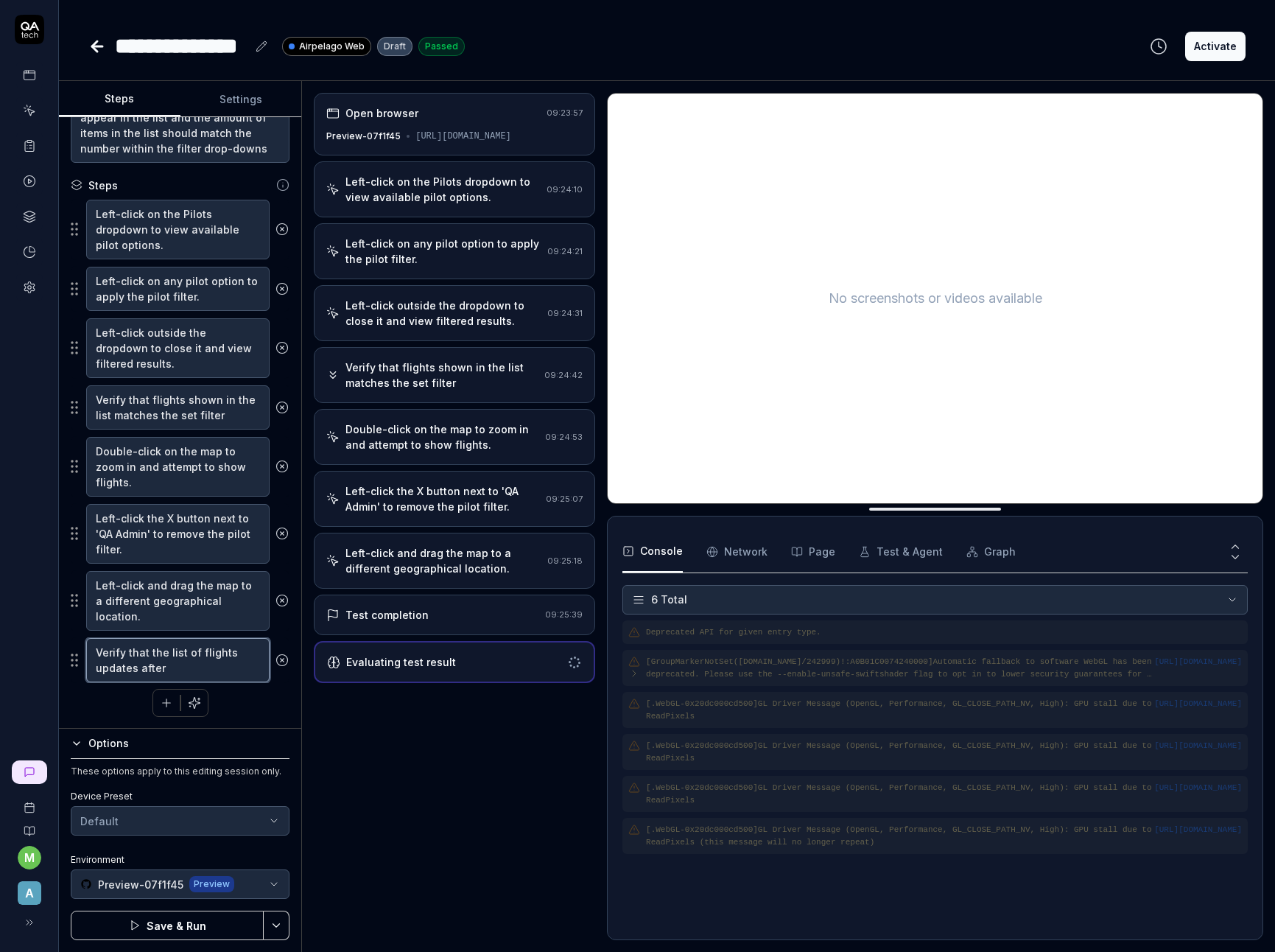
type textarea "*"
type textarea "Verify that the list of flights updates after m"
type textarea "*"
type textarea "Verify that the list of flights updates after mov"
type textarea "*"
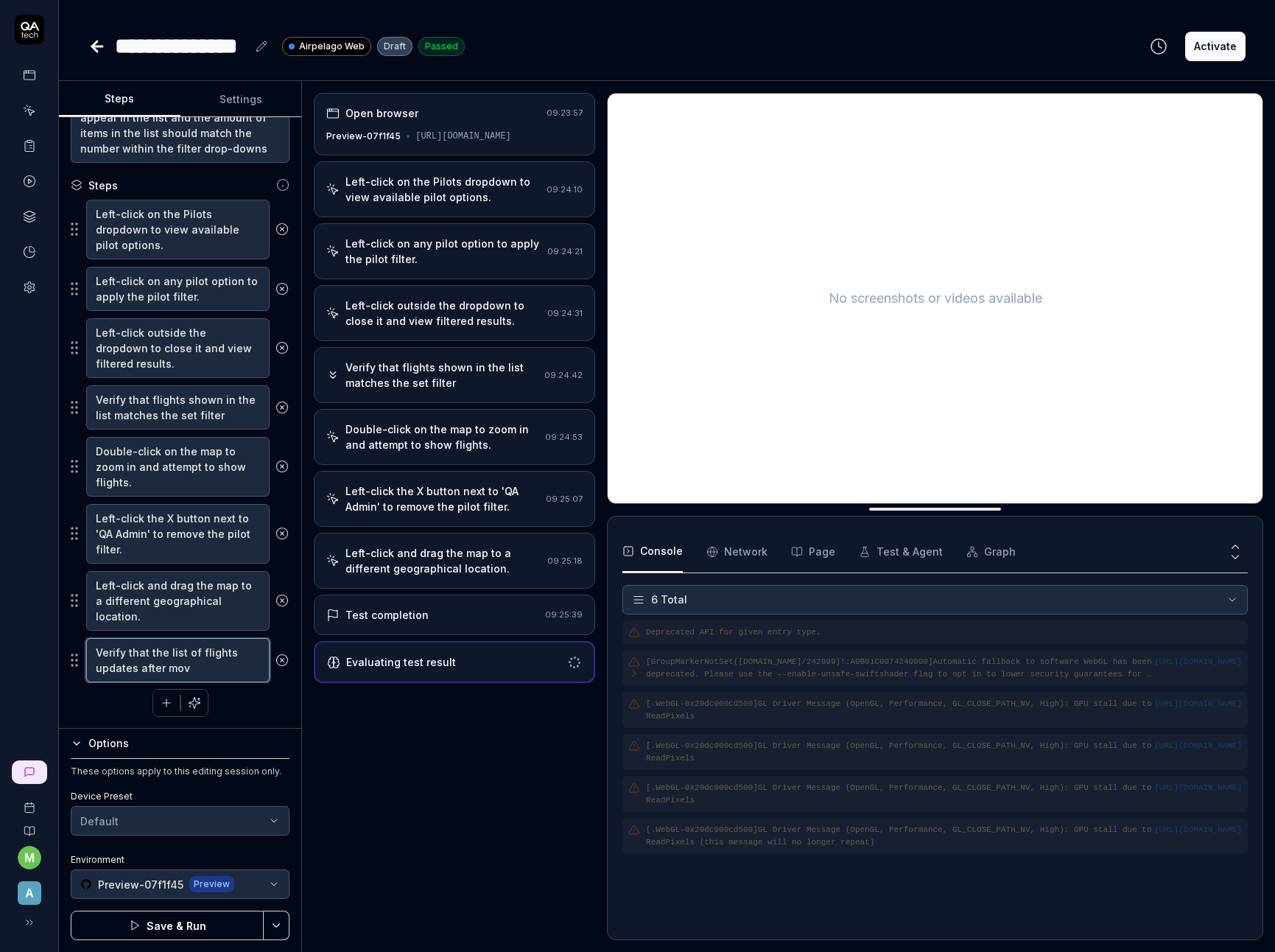
type textarea "Verify that the list of flights updates after movi"
type textarea "*"
type textarea "Verify that the list of flights updates after movin"
type textarea "*"
type textarea "Verify that the list of flights updates after moving"
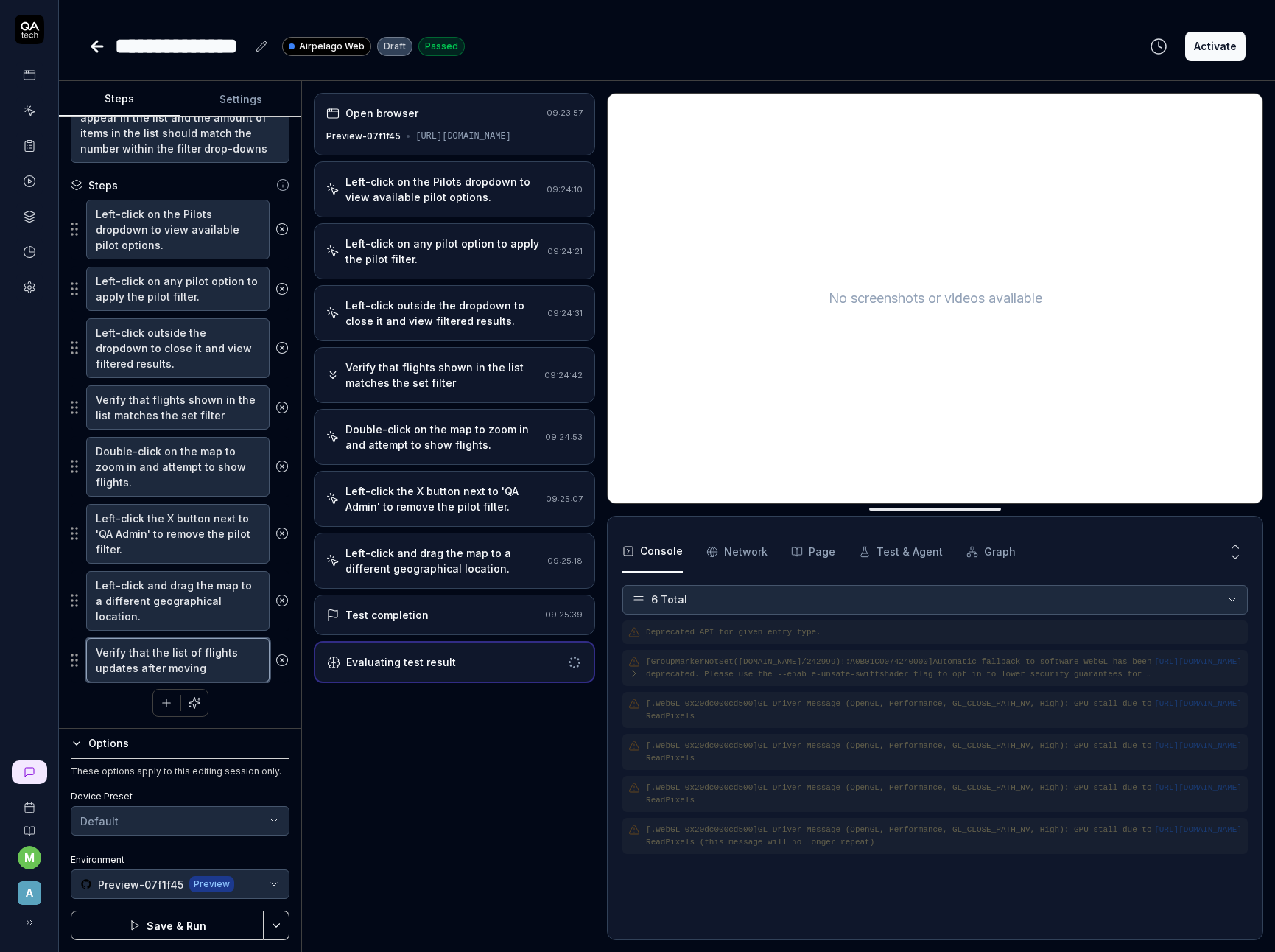
type textarea "*"
type textarea "Verify that the list of flights updates after moving"
type textarea "*"
type textarea "Verify that the list of flights updates after moving th"
type textarea "*"
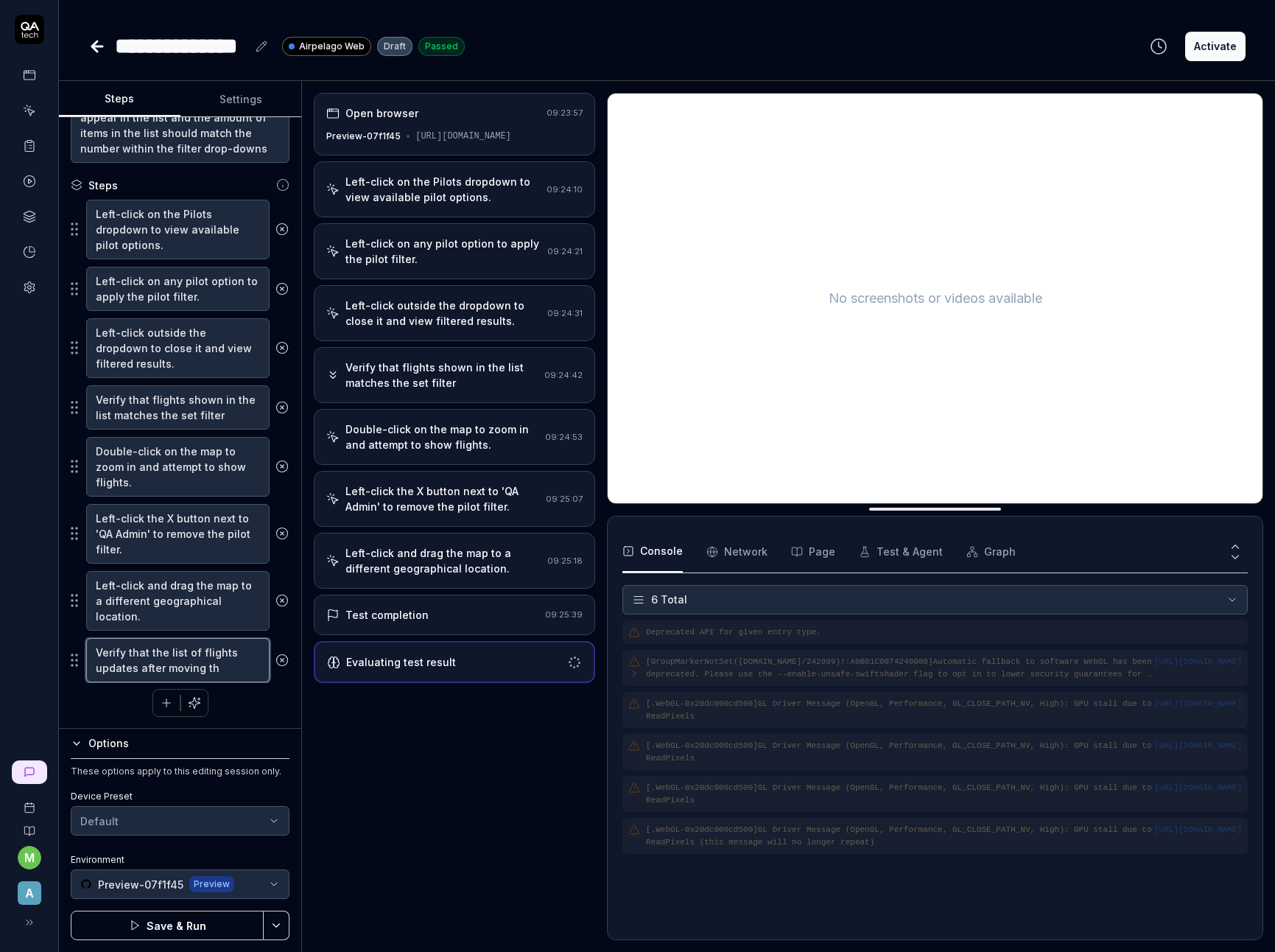
type textarea "Verify that the list of flights updates after moving the"
type textarea "*"
type textarea "Verify that the list of flights updates after moving the"
type textarea "*"
type textarea "Verify that the list of flights updates after moving the m"
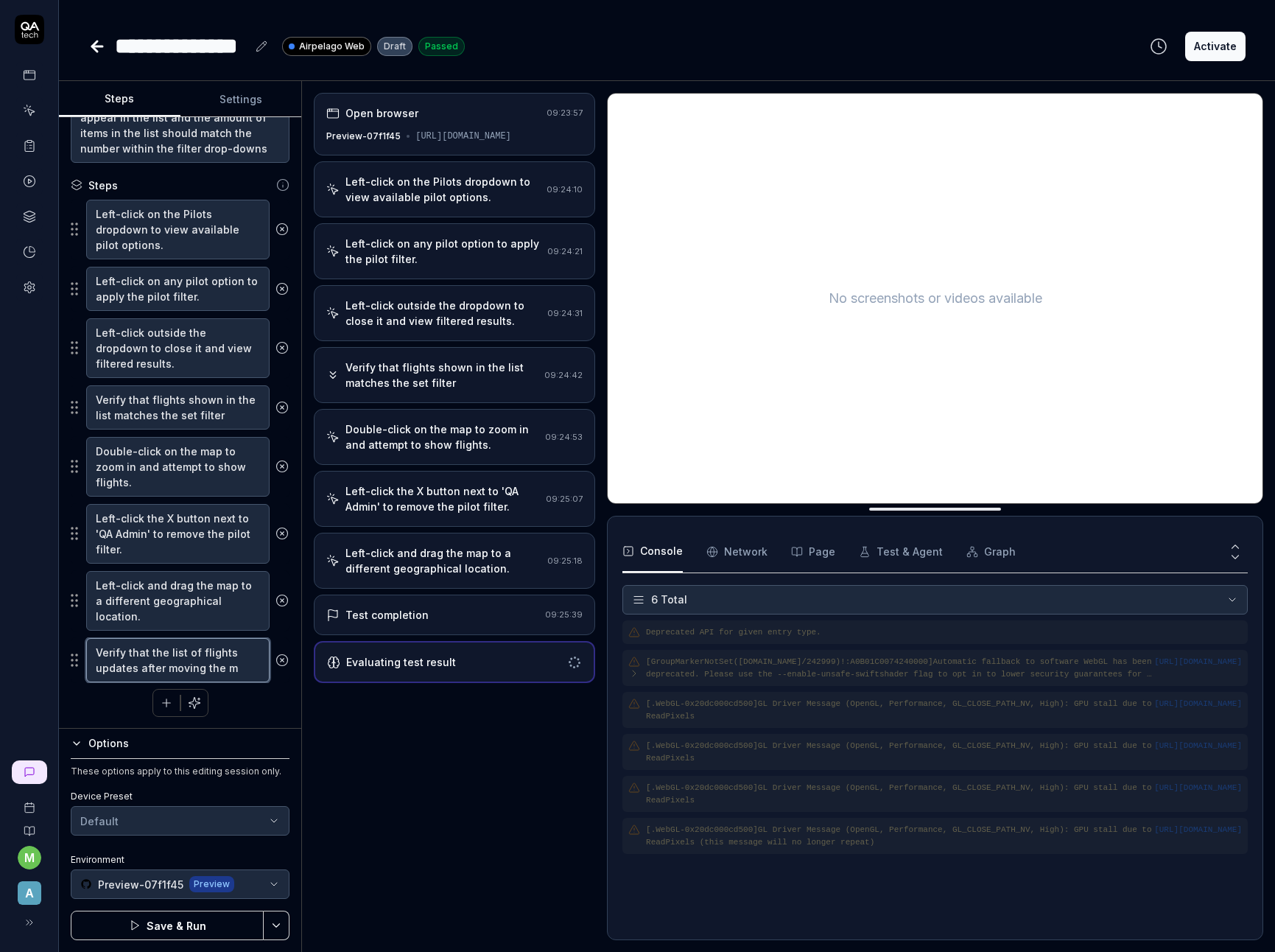
type textarea "*"
type textarea "Verify that the list of flights updates after moving the ma"
type textarea "*"
type textarea "Verify that the list of flights updates after moving the map"
click at [233, 697] on div "Left-click on the Pilots dropdown to view available pilot options. Left-click o…" at bounding box center [180, 458] width 219 height 518
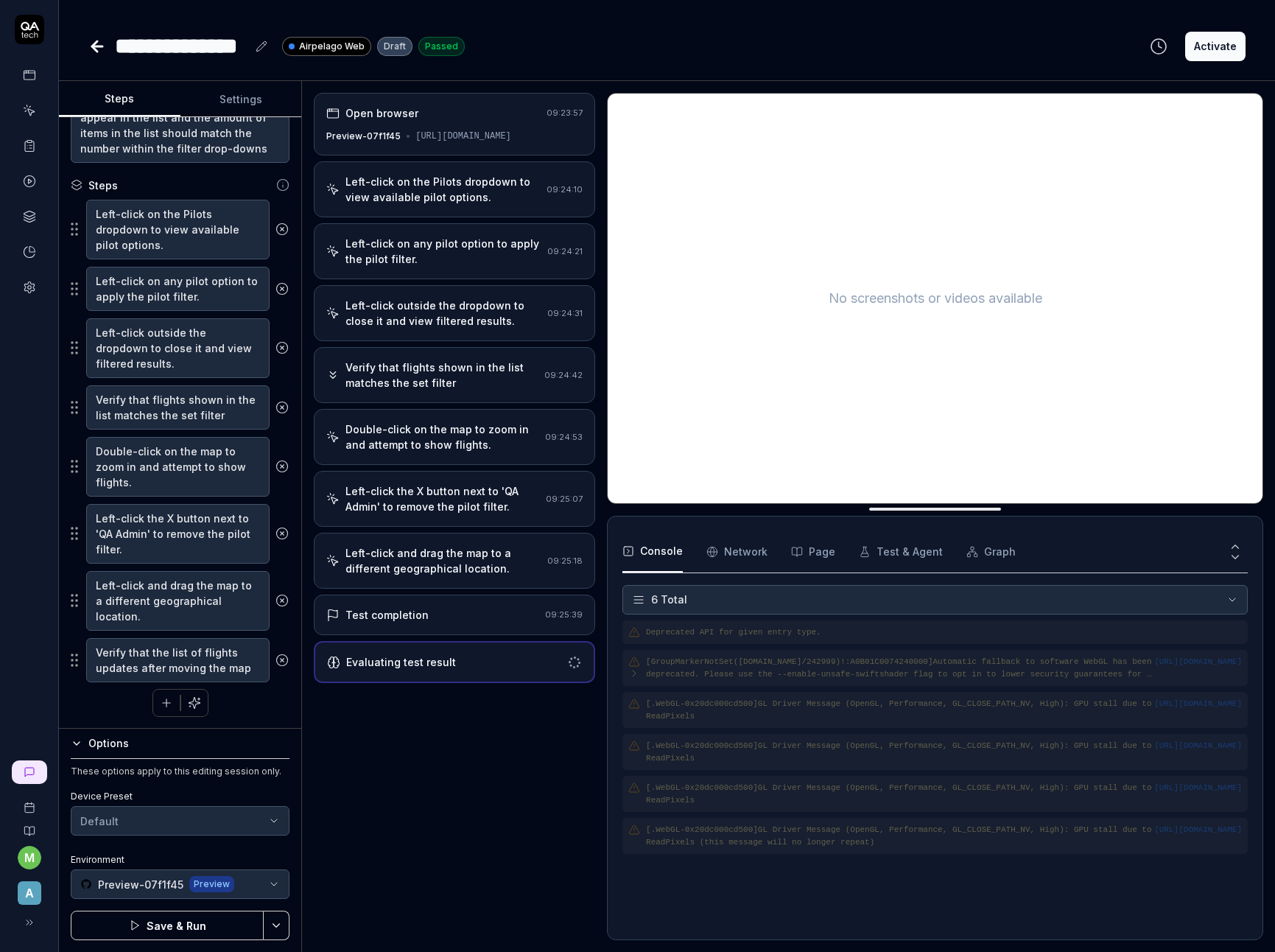
click at [236, 913] on button "Save & Run" at bounding box center [167, 924] width 193 height 29
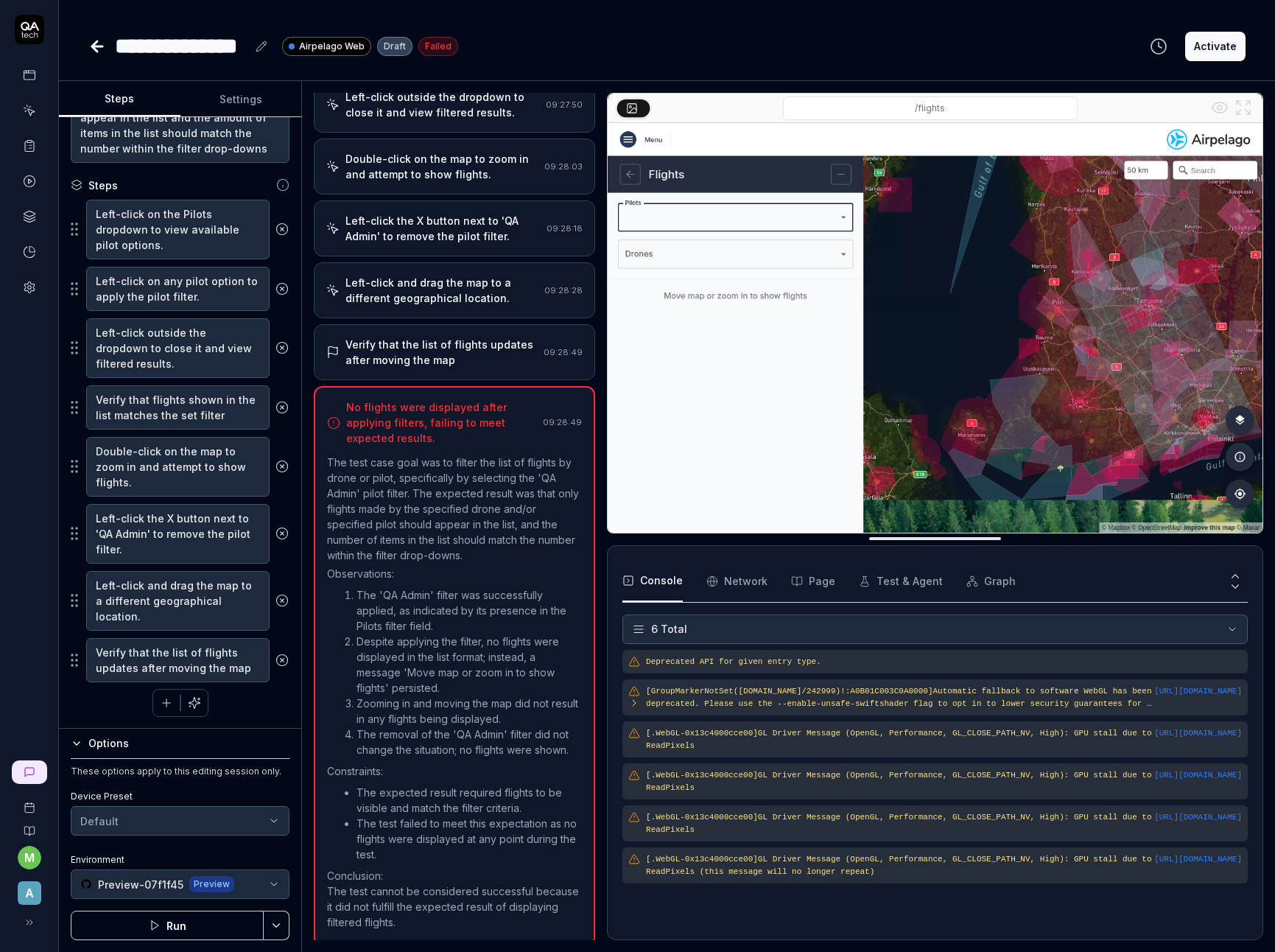
scroll to position [243, 0]
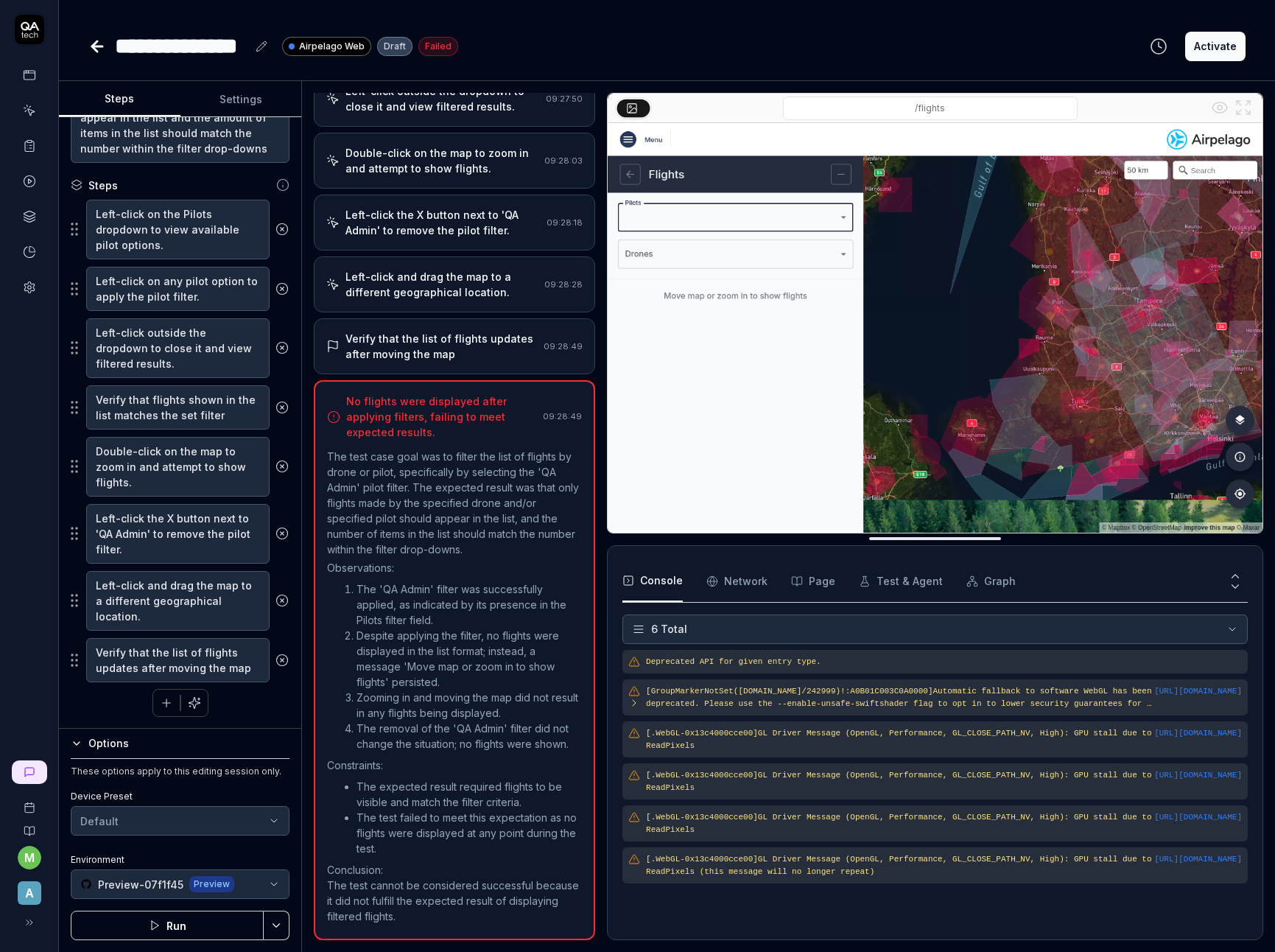
click at [250, 913] on button "Run" at bounding box center [167, 924] width 193 height 29
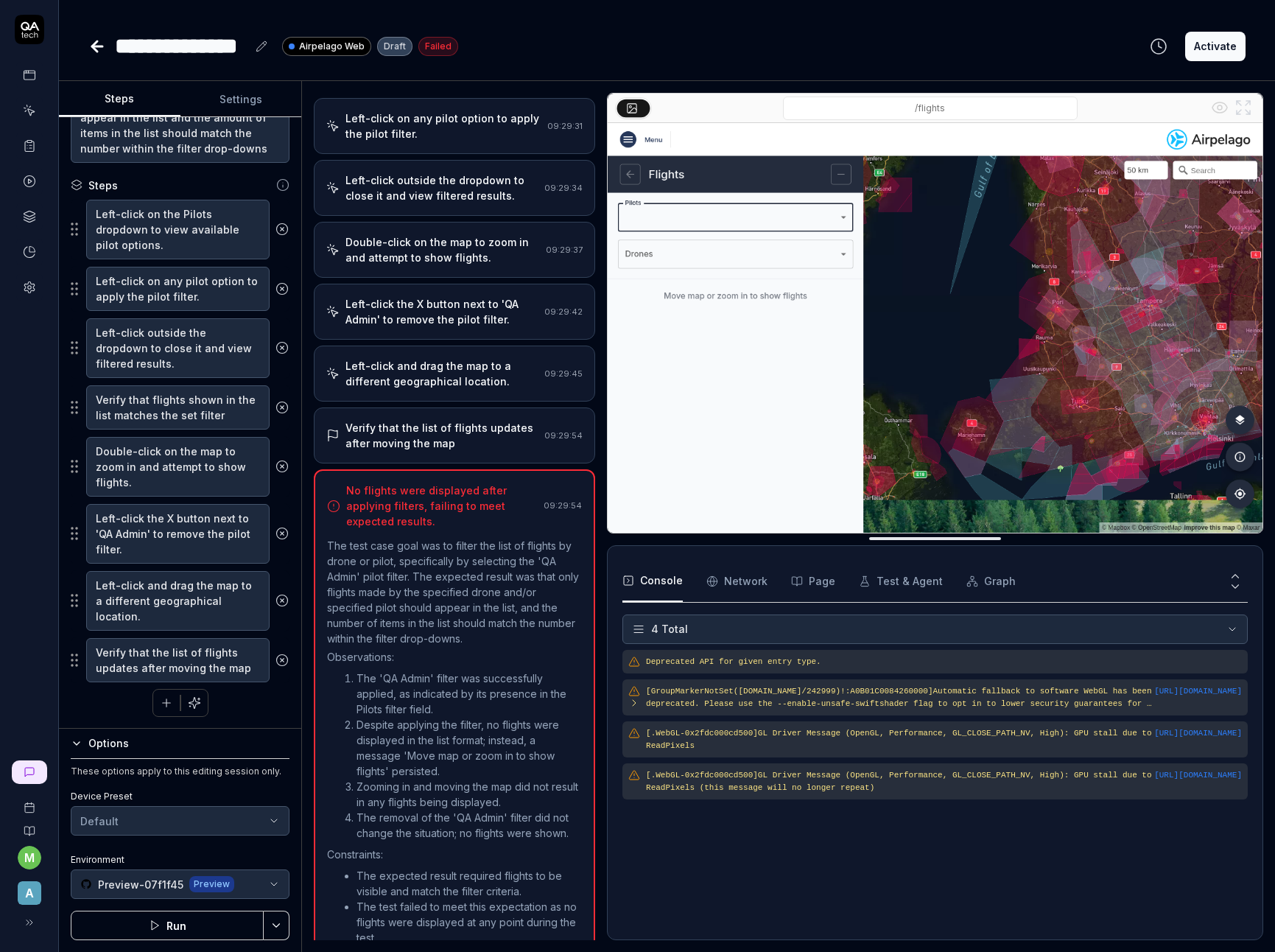
scroll to position [243, 0]
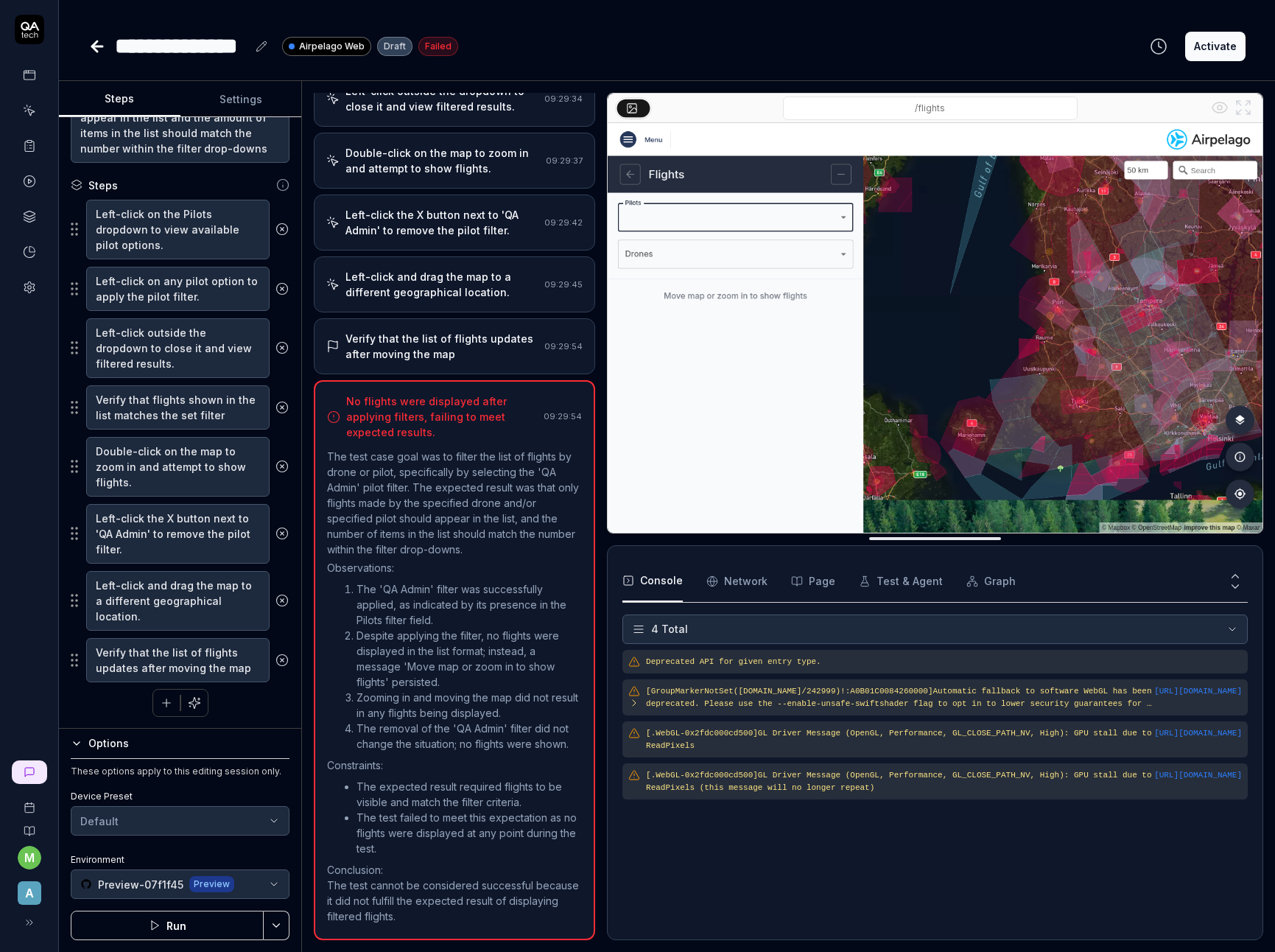
click at [473, 344] on div "Verify that the list of flights updates after moving the map" at bounding box center [441, 346] width 193 height 31
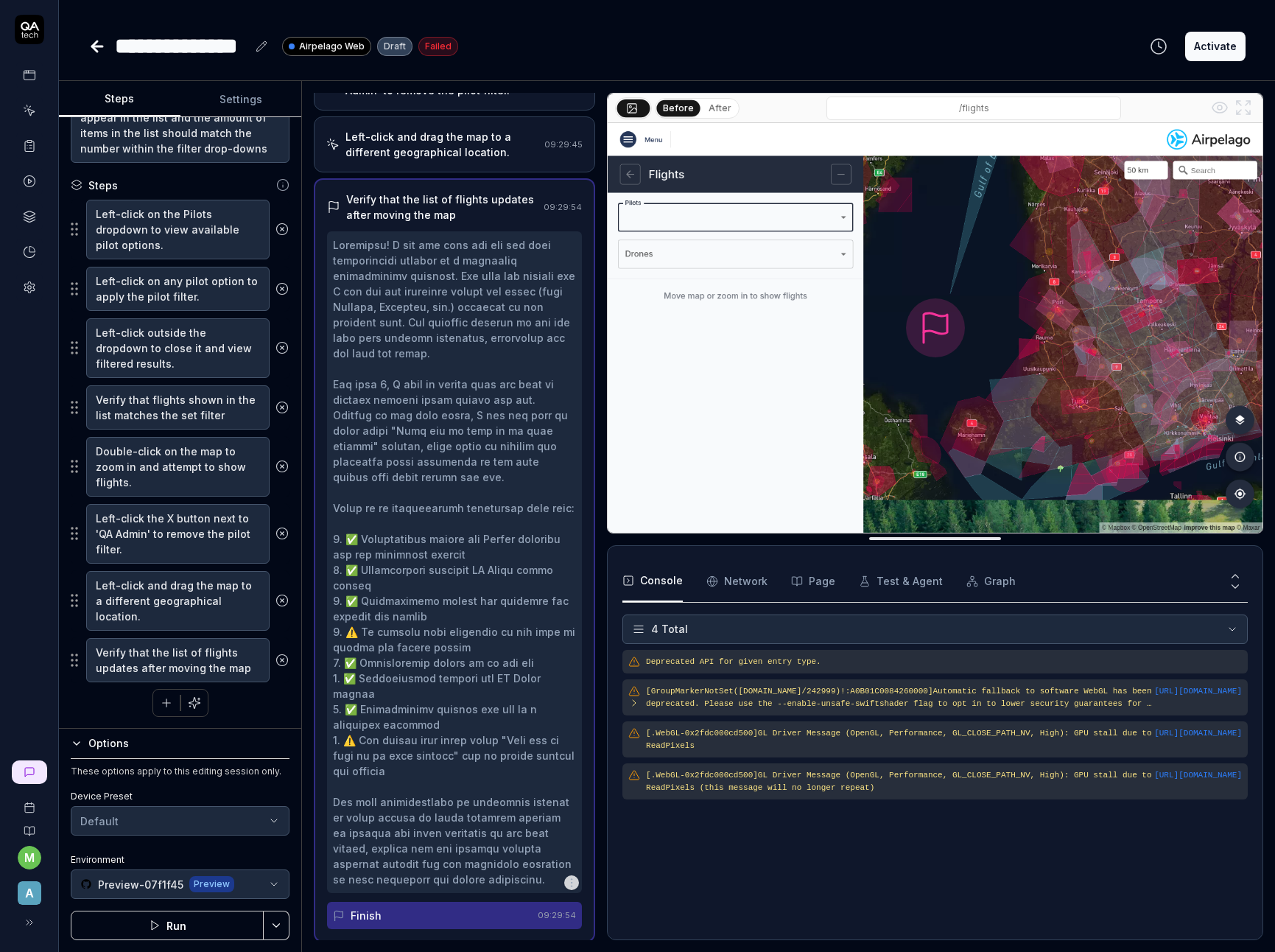
scroll to position [141, 0]
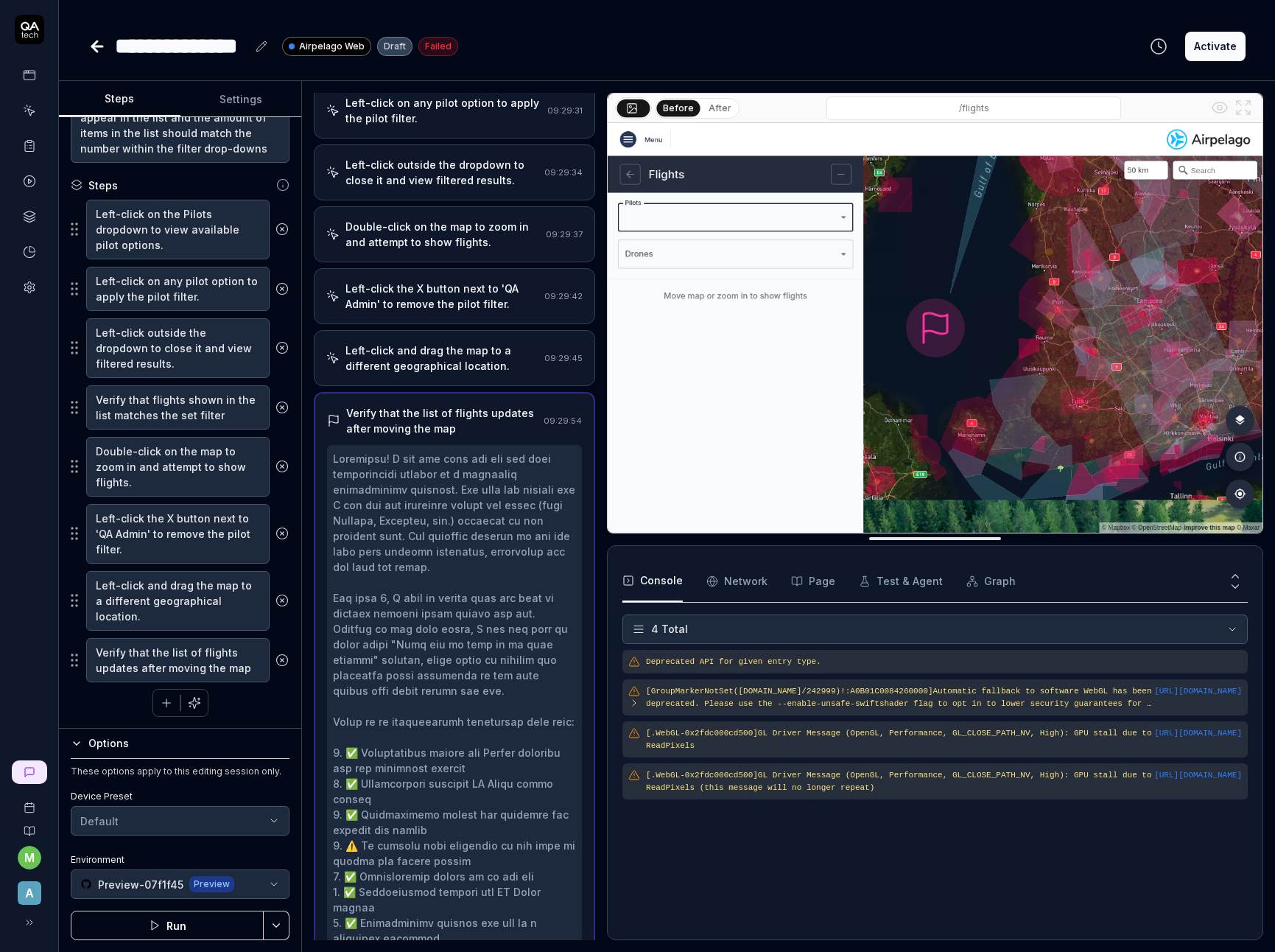
click at [465, 370] on div "Left-click and drag the map to a different geographical location." at bounding box center [441, 358] width 193 height 31
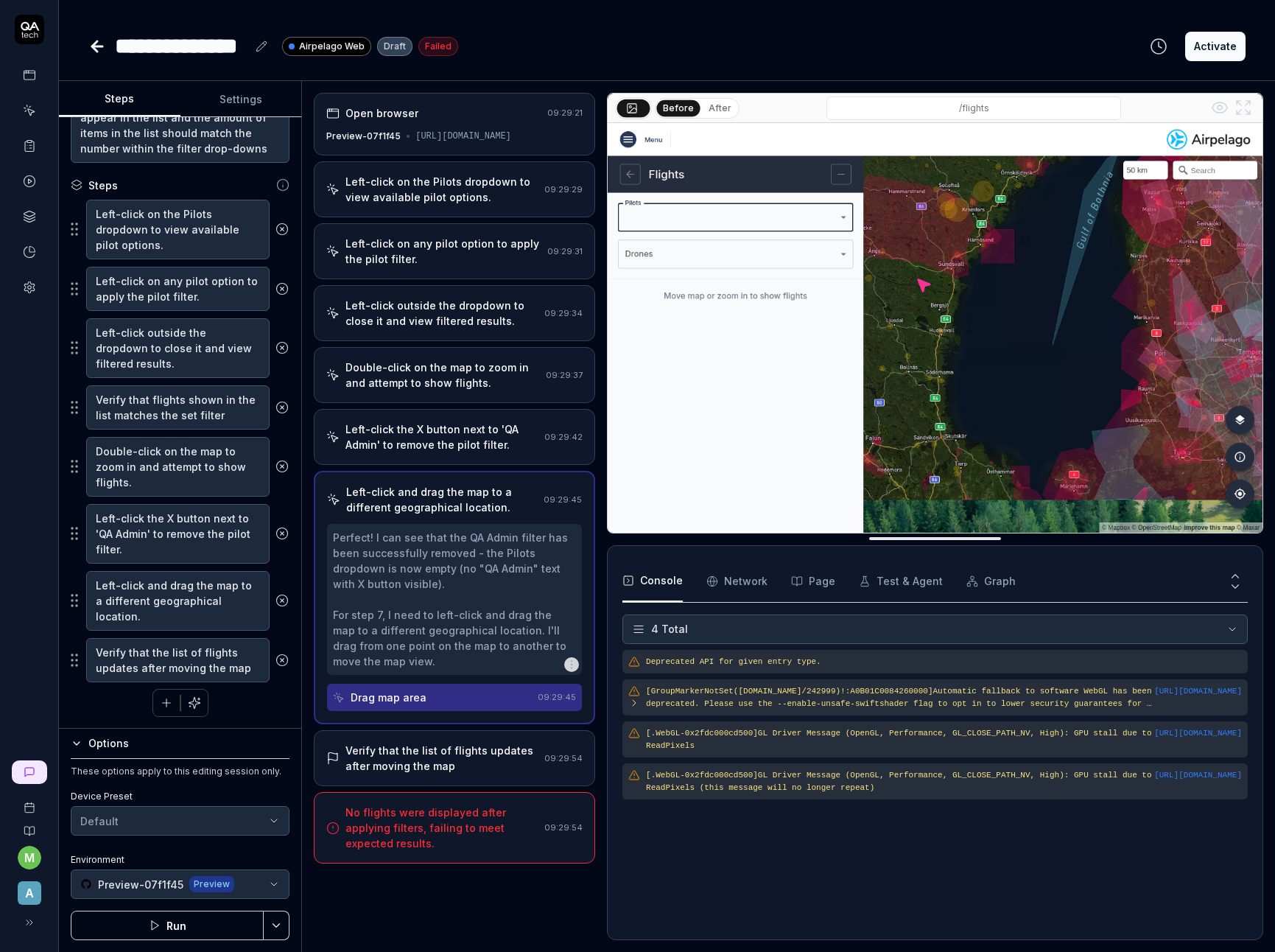
click at [448, 752] on div "Verify that the list of flights updates after moving the map 09:29:54" at bounding box center [454, 758] width 281 height 56
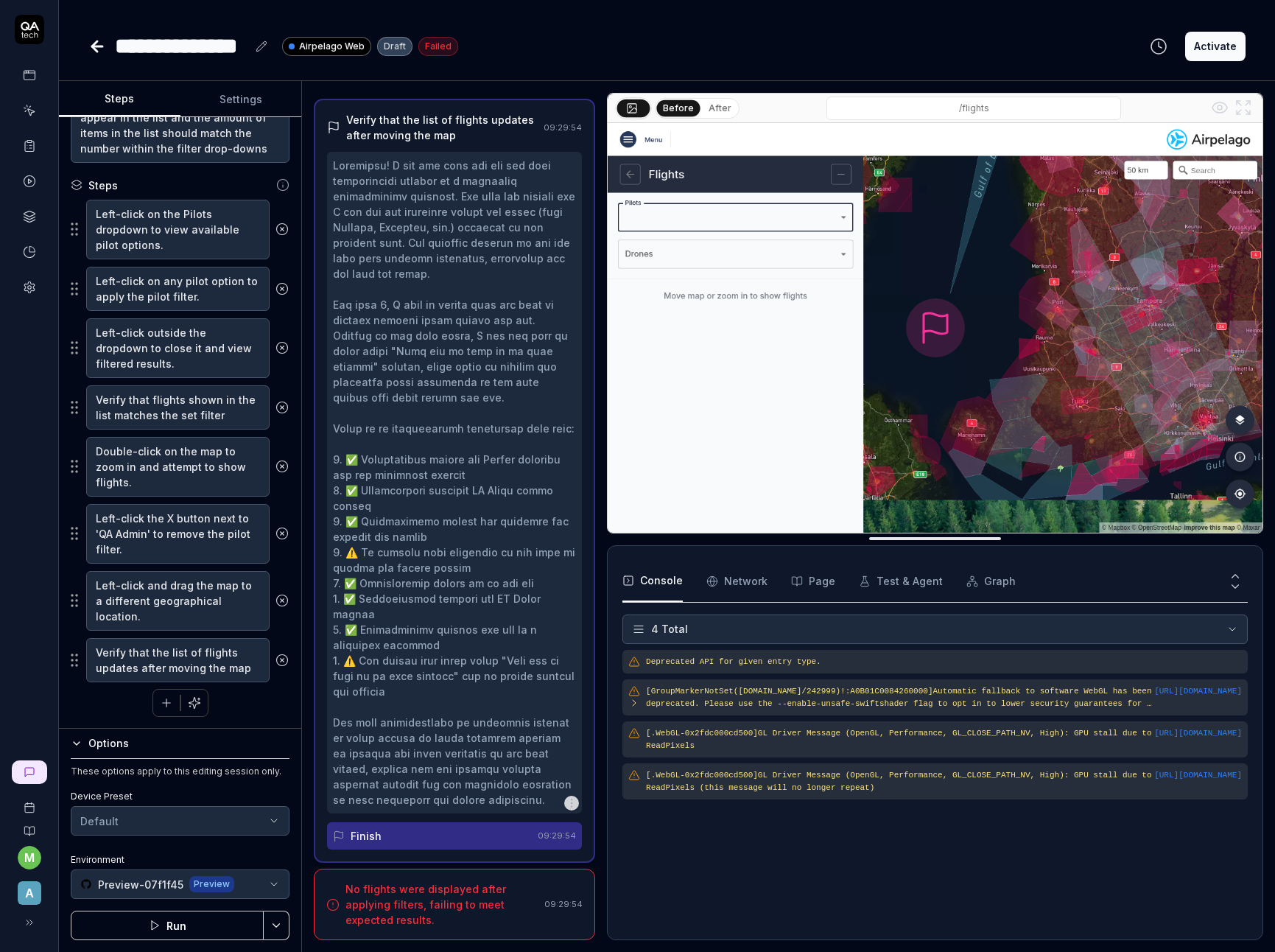
click at [443, 900] on div "No flights were displayed after applying filters, failing to meet expected resu…" at bounding box center [441, 904] width 193 height 46
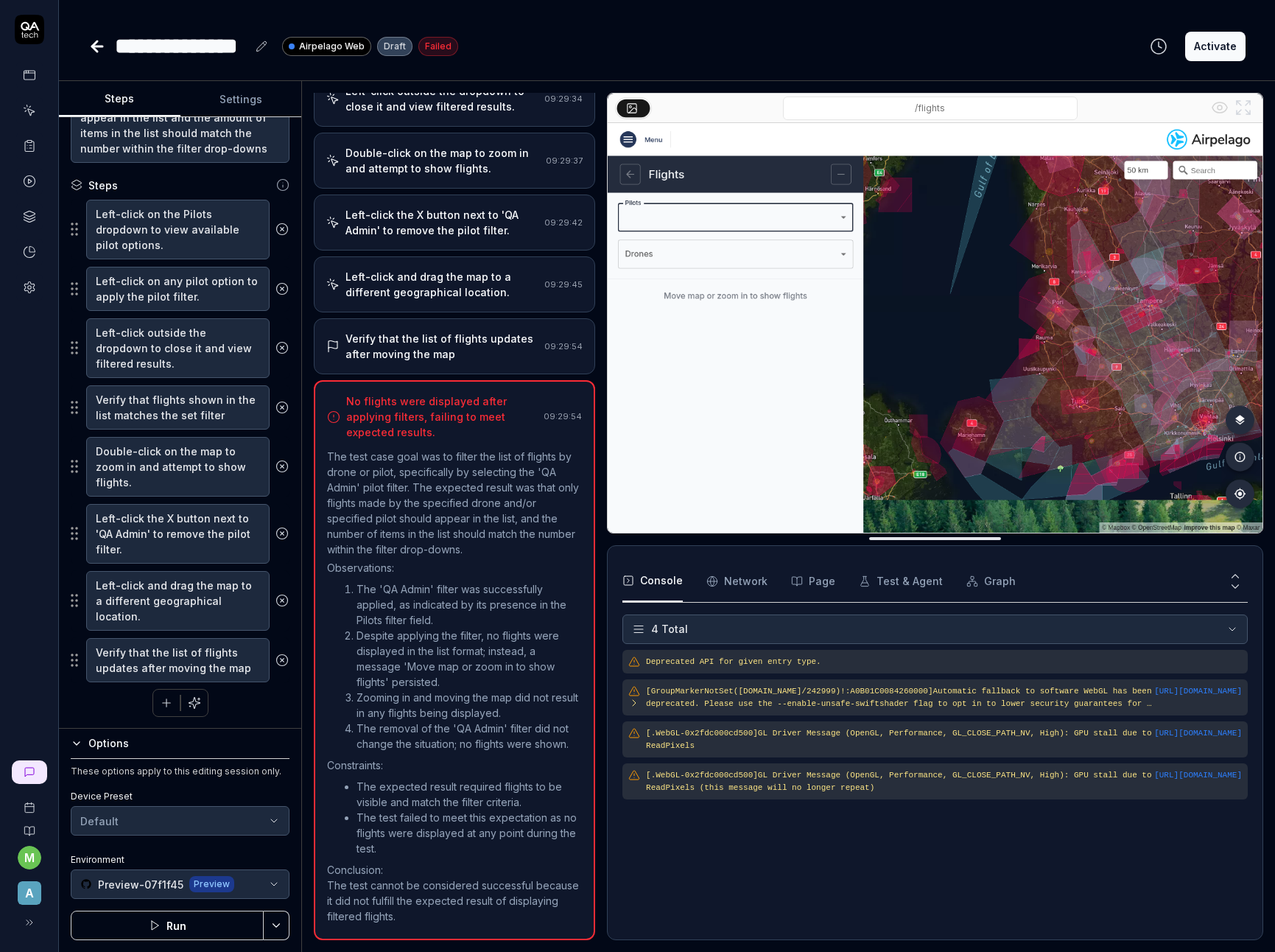
click at [275, 663] on icon at bounding box center [281, 660] width 13 height 13
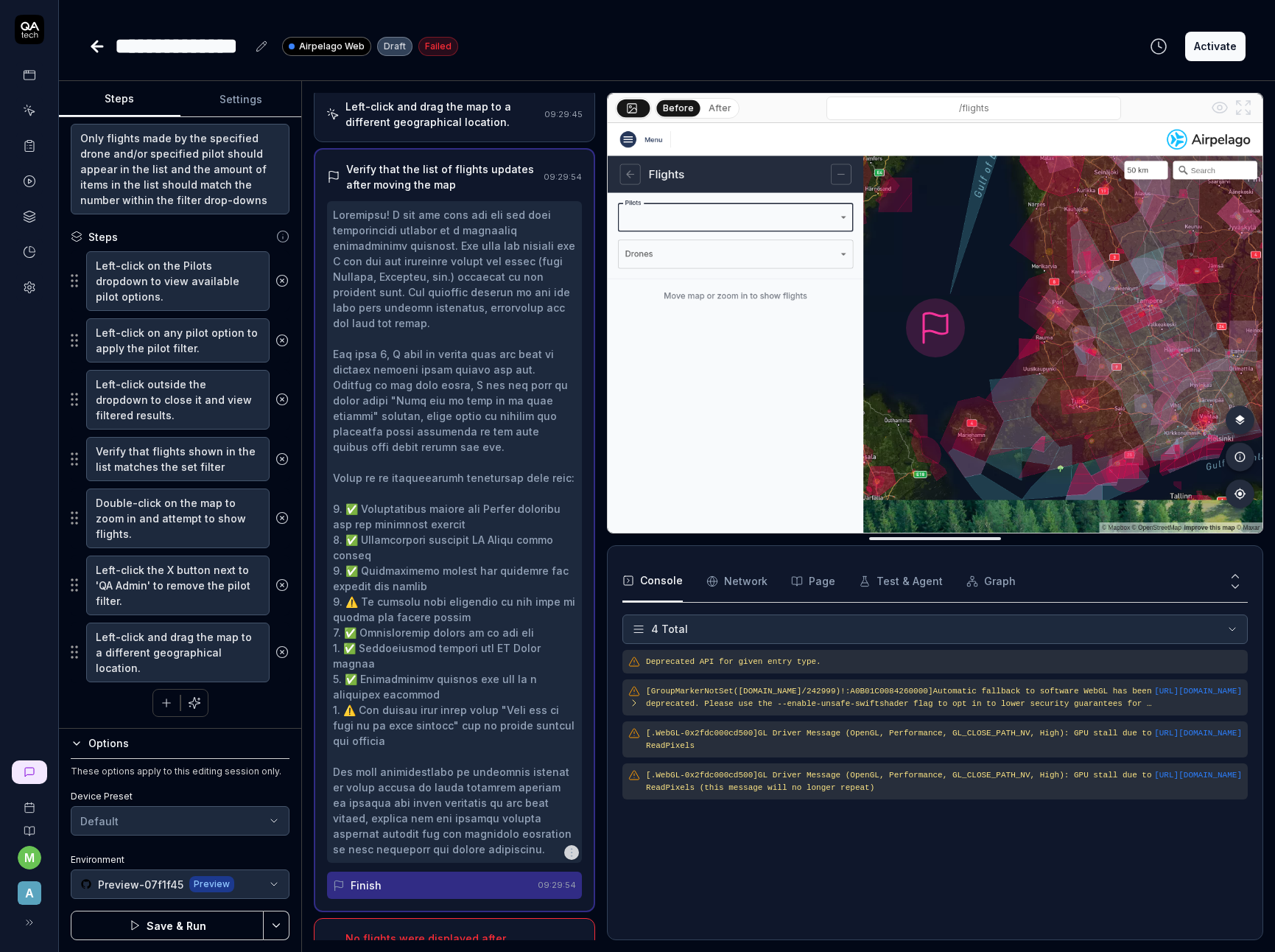
scroll to position [385, 0]
click at [212, 913] on button "Save & Run" at bounding box center [167, 924] width 193 height 29
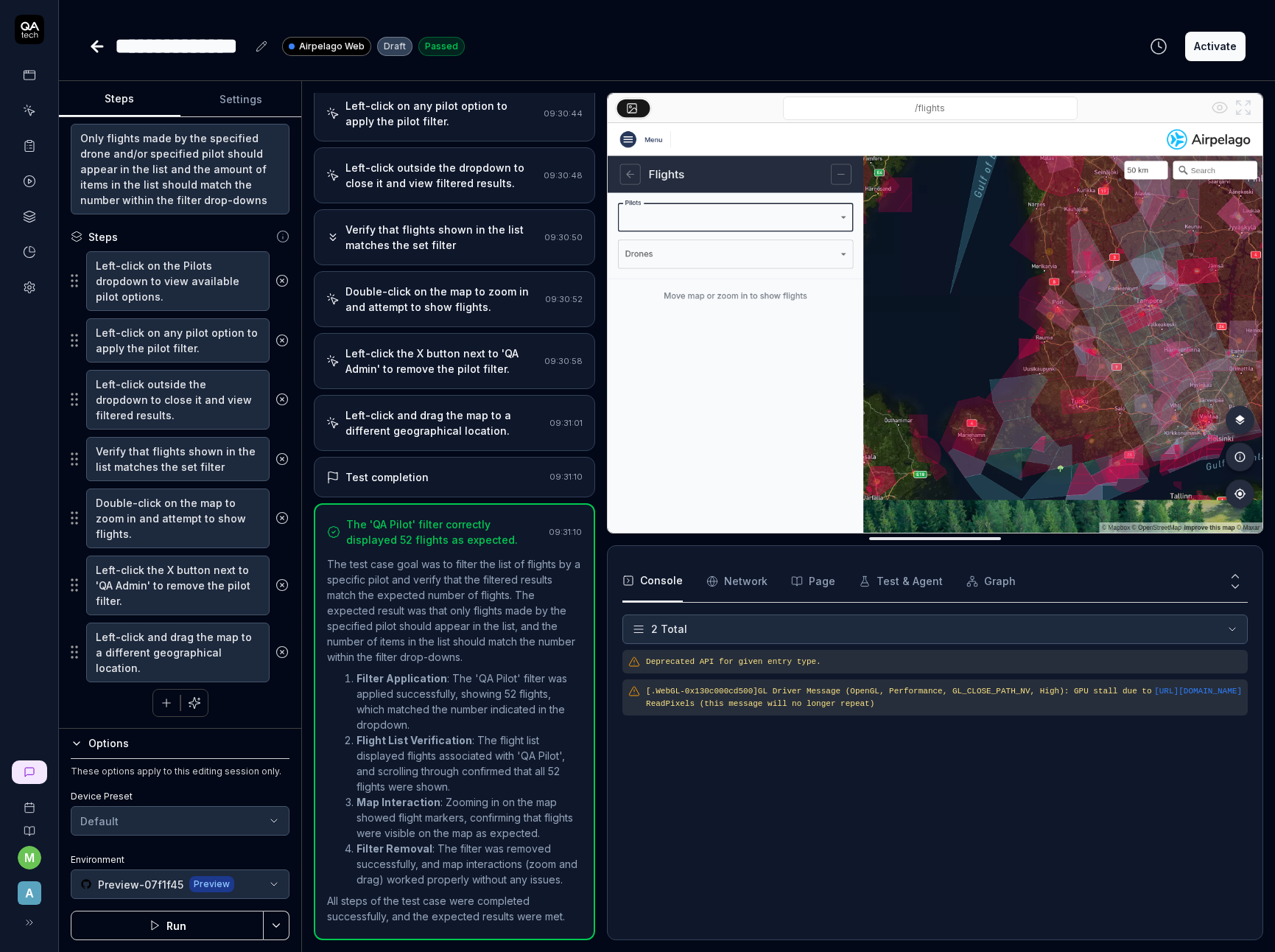
scroll to position [167, 0]
type textarea "*"
click at [99, 46] on icon at bounding box center [97, 46] width 10 height 0
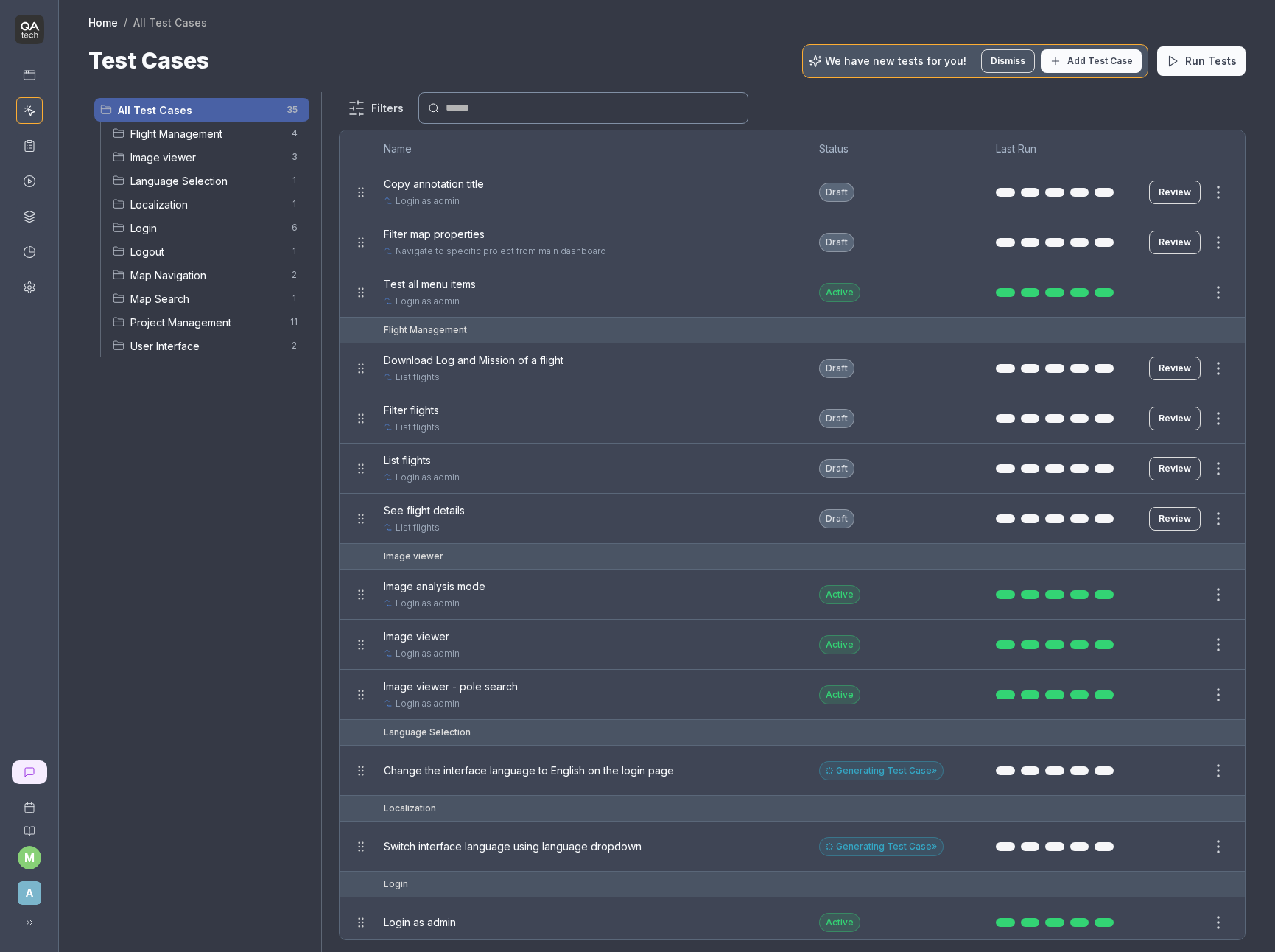
click at [177, 458] on div at bounding box center [638, 476] width 1275 height 952
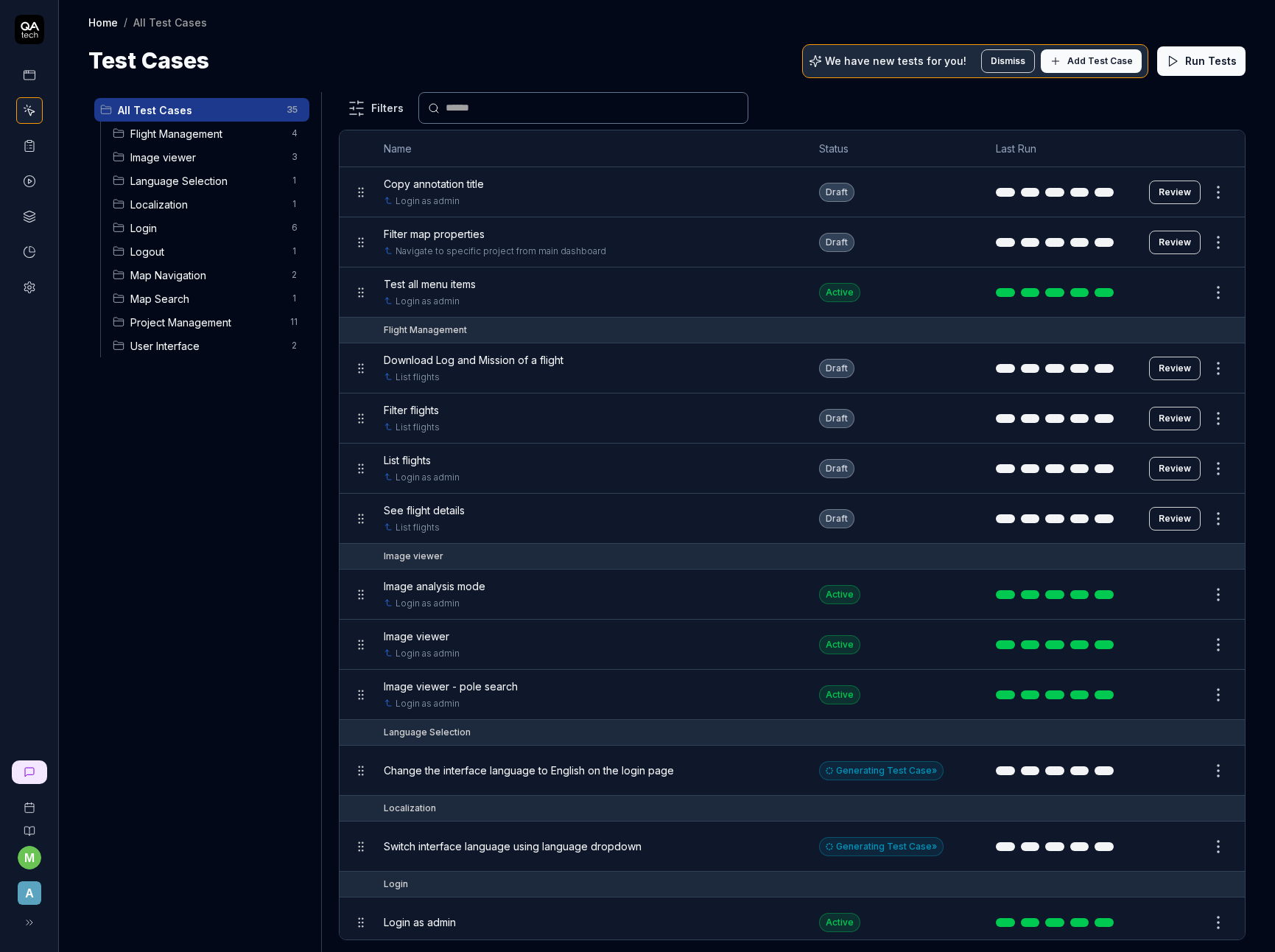
click at [228, 136] on span "Flight Management" at bounding box center [207, 134] width 152 height 16
